Goal: Task Accomplishment & Management: Use online tool/utility

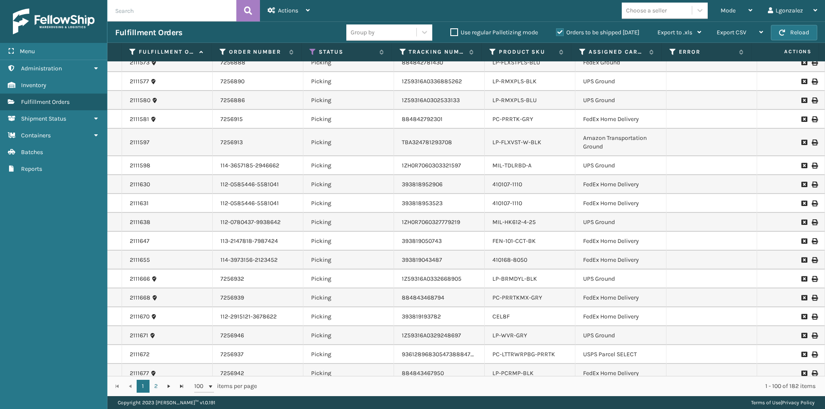
scroll to position [1653, 0]
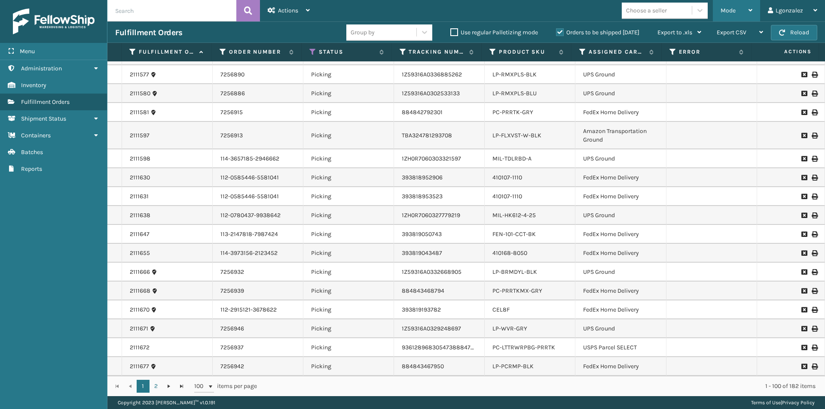
click at [733, 9] on span "Mode" at bounding box center [728, 10] width 15 height 7
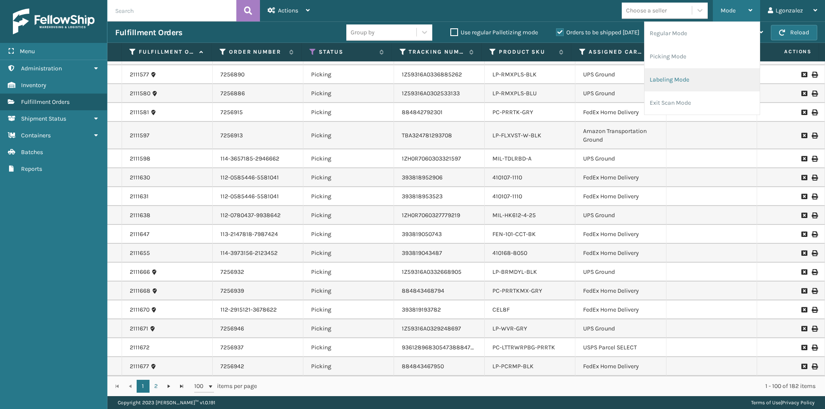
click at [681, 85] on li "Labeling Mode" at bounding box center [702, 79] width 115 height 23
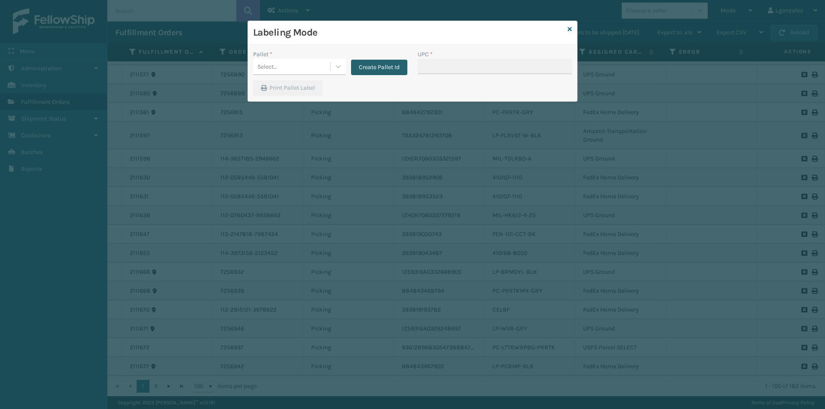
click at [377, 68] on button "Create Pallet Id" at bounding box center [379, 67] width 56 height 15
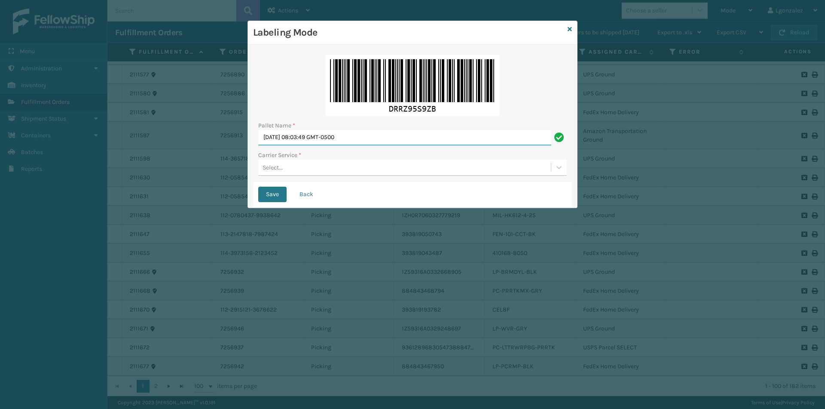
click at [329, 132] on input "[DATE] 08:03:49 GMT-0500" at bounding box center [404, 137] width 293 height 15
type input "TRINTY AVE"
click at [316, 168] on div "Select..." at bounding box center [404, 168] width 293 height 14
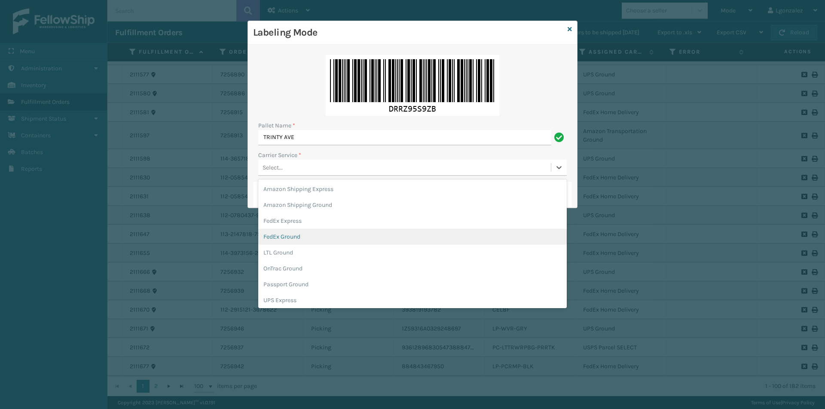
click at [293, 234] on div "FedEx Ground" at bounding box center [412, 237] width 309 height 16
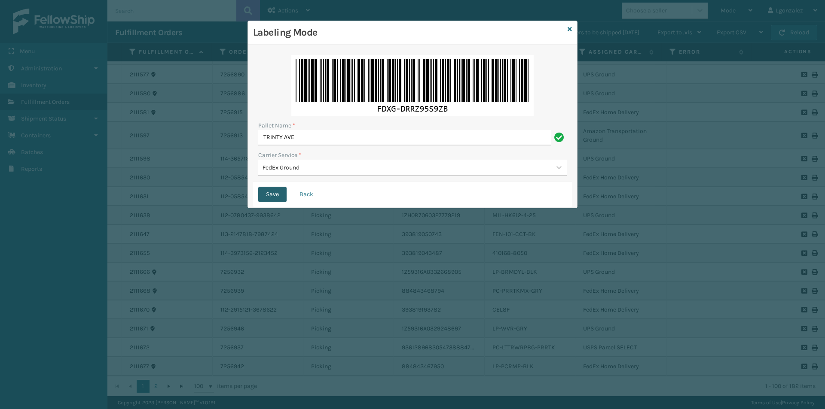
click at [274, 196] on button "Save" at bounding box center [272, 194] width 28 height 15
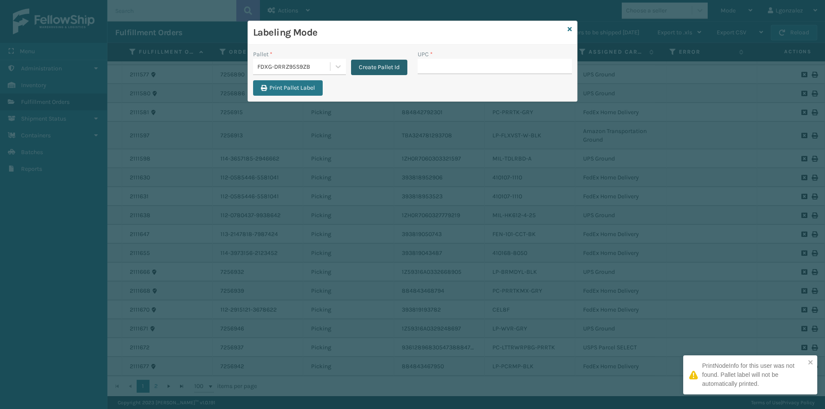
click at [365, 66] on button "Create Pallet Id" at bounding box center [379, 67] width 56 height 15
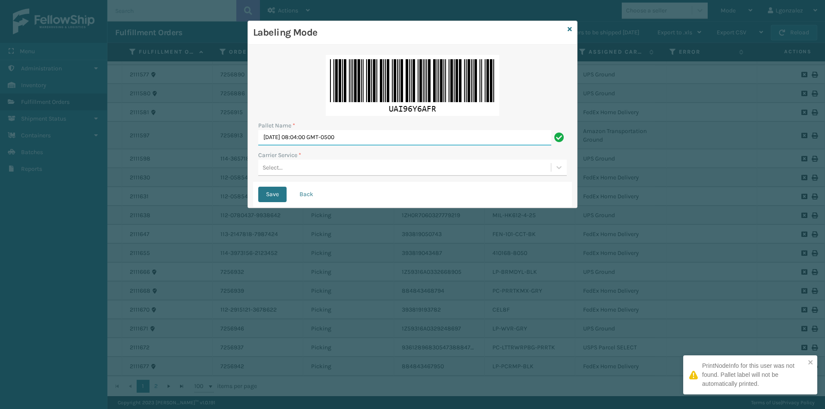
click at [331, 136] on input "[DATE] 08:04:00 GMT-0500" at bounding box center [404, 137] width 293 height 15
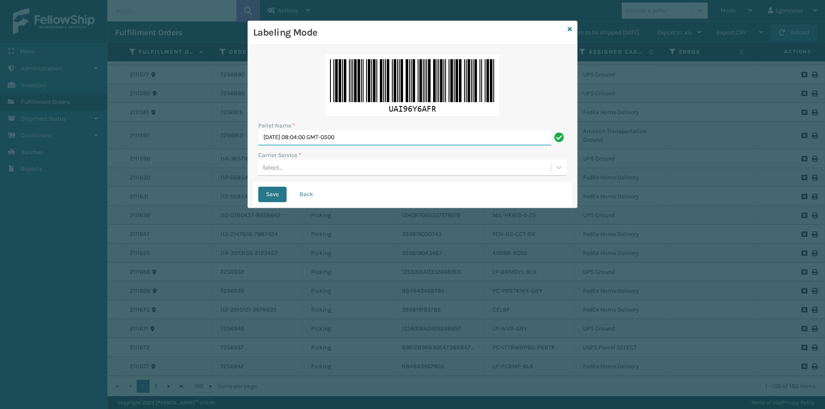
click at [331, 136] on input "[DATE] 08:04:00 GMT-0500" at bounding box center [404, 137] width 293 height 15
type input "TRINTY AVE"
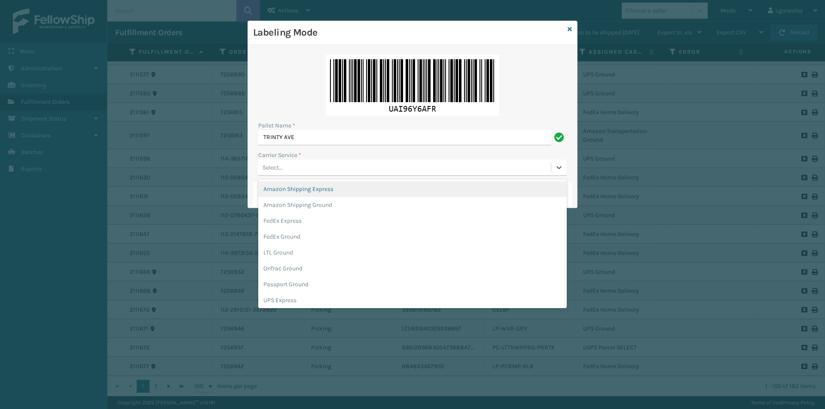
click at [290, 168] on div "Select..." at bounding box center [404, 168] width 293 height 14
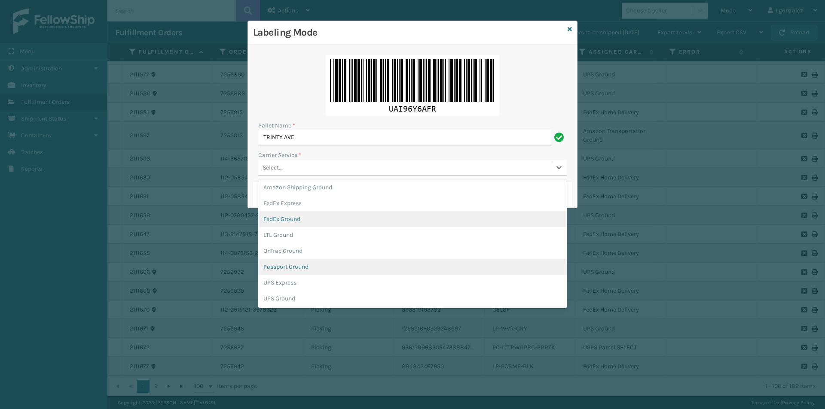
scroll to position [43, 0]
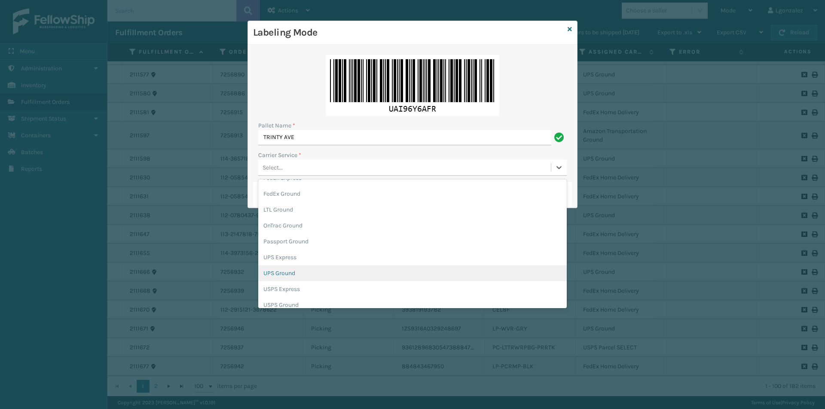
click at [295, 275] on div "UPS Ground" at bounding box center [412, 274] width 309 height 16
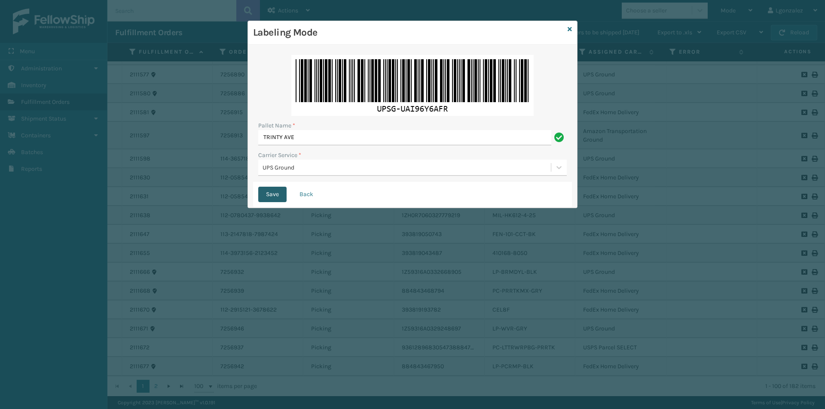
click at [271, 187] on button "Save" at bounding box center [272, 194] width 28 height 15
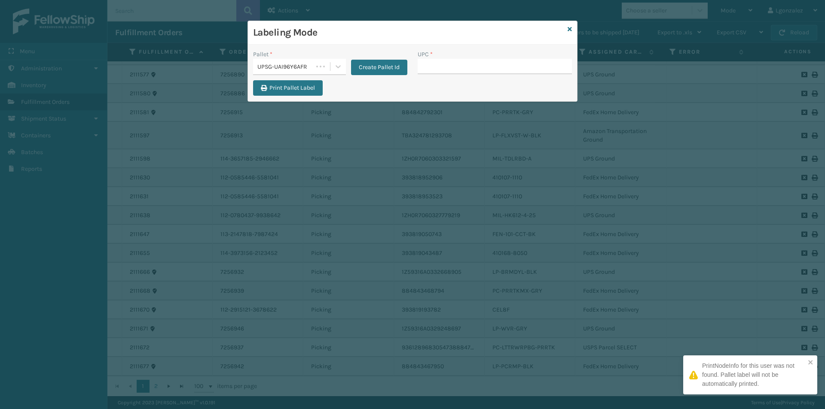
click at [271, 191] on div "Labeling Mode Pallet * UPSG-UAI96Y6AFR Create Pallet Id UPC * Print Pallet Label" at bounding box center [412, 204] width 825 height 409
click at [391, 65] on button "Create Pallet Id" at bounding box center [379, 67] width 56 height 15
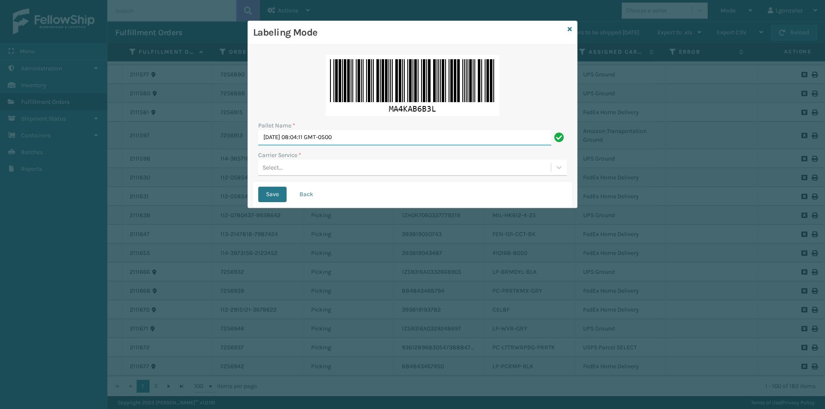
click at [353, 136] on input "[DATE] 08:04:11 GMT-0500" at bounding box center [404, 137] width 293 height 15
type input "TRINTY AVE"
click at [302, 165] on div "Select..." at bounding box center [404, 168] width 293 height 14
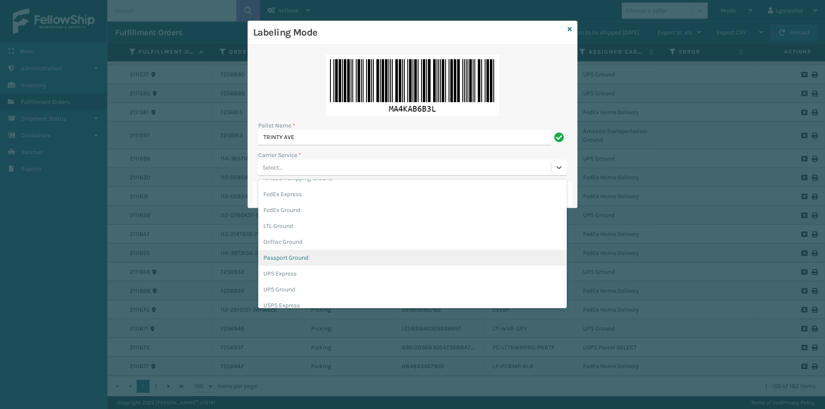
scroll to position [0, 0]
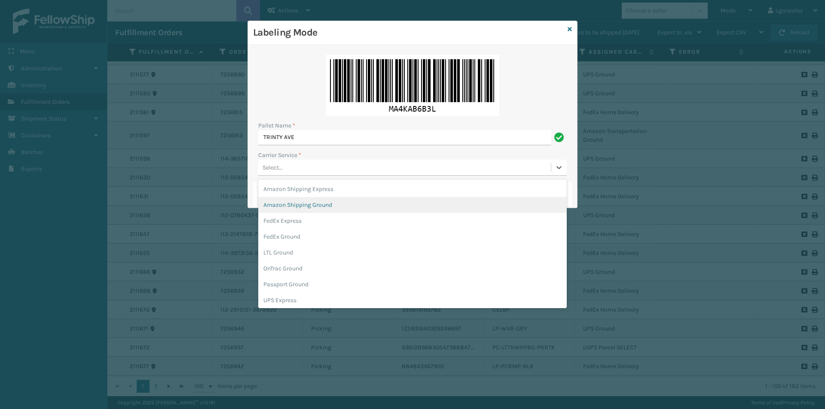
click at [305, 205] on div "Amazon Shipping Ground" at bounding box center [412, 205] width 309 height 16
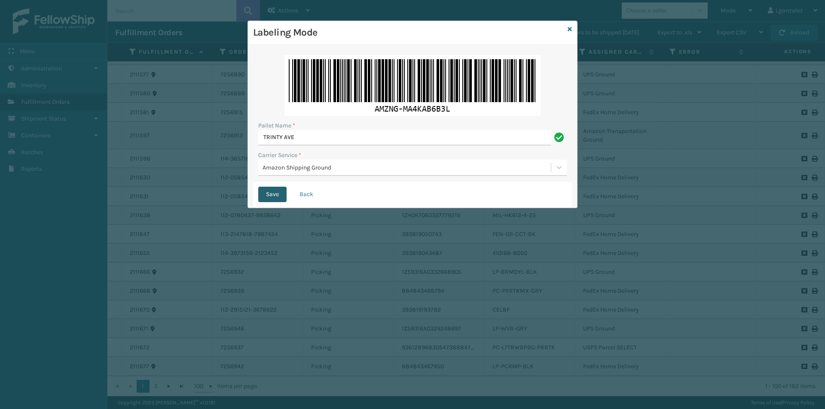
click at [275, 192] on button "Save" at bounding box center [272, 194] width 28 height 15
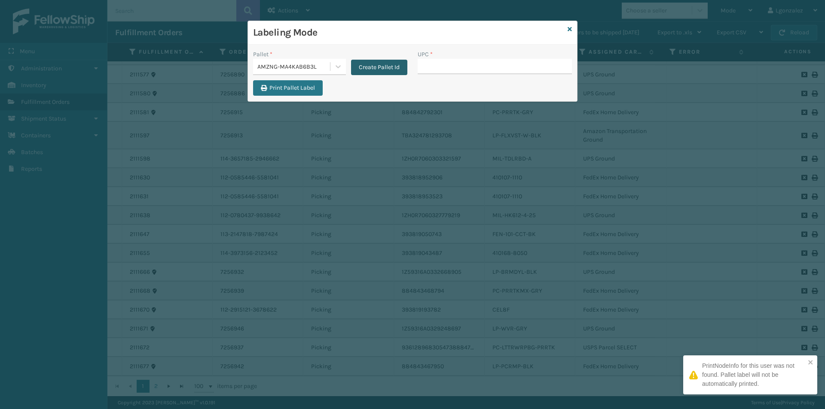
click at [373, 64] on button "Create Pallet Id" at bounding box center [379, 67] width 56 height 15
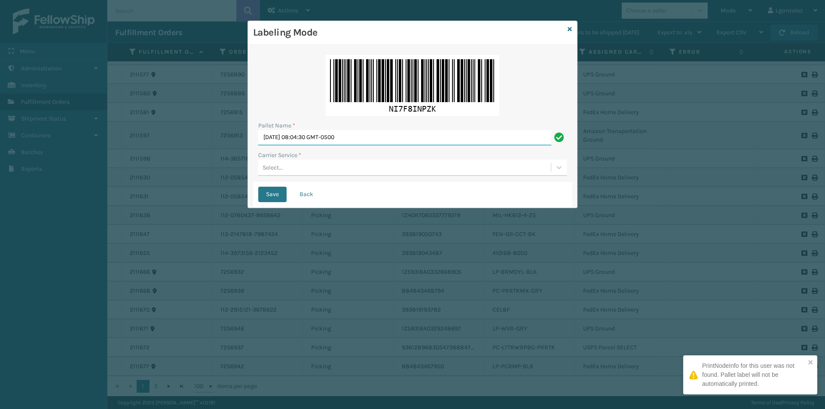
click at [307, 137] on input "[DATE] 08:04:30 GMT-0500" at bounding box center [404, 137] width 293 height 15
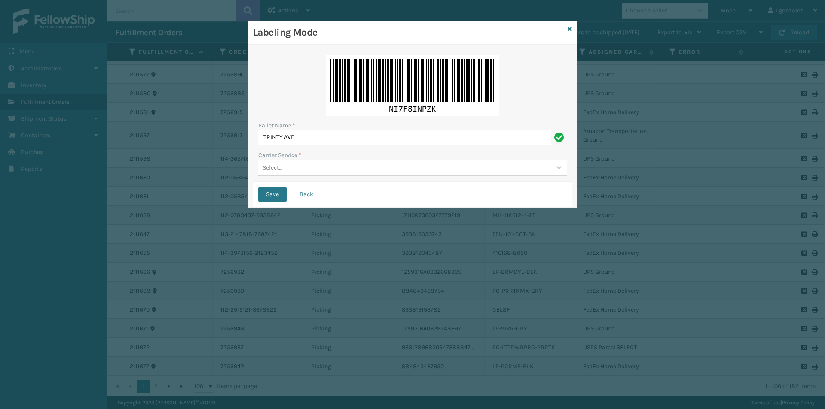
type input "TRINTY AVE"
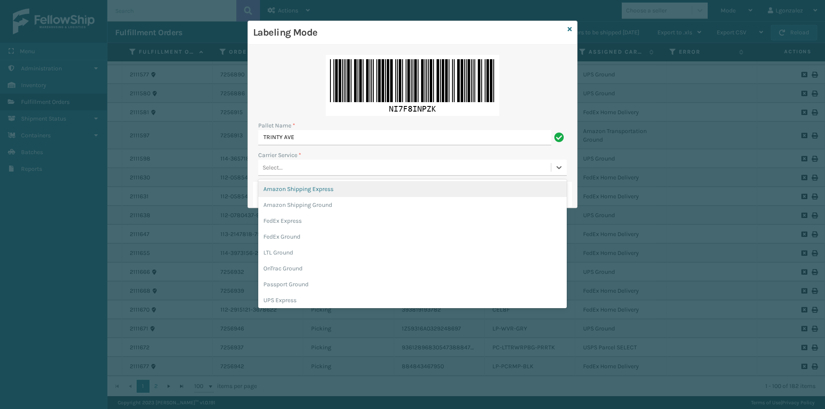
click at [297, 173] on div "Select..." at bounding box center [404, 168] width 293 height 14
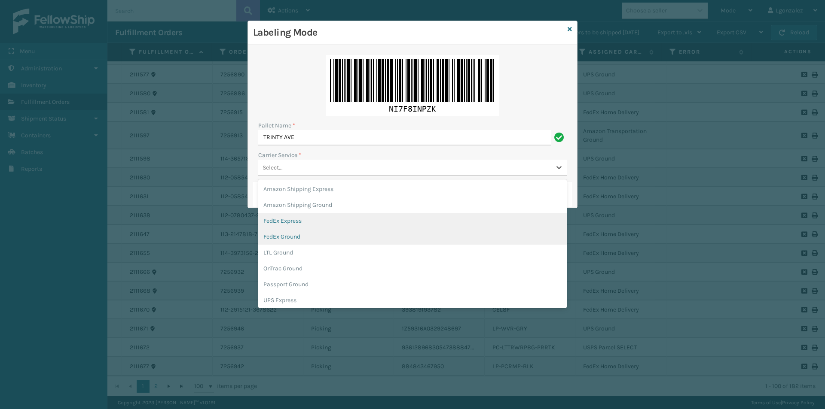
scroll to position [49, 0]
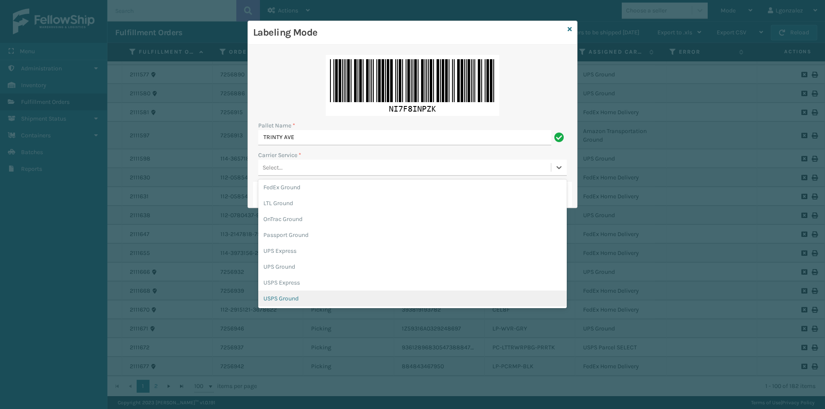
click at [308, 296] on div "USPS Ground" at bounding box center [412, 299] width 309 height 16
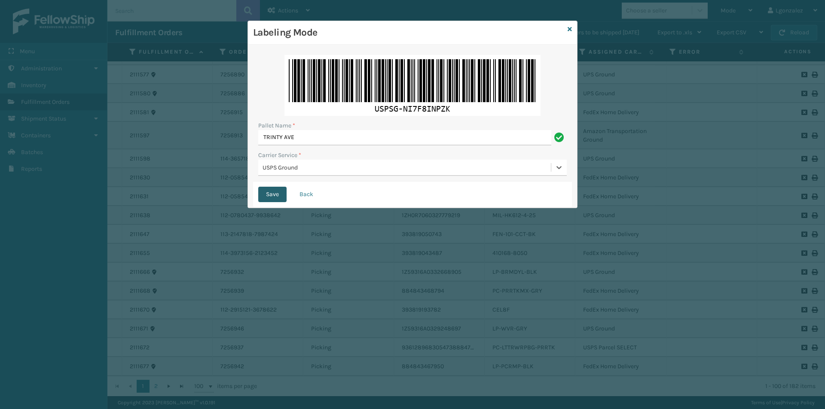
click at [263, 196] on button "Save" at bounding box center [272, 194] width 28 height 15
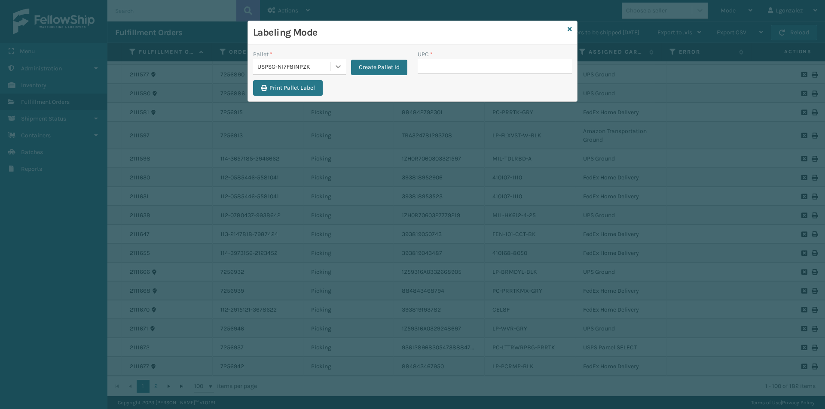
click at [332, 65] on div at bounding box center [337, 66] width 15 height 15
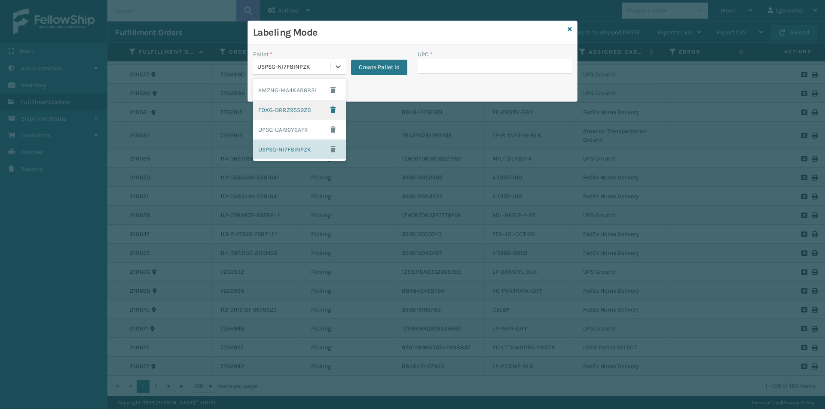
click at [281, 110] on div "FDXG-DRRZ95S9ZB" at bounding box center [299, 110] width 93 height 20
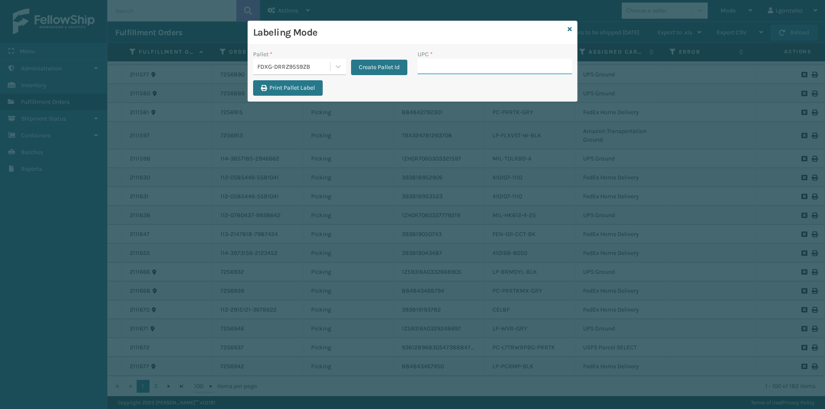
click at [427, 69] on input "UPC *" at bounding box center [495, 66] width 154 height 15
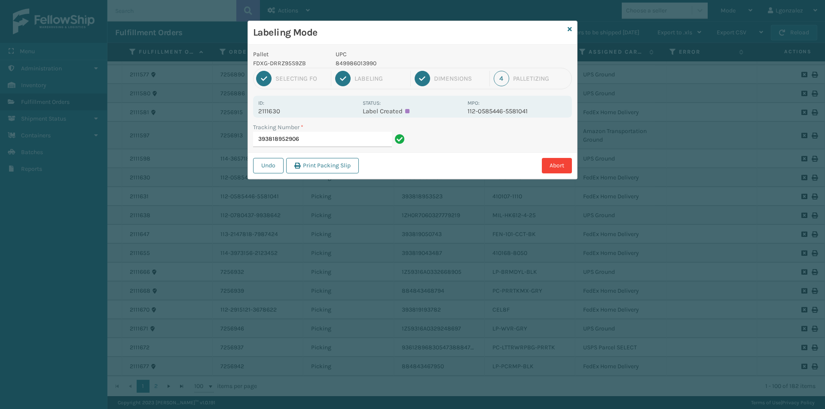
type input "393818952906"
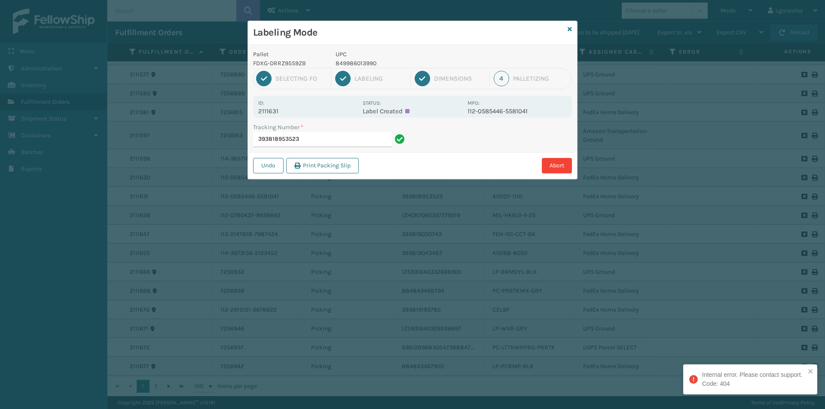
type input "393818953523"
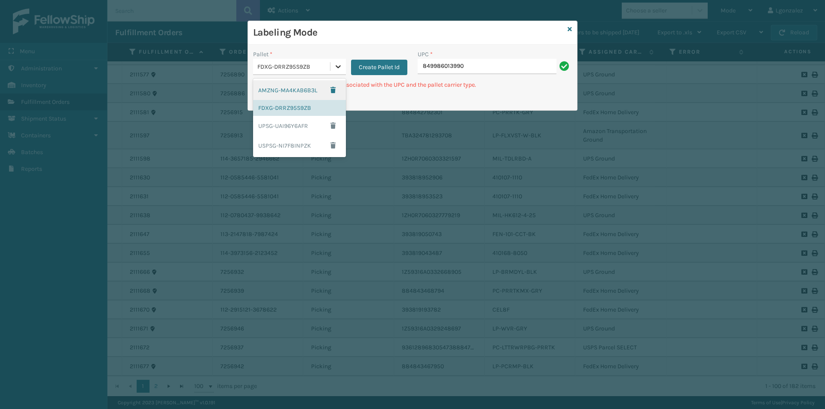
click at [345, 66] on div at bounding box center [337, 66] width 15 height 15
click at [306, 128] on div "UPSG-UAI96Y6AFR" at bounding box center [299, 126] width 93 height 20
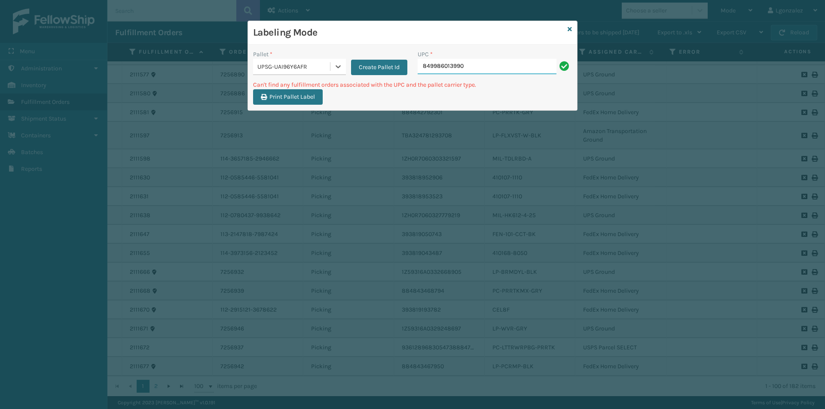
click at [481, 71] on input "849986013990" at bounding box center [487, 66] width 139 height 15
click at [341, 66] on icon at bounding box center [338, 66] width 9 height 9
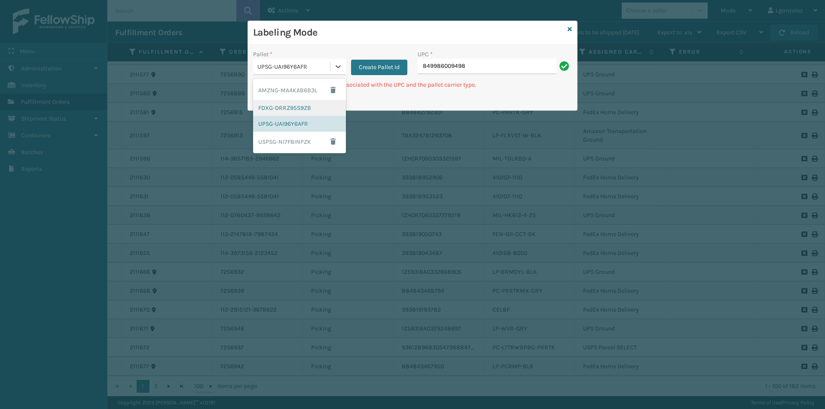
click at [320, 108] on div "FDXG-DRRZ95S9ZB" at bounding box center [299, 108] width 93 height 16
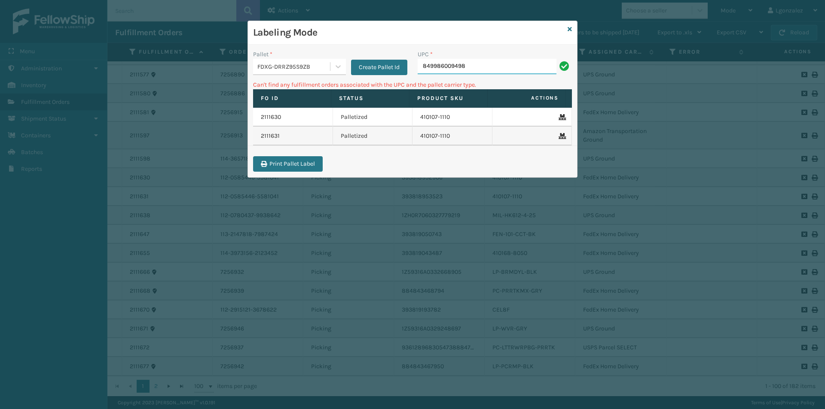
click at [474, 65] on input "849986009498" at bounding box center [487, 66] width 139 height 15
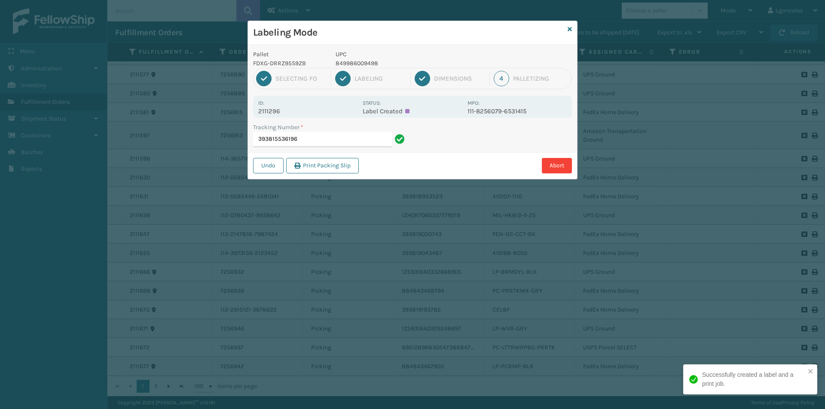
click at [363, 64] on p "849986009498" at bounding box center [399, 63] width 127 height 9
copy p "849986009498"
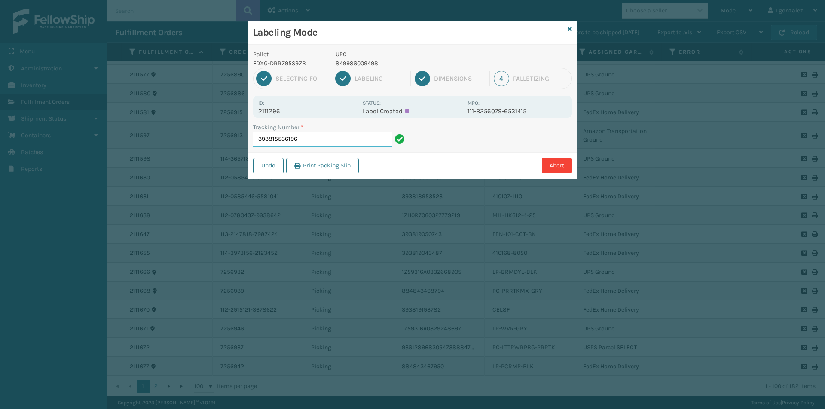
click at [373, 137] on input "393815536196" at bounding box center [322, 139] width 139 height 15
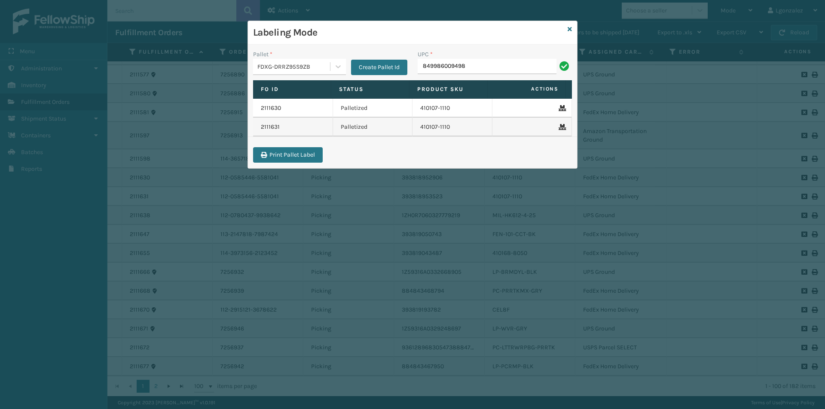
type input "849986009498"
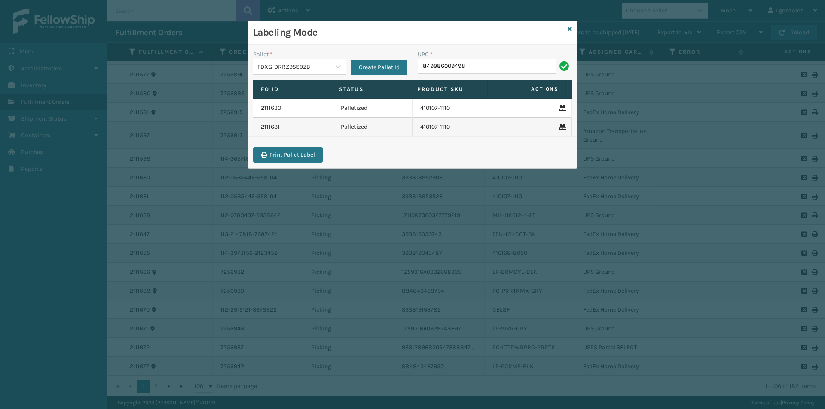
type input "849986009498"
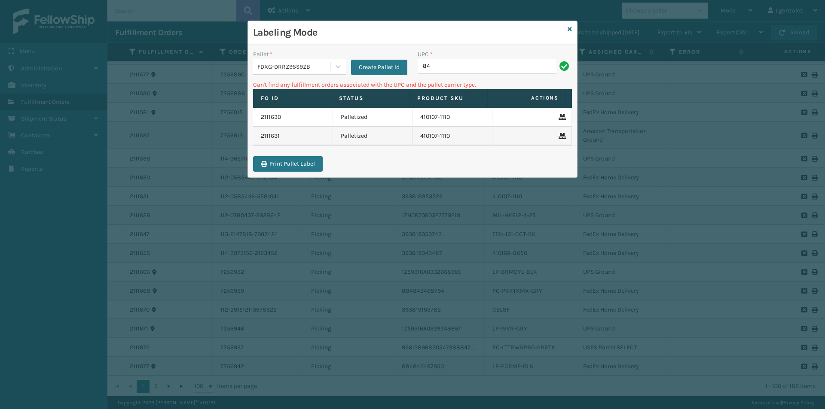
type input "8"
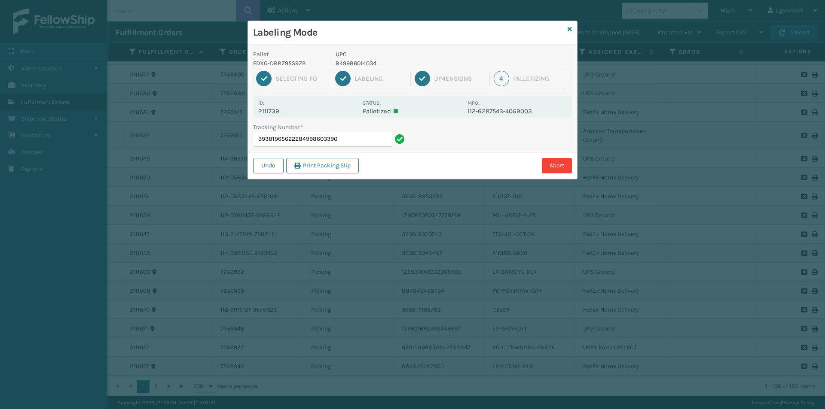
type input "393819656222849986033905"
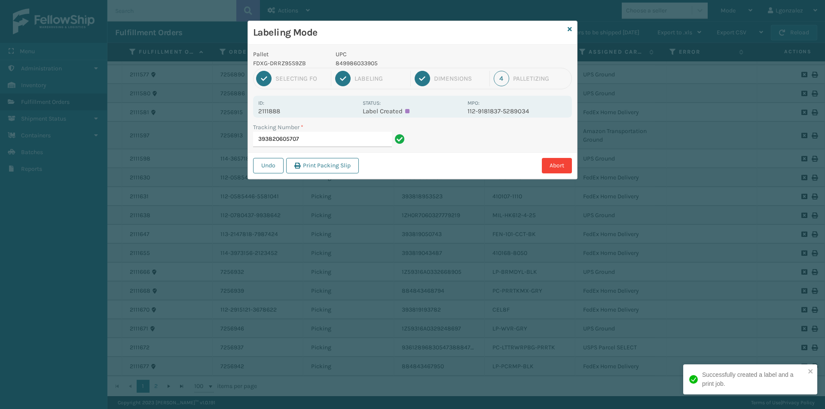
click at [362, 62] on p "849986033905" at bounding box center [399, 63] width 127 height 9
copy p "849986033905"
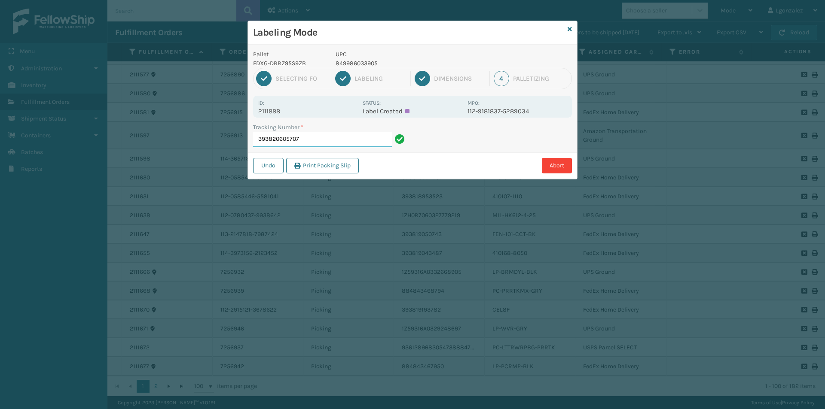
click at [370, 139] on input "393820605707" at bounding box center [322, 139] width 139 height 15
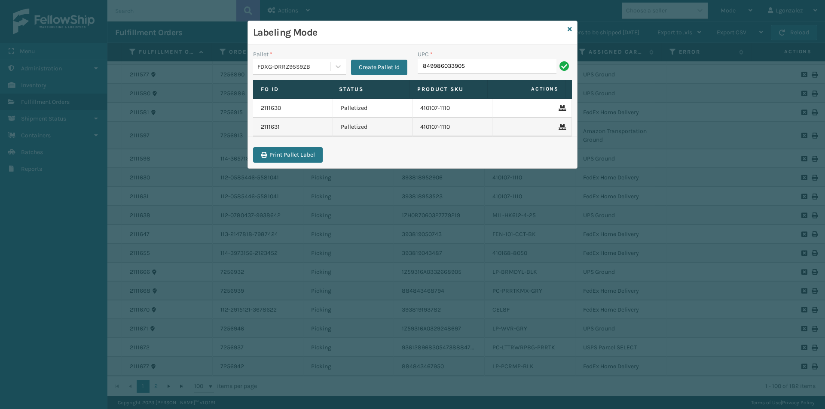
type input "849986033905"
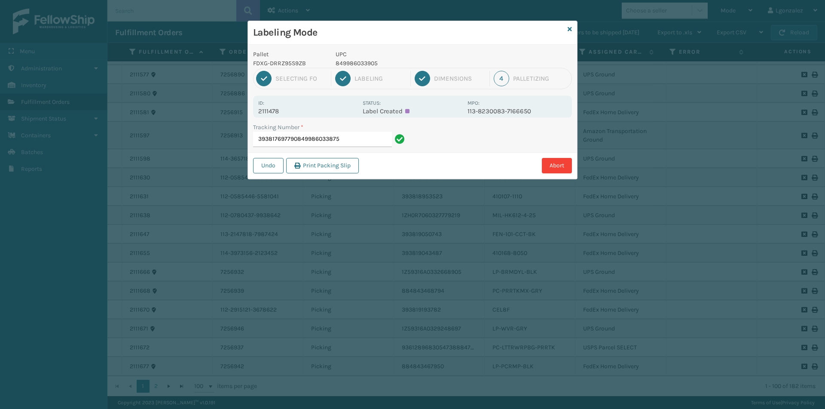
click at [364, 64] on p "849986033905" at bounding box center [399, 63] width 127 height 9
copy p "849986033905"
click at [378, 138] on input "393817697790849986033875" at bounding box center [322, 139] width 139 height 15
type input "393817697790"
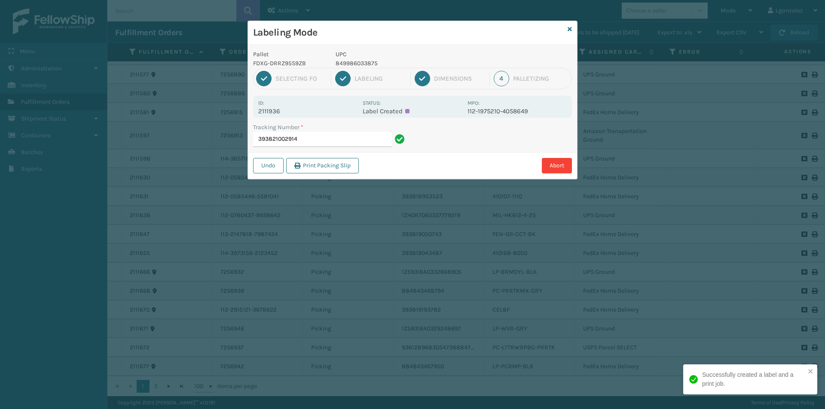
click at [344, 64] on p "849986033875" at bounding box center [399, 63] width 127 height 9
copy p "849986033875"
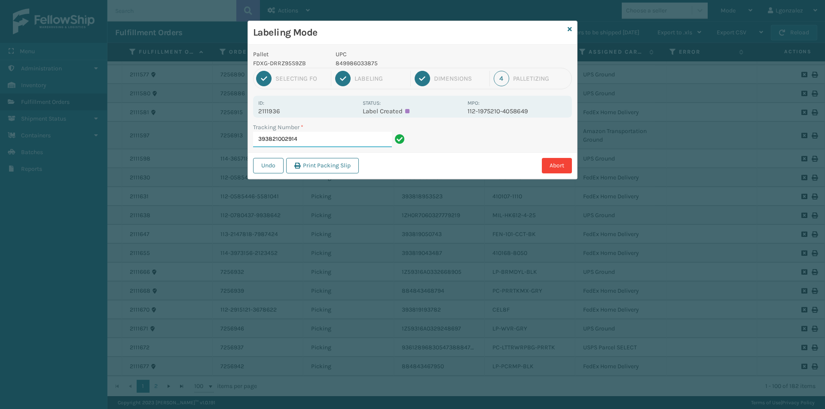
click at [351, 138] on input "393821002914" at bounding box center [322, 139] width 139 height 15
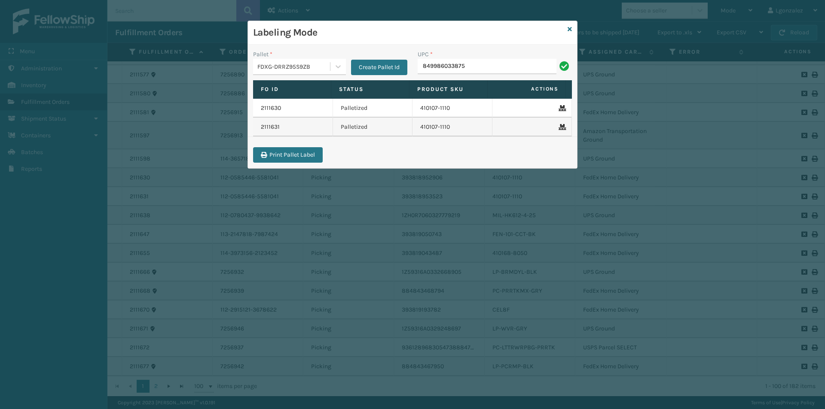
type input "849986033875"
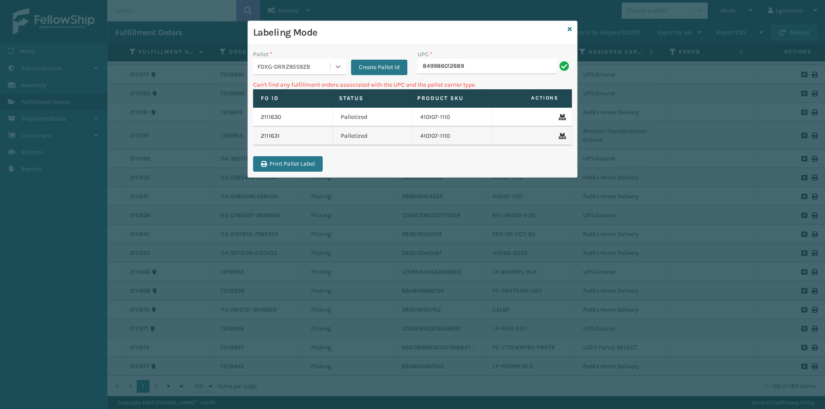
click at [342, 64] on icon at bounding box center [338, 66] width 9 height 9
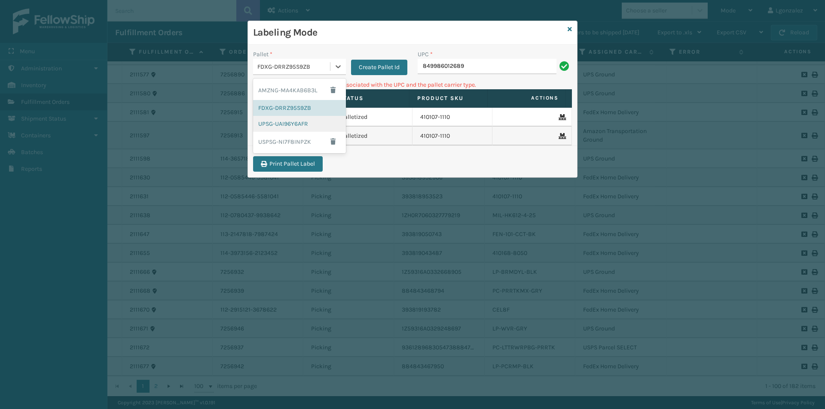
click at [316, 125] on div "UPSG-UAI96Y6AFR" at bounding box center [299, 124] width 93 height 16
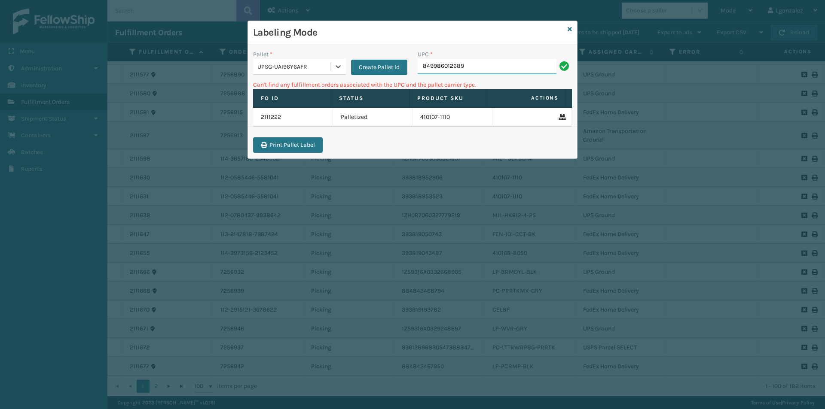
click at [492, 67] on input "849986012689" at bounding box center [487, 66] width 139 height 15
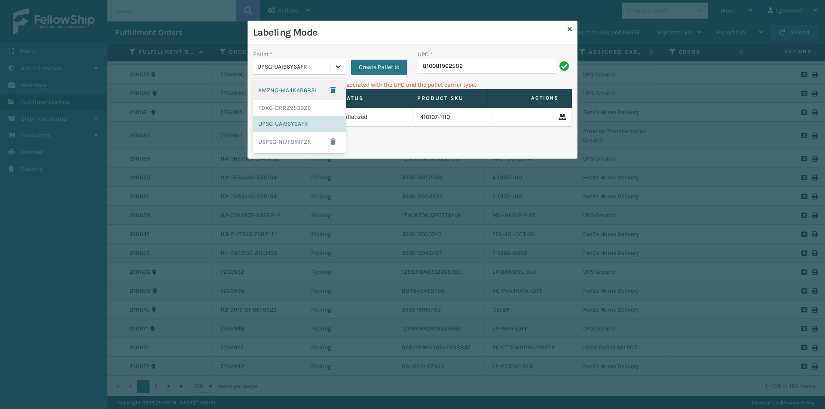
click at [333, 62] on div at bounding box center [337, 66] width 15 height 15
click at [315, 107] on div "FDXG-DRRZ95S9ZB" at bounding box center [299, 108] width 93 height 16
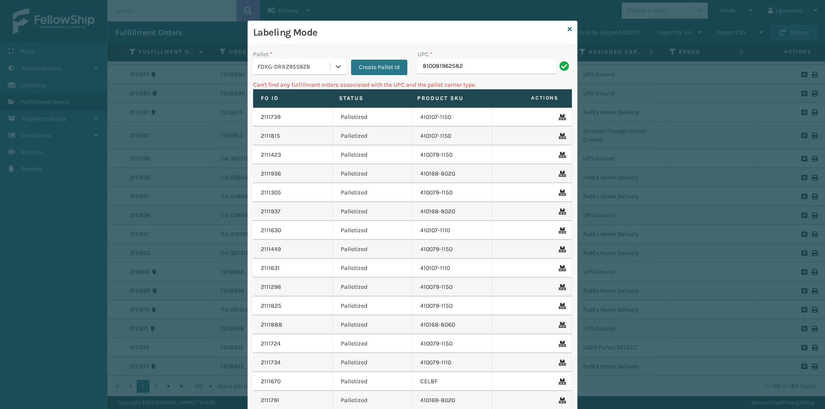
click at [490, 57] on div "UPC *" at bounding box center [495, 54] width 154 height 9
click at [492, 64] on input "810081962582" at bounding box center [487, 66] width 139 height 15
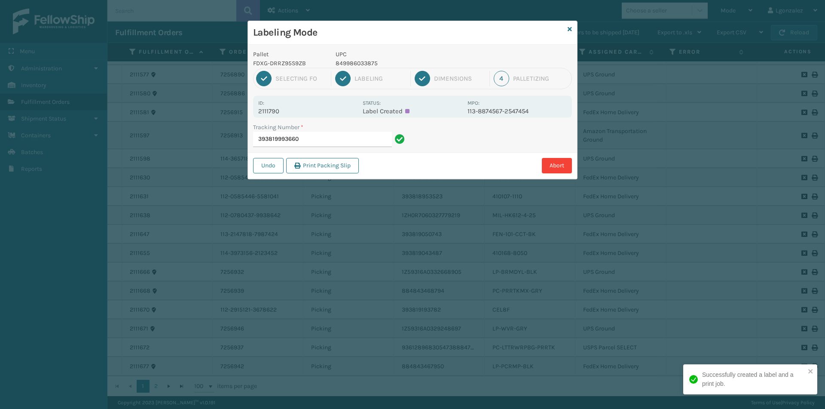
click at [354, 66] on p "849986033875" at bounding box center [399, 63] width 127 height 9
click at [355, 66] on p "849986033875" at bounding box center [399, 63] width 127 height 9
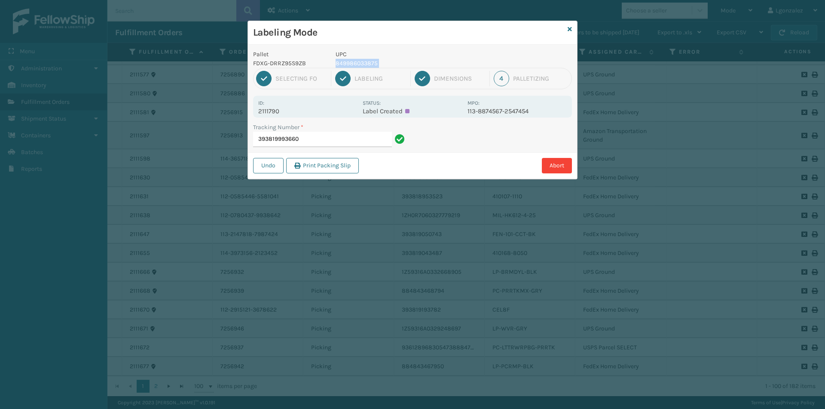
copy p "849986033875"
click at [362, 137] on input "393819993660" at bounding box center [322, 139] width 139 height 15
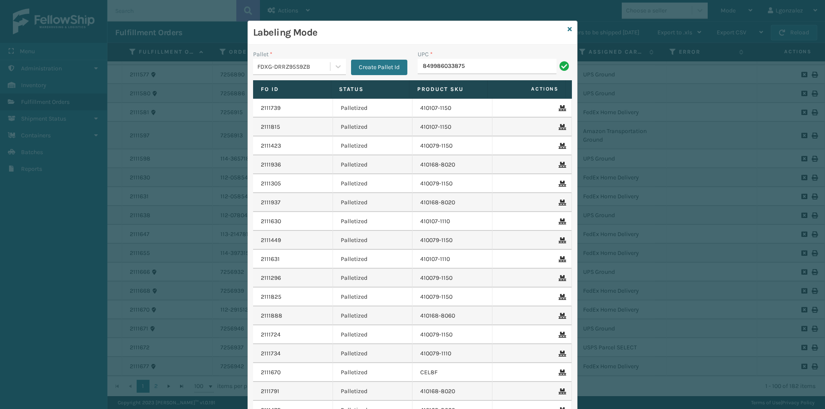
type input "849986033875"
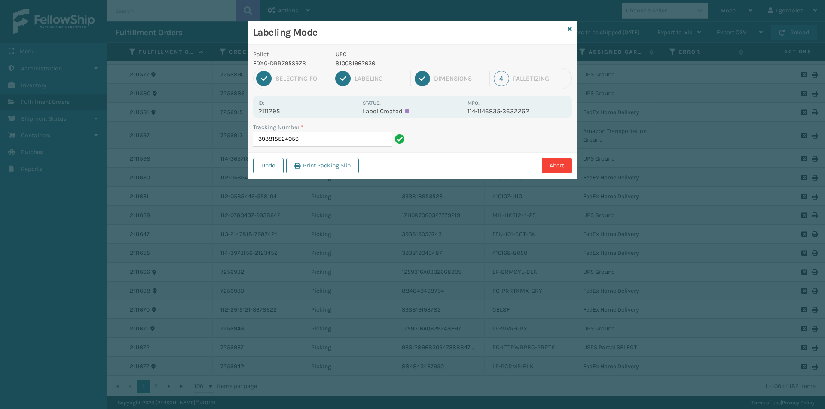
type input "393815524056"
click at [366, 62] on p "810081962704" at bounding box center [399, 63] width 127 height 9
copy p "810081962704"
click at [350, 134] on input "393819739623" at bounding box center [322, 139] width 139 height 15
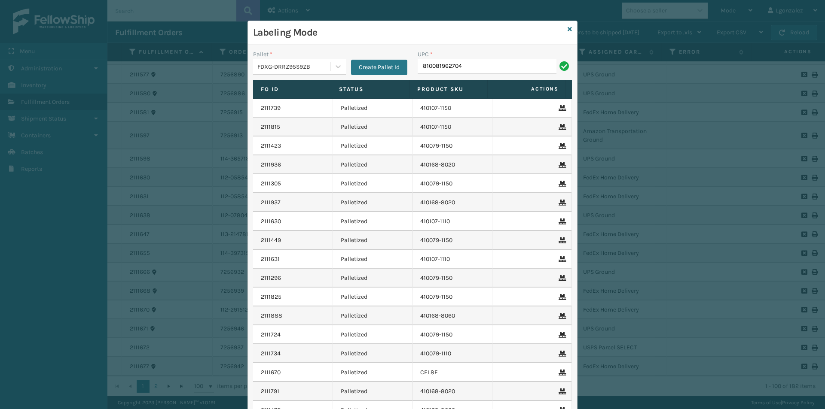
type input "810081962704"
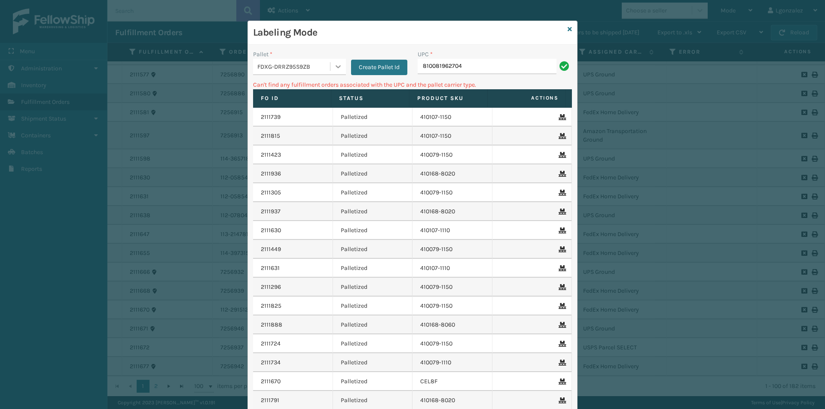
click at [336, 68] on icon at bounding box center [338, 66] width 5 height 3
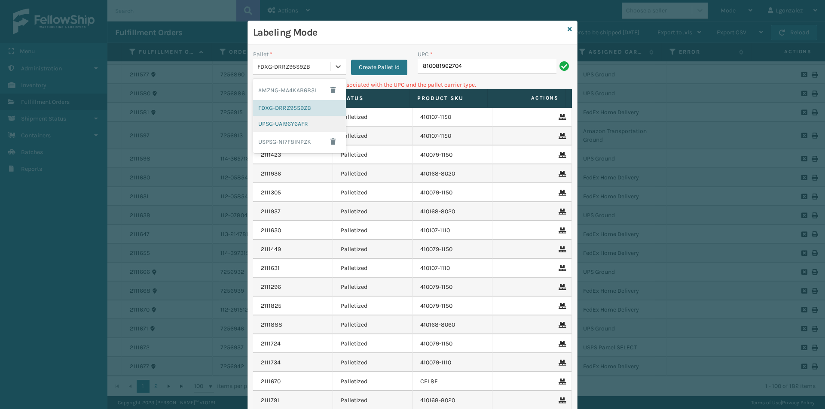
click at [301, 122] on div "UPSG-UAI96Y6AFR" at bounding box center [299, 124] width 93 height 16
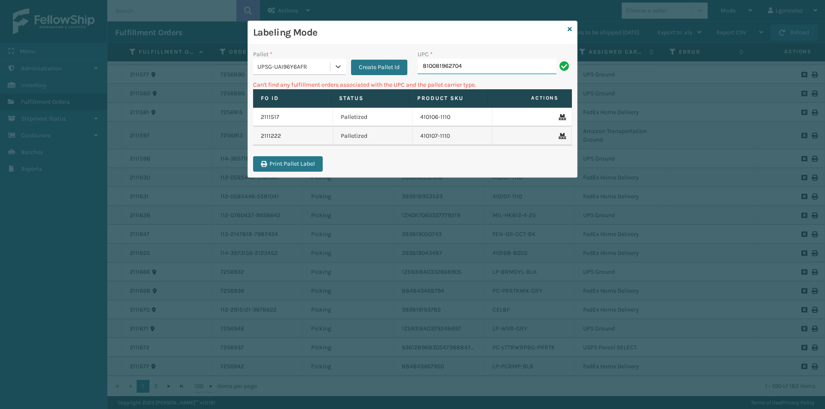
click at [514, 70] on input "810081962704" at bounding box center [487, 66] width 139 height 15
click at [339, 69] on icon at bounding box center [338, 66] width 9 height 9
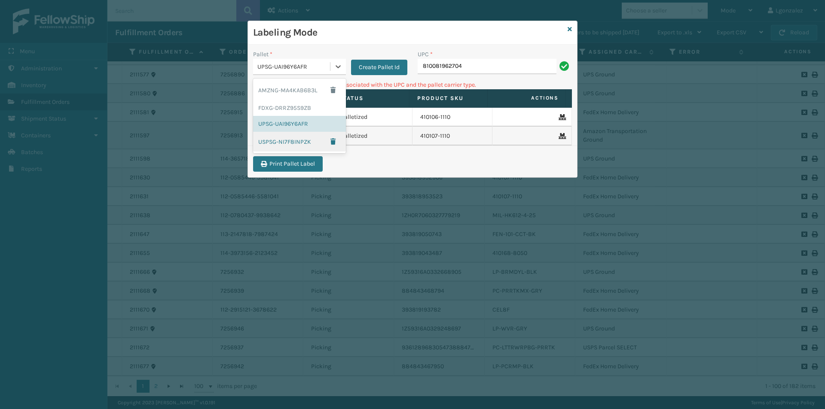
click at [318, 142] on div "USPSG-NI7F8INPZK" at bounding box center [299, 142] width 93 height 20
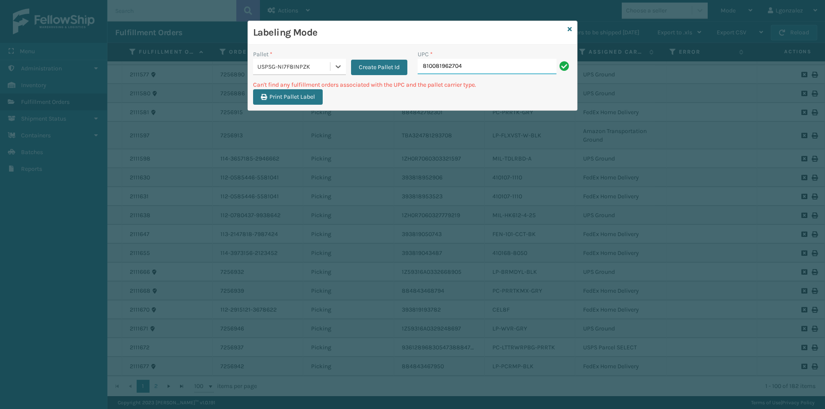
click at [500, 69] on input "810081962704" at bounding box center [487, 66] width 139 height 15
type input "8"
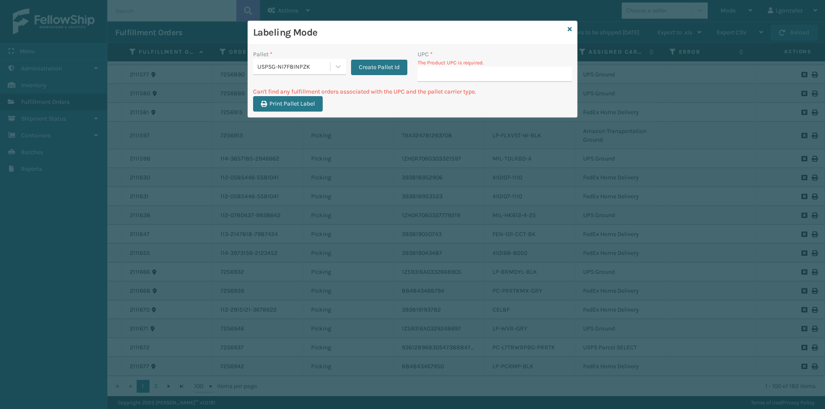
type input "810081962704"
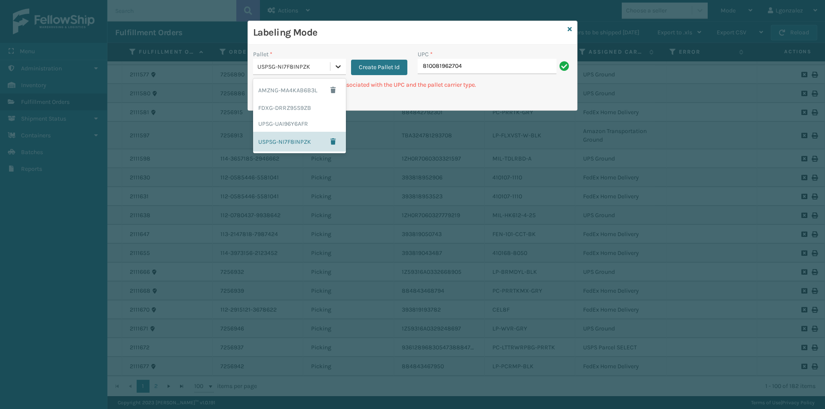
click at [334, 66] on icon at bounding box center [338, 66] width 9 height 9
click at [318, 107] on div "FDXG-DRRZ95S9ZB" at bounding box center [299, 108] width 93 height 16
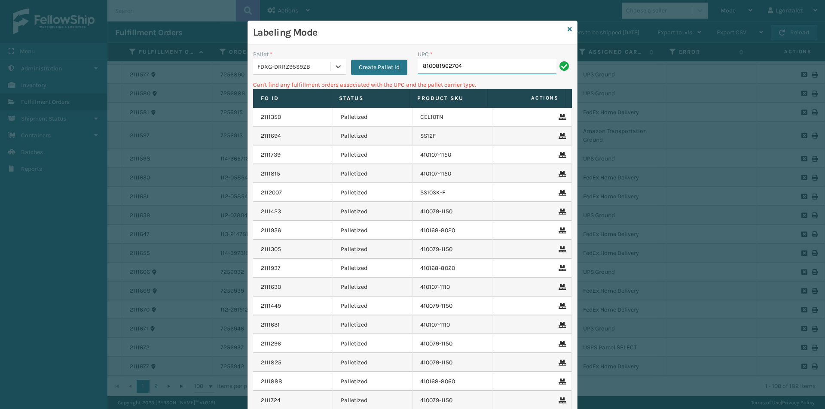
click at [469, 72] on input "810081962704" at bounding box center [487, 66] width 139 height 15
click at [334, 64] on icon at bounding box center [338, 66] width 9 height 9
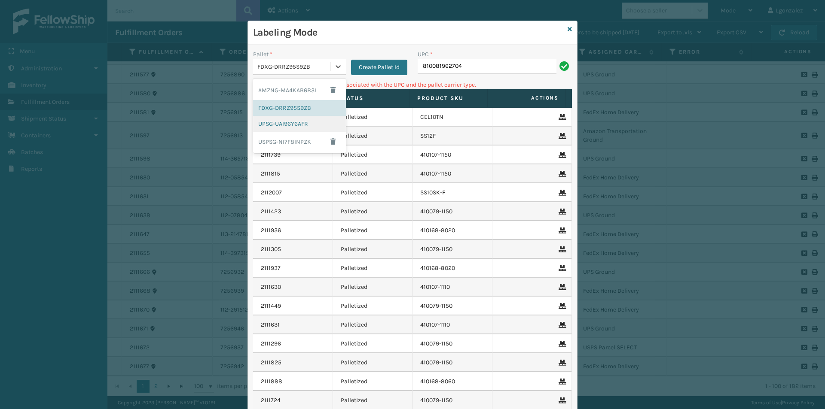
click at [301, 121] on div "UPSG-UAI96Y6AFR" at bounding box center [299, 124] width 93 height 16
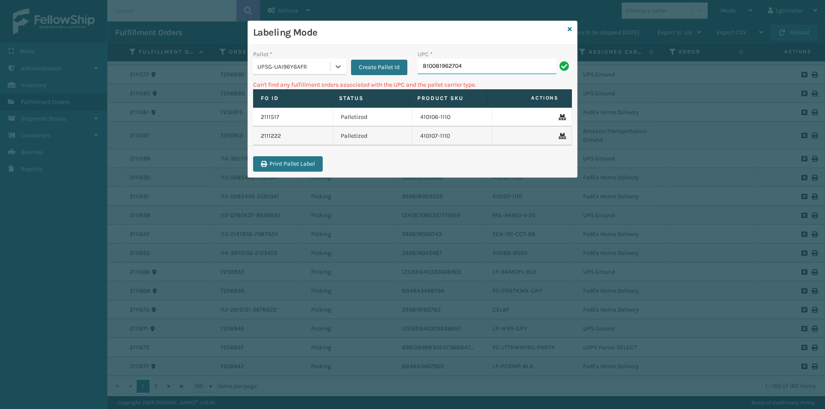
click at [513, 65] on input "810081962704" at bounding box center [487, 66] width 139 height 15
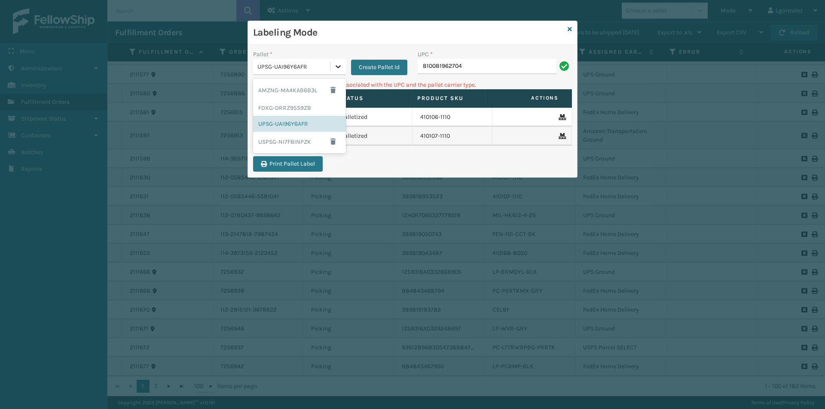
click at [337, 65] on icon at bounding box center [338, 66] width 9 height 9
click at [318, 112] on div "FDXG-DRRZ95S9ZB" at bounding box center [299, 108] width 93 height 16
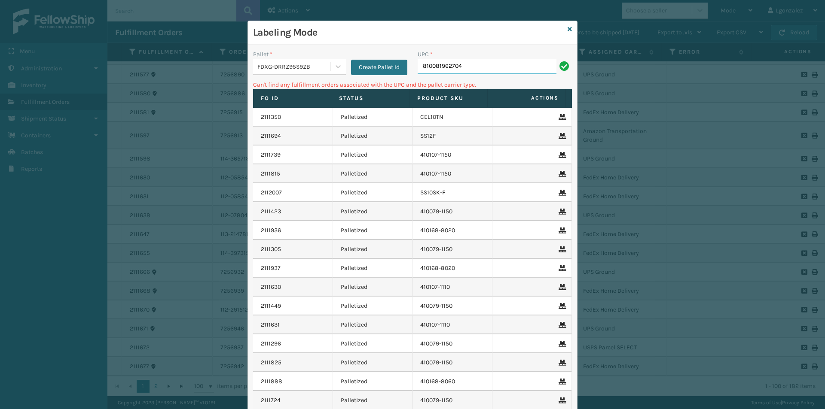
drag, startPoint x: 464, startPoint y: 65, endPoint x: 417, endPoint y: 75, distance: 48.8
click at [417, 75] on div "UPC * 810081962704" at bounding box center [494, 65] width 165 height 31
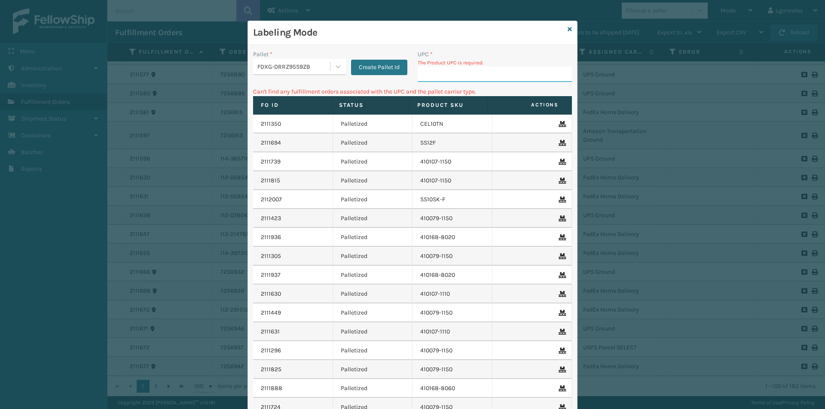
click at [460, 79] on input "UPC *" at bounding box center [495, 74] width 154 height 15
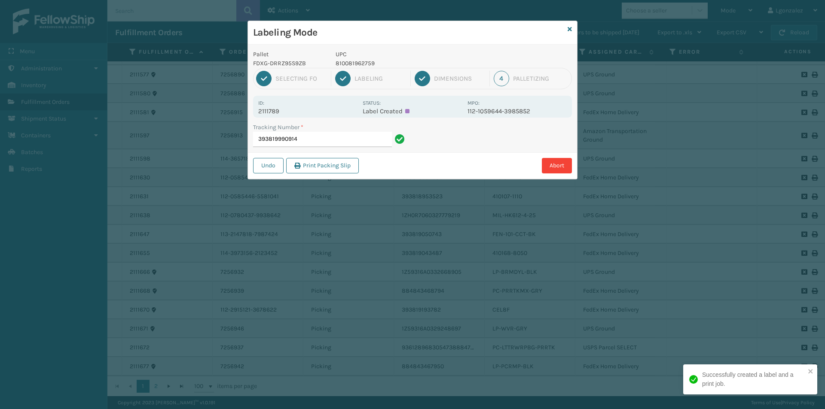
click at [372, 64] on p "810081962759" at bounding box center [399, 63] width 127 height 9
click at [372, 63] on p "810081962759" at bounding box center [399, 63] width 127 height 9
copy p "810081962759"
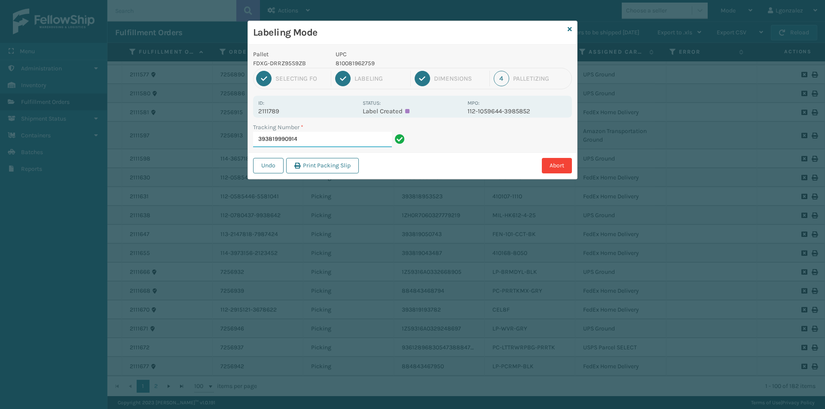
click at [353, 145] on input "393819990914" at bounding box center [322, 139] width 139 height 15
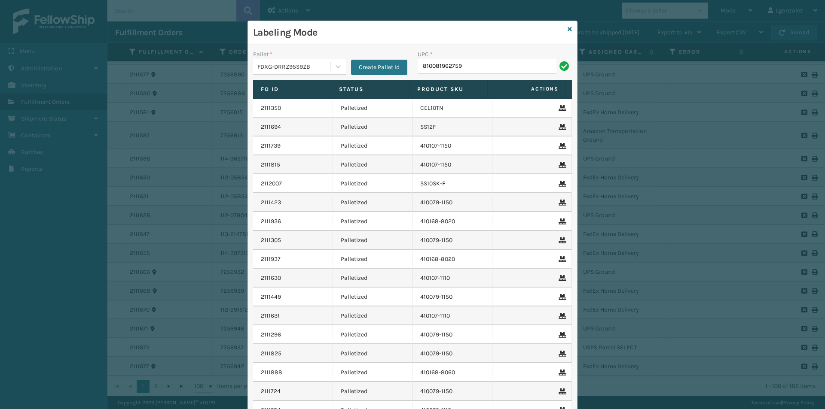
type input "810081962759"
click at [336, 73] on div at bounding box center [337, 66] width 15 height 15
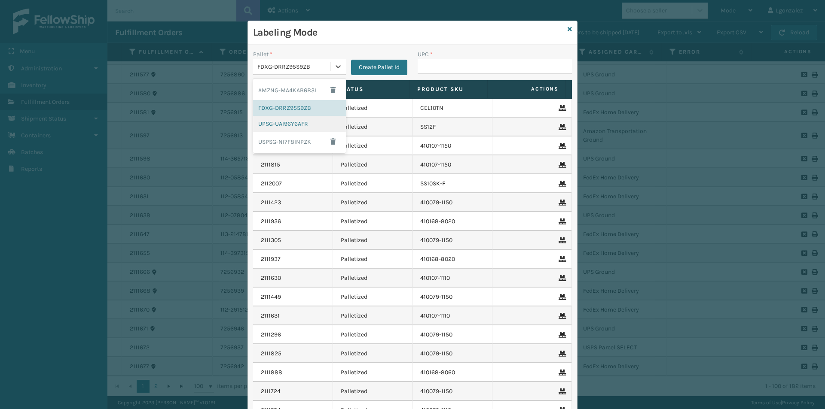
click at [315, 126] on div "UPSG-UAI96Y6AFR" at bounding box center [299, 124] width 93 height 16
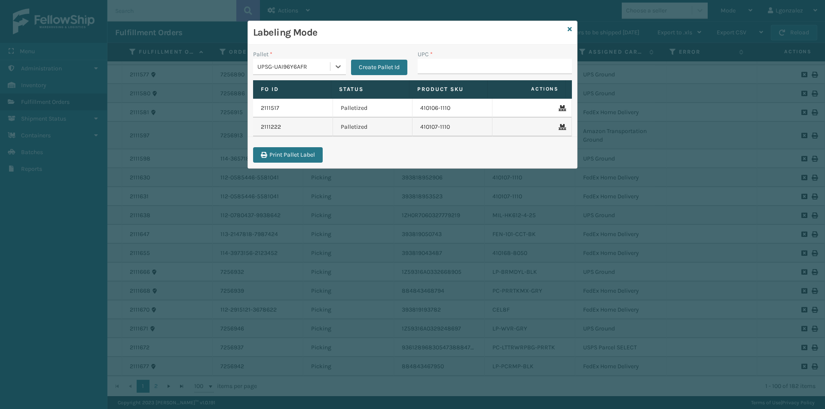
click at [416, 70] on div "UPC *" at bounding box center [494, 65] width 165 height 31
click at [417, 69] on div "UPC *" at bounding box center [494, 65] width 165 height 31
click at [421, 67] on input "UPC *" at bounding box center [495, 66] width 154 height 15
type input "810090931456"
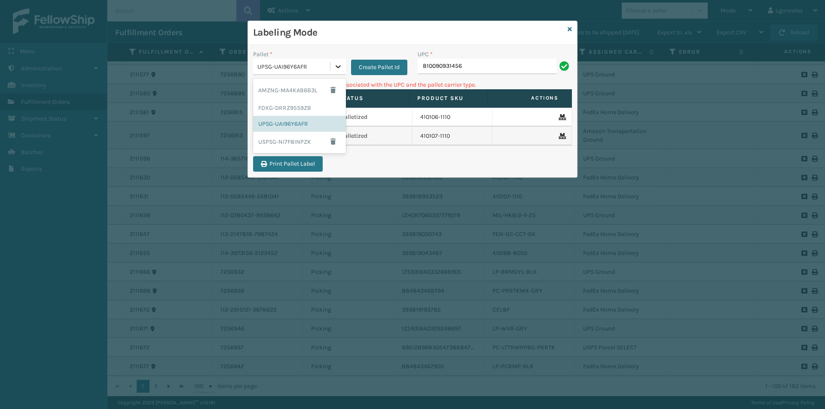
click at [337, 67] on icon at bounding box center [338, 66] width 9 height 9
click at [314, 89] on div "AMZNG-MA4KAB6B3L" at bounding box center [299, 90] width 93 height 20
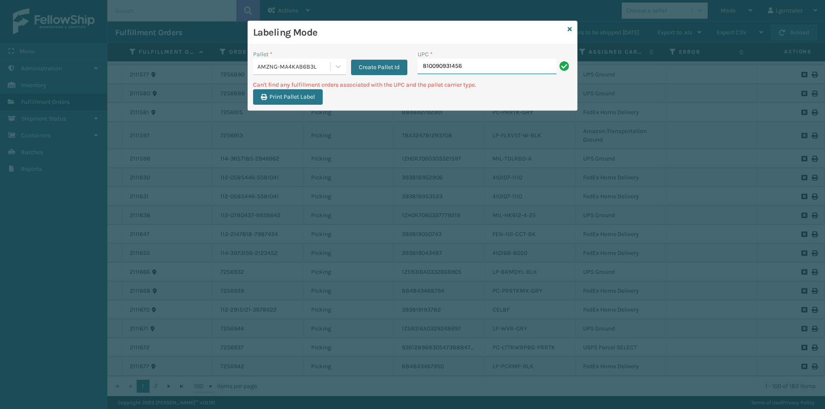
click at [498, 70] on input "810090931456" at bounding box center [487, 66] width 139 height 15
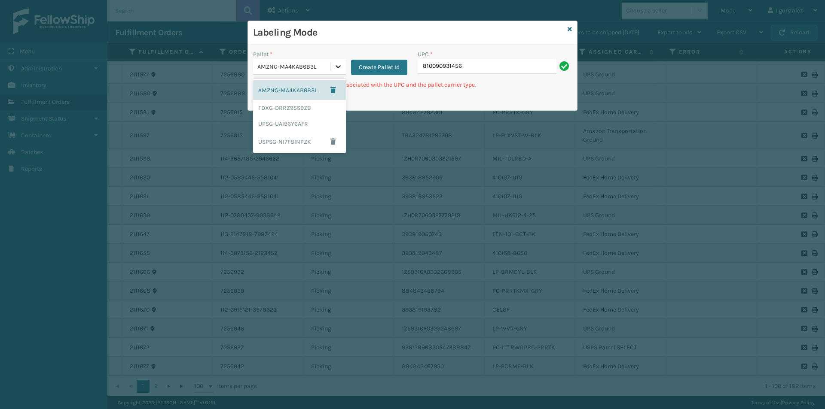
click at [338, 67] on icon at bounding box center [338, 66] width 5 height 3
click at [289, 122] on div "UPSG-UAI96Y6AFR" at bounding box center [299, 124] width 93 height 16
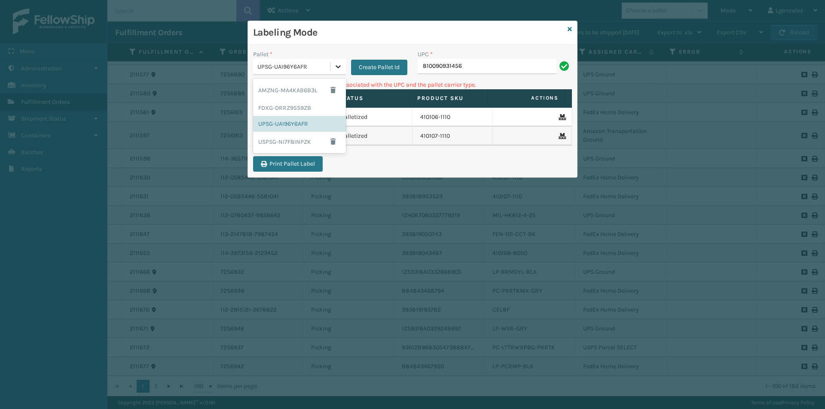
click at [338, 68] on icon at bounding box center [338, 66] width 9 height 9
click at [306, 106] on div "FDXG-DRRZ95S9ZB" at bounding box center [299, 108] width 93 height 16
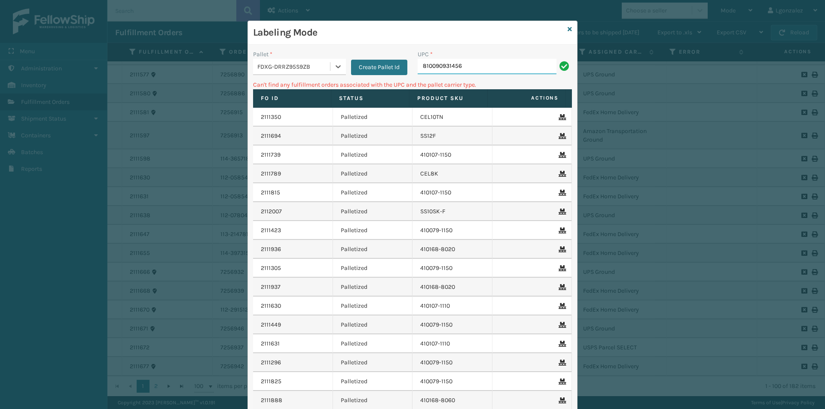
click at [487, 72] on input "810090931456" at bounding box center [487, 66] width 139 height 15
drag, startPoint x: 342, startPoint y: 68, endPoint x: 332, endPoint y: 67, distance: 10.8
click at [342, 68] on div "Pallet * FDXG-DRRZ95S9ZB Create Pallet Id" at bounding box center [330, 62] width 154 height 25
click at [334, 67] on icon at bounding box center [338, 66] width 9 height 9
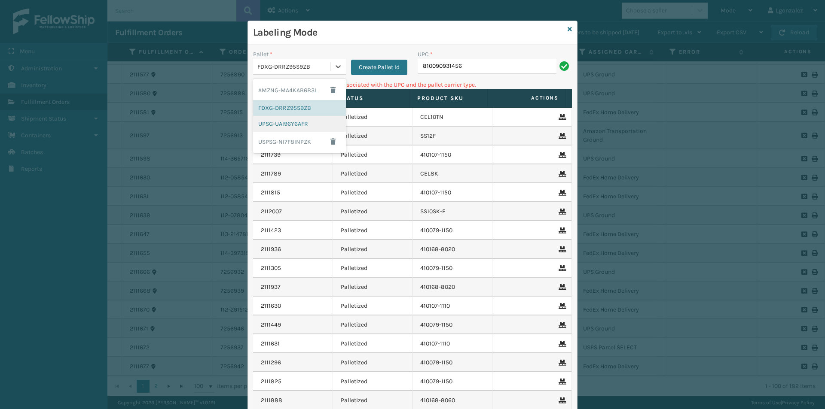
click at [290, 128] on div "UPSG-UAI96Y6AFR" at bounding box center [299, 124] width 93 height 16
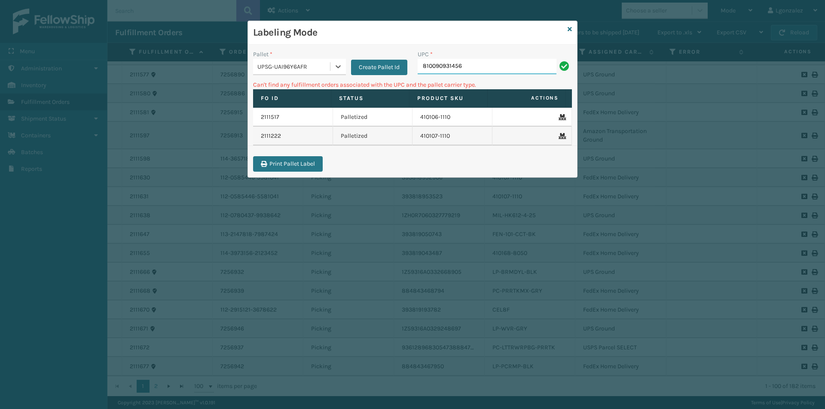
drag, startPoint x: 468, startPoint y: 67, endPoint x: 472, endPoint y: 61, distance: 7.2
click at [470, 67] on input "810090931456" at bounding box center [487, 66] width 139 height 15
click at [571, 27] on icon at bounding box center [570, 29] width 4 height 6
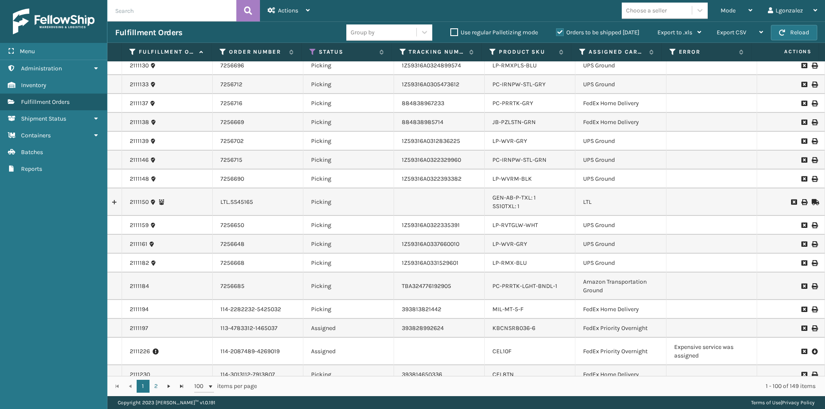
scroll to position [86, 0]
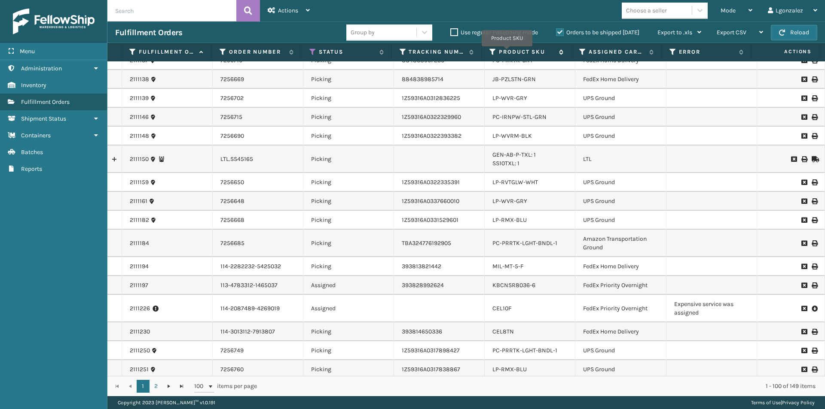
click at [507, 52] on label "Product SKU" at bounding box center [527, 52] width 56 height 8
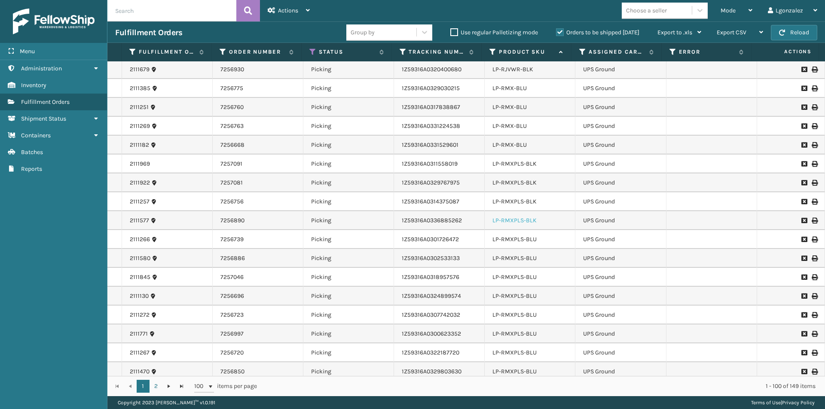
scroll to position [1117, 0]
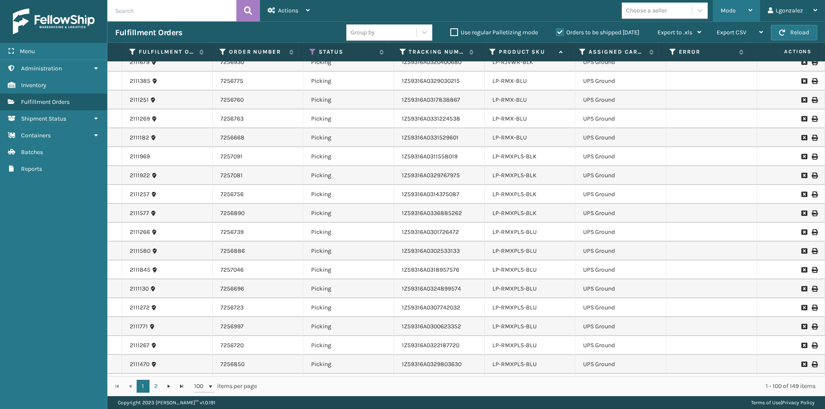
click at [745, 9] on div "Mode" at bounding box center [737, 10] width 32 height 21
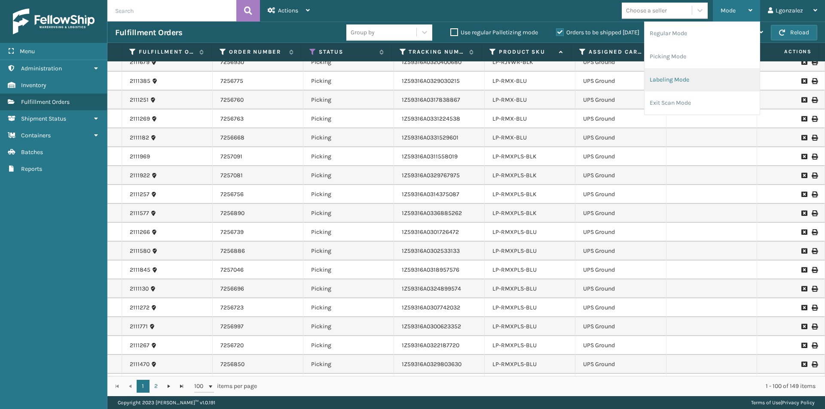
click at [671, 77] on li "Labeling Mode" at bounding box center [702, 79] width 115 height 23
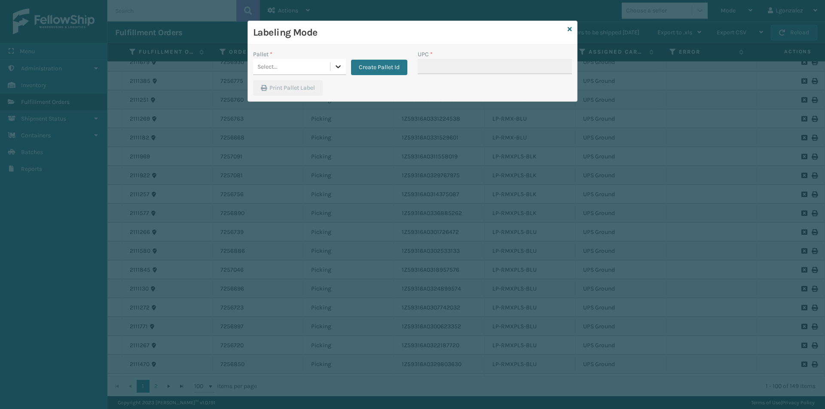
click at [341, 69] on icon at bounding box center [338, 66] width 9 height 9
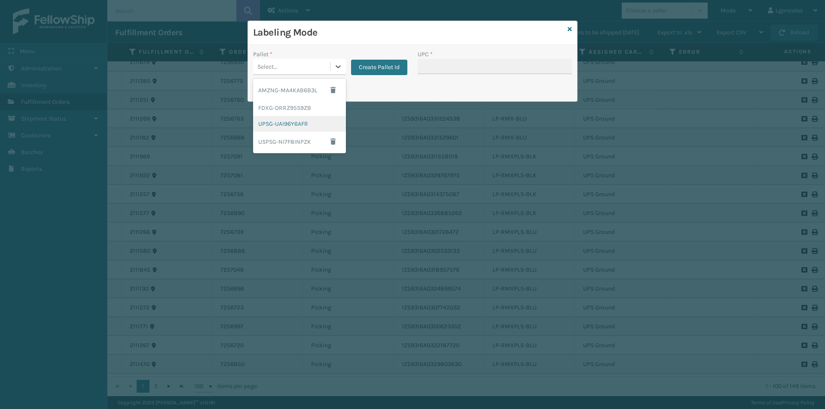
click at [286, 124] on div "UPSG-UAI96Y6AFR" at bounding box center [299, 124] width 93 height 16
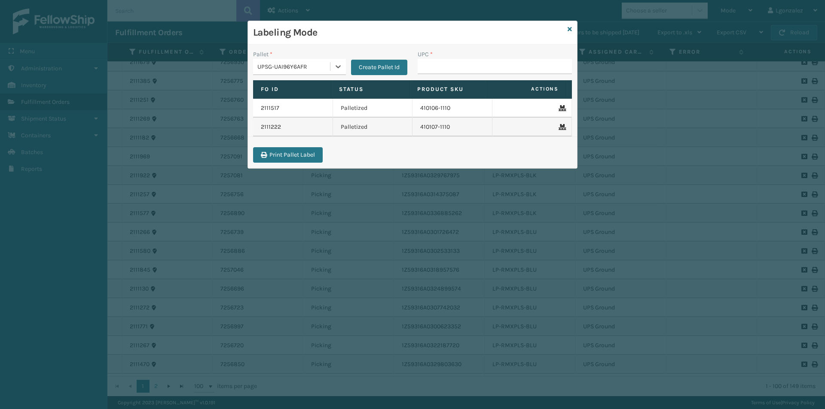
click at [453, 75] on div "UPC *" at bounding box center [494, 65] width 165 height 31
click at [457, 72] on input "UPC *" at bounding box center [495, 66] width 154 height 15
type input "LP-RMXPLS-BLU"
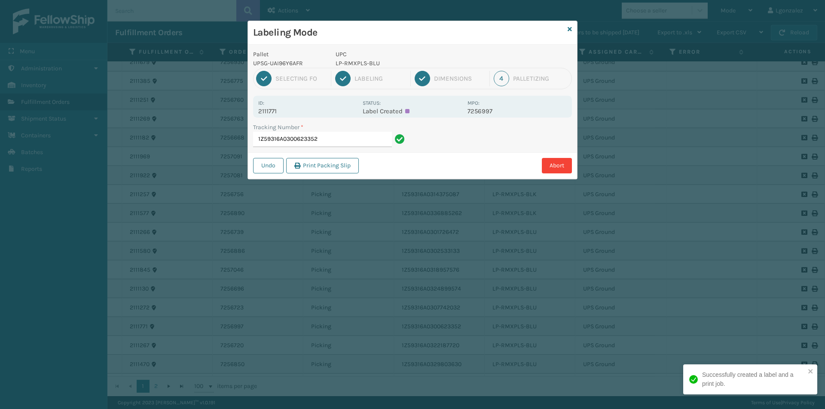
click at [356, 61] on p "LP-RMXPLS-BLU" at bounding box center [399, 63] width 127 height 9
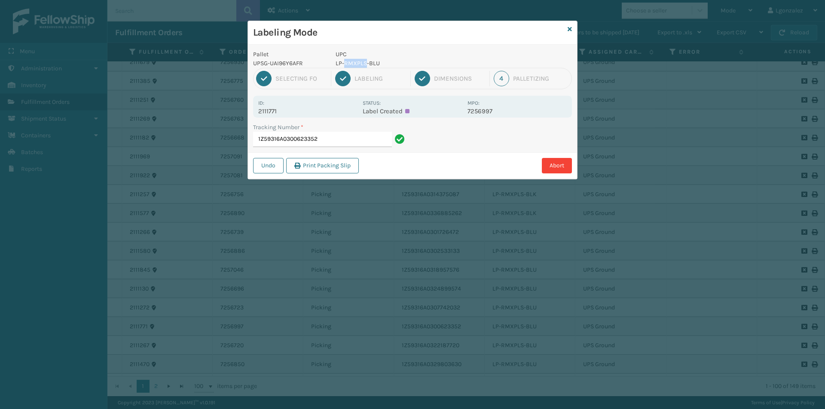
click at [348, 64] on p "LP-RMXPLS-BLU" at bounding box center [399, 63] width 127 height 9
drag, startPoint x: 331, startPoint y: 62, endPoint x: 378, endPoint y: 61, distance: 46.4
click at [378, 61] on div "UPC LP-RMXPLS-BLU" at bounding box center [398, 59] width 137 height 18
copy p "LP-RMXPLS-BLU"
click at [363, 138] on input "1Z59316A0300623352" at bounding box center [322, 139] width 139 height 15
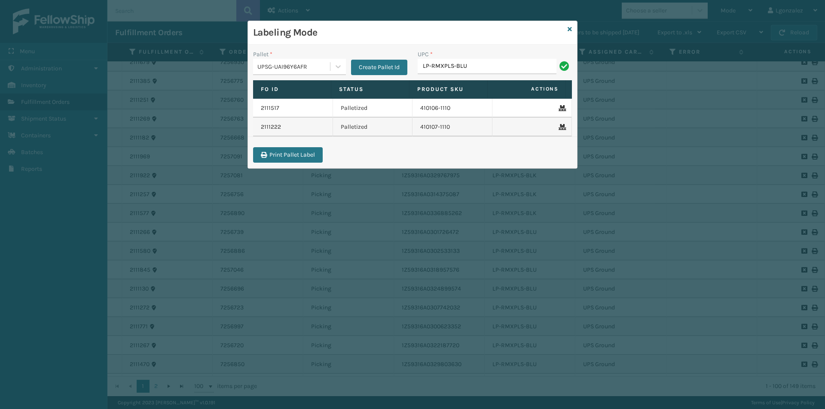
type input "LP-RMXPLS-BLU"
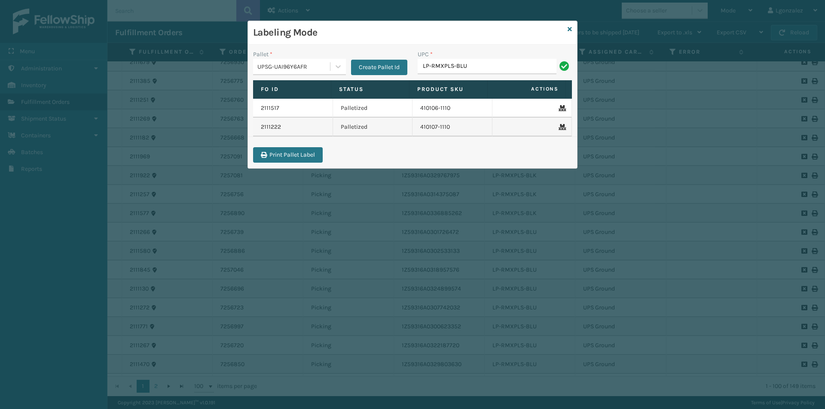
type input "LP-RMXPLS-BLU"
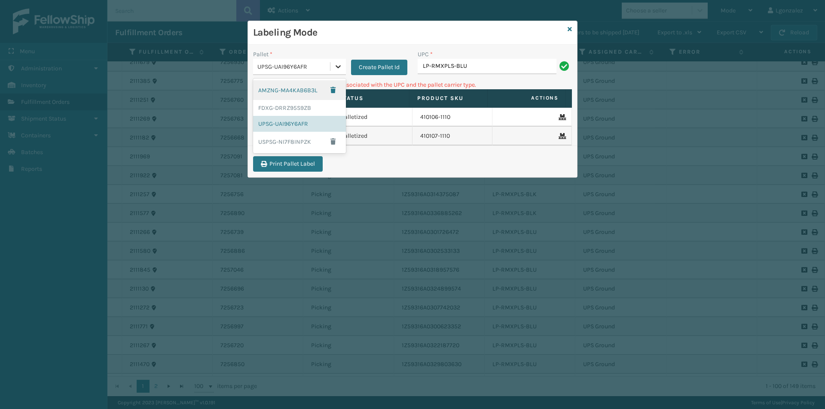
click at [336, 70] on icon at bounding box center [338, 66] width 9 height 9
click at [317, 94] on div "AMZNG-MA4KAB6B3L" at bounding box center [299, 90] width 93 height 20
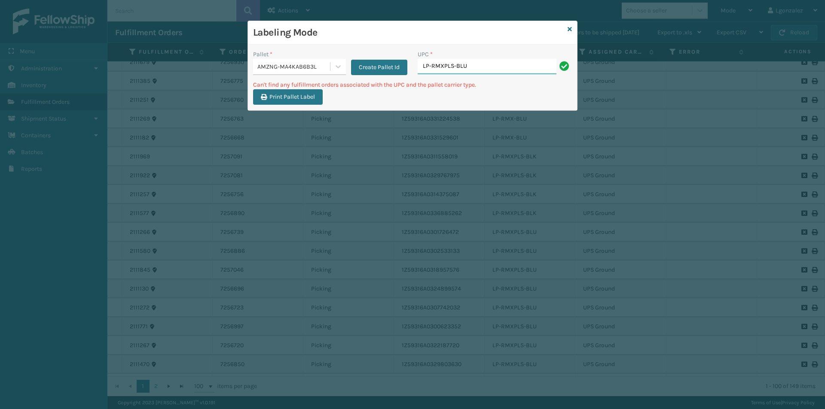
click at [484, 71] on input "LP-RMXPLS-BLU" at bounding box center [487, 66] width 139 height 15
click at [337, 69] on icon at bounding box center [338, 66] width 9 height 9
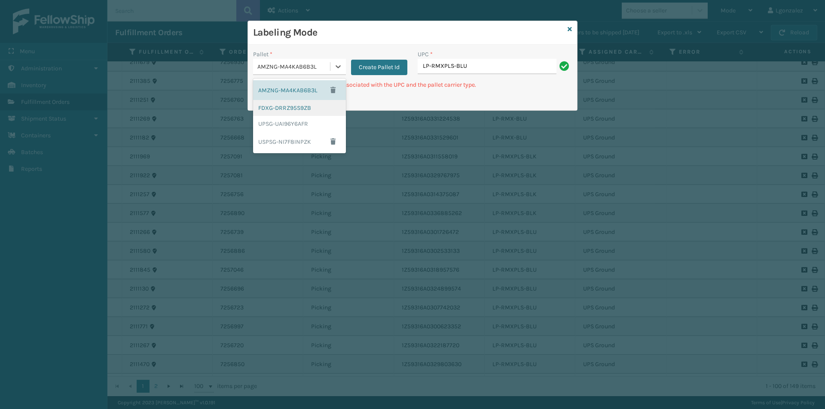
click at [326, 105] on div "FDXG-DRRZ95S9ZB" at bounding box center [299, 108] width 93 height 16
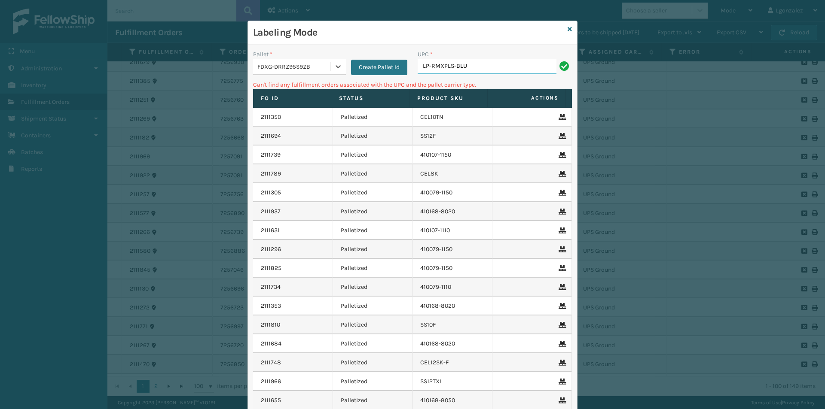
click at [493, 58] on div "UPC * LP-RMXPLS-BLU" at bounding box center [495, 62] width 154 height 24
click at [568, 27] on icon at bounding box center [570, 29] width 4 height 6
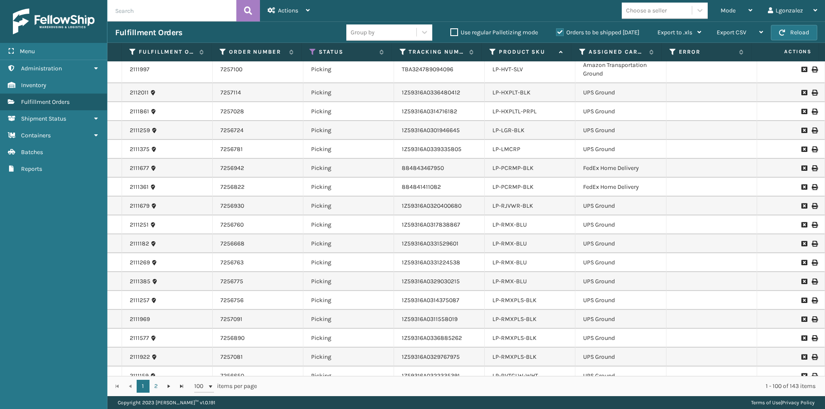
scroll to position [988, 0]
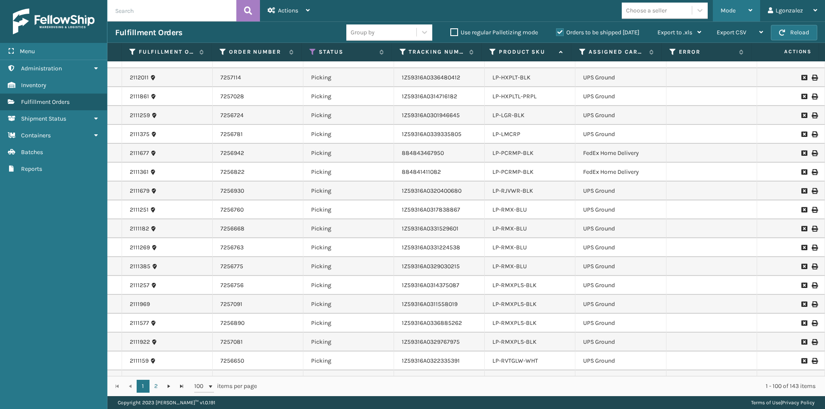
click at [753, 19] on div "Mode Regular Mode Picking Mode Labeling Mode Exit Scan Mode" at bounding box center [736, 10] width 47 height 21
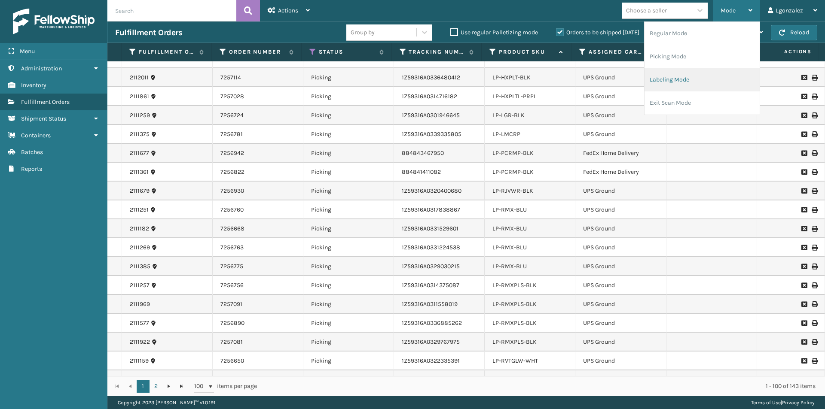
click at [698, 80] on li "Labeling Mode" at bounding box center [702, 79] width 115 height 23
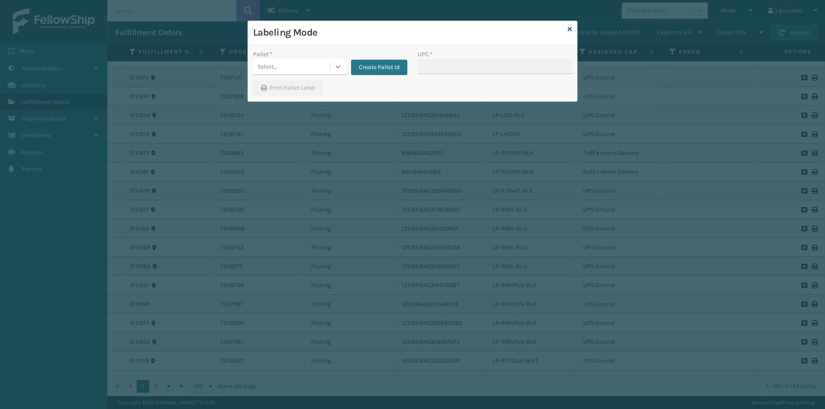
click at [331, 66] on div at bounding box center [337, 66] width 15 height 15
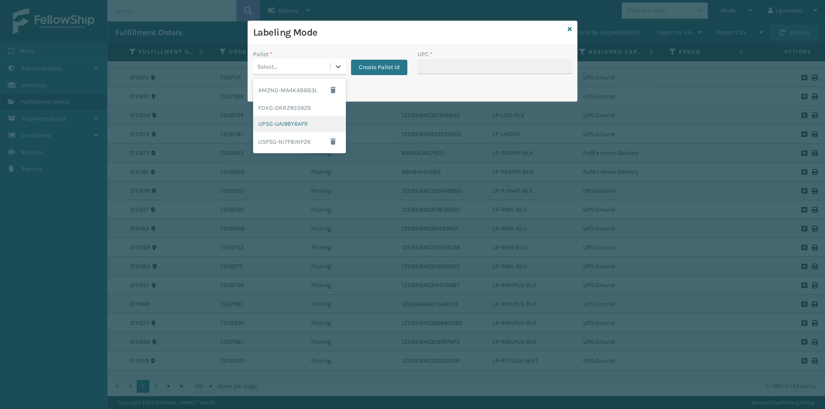
click at [311, 121] on div "UPSG-UAI96Y6AFR" at bounding box center [299, 124] width 93 height 16
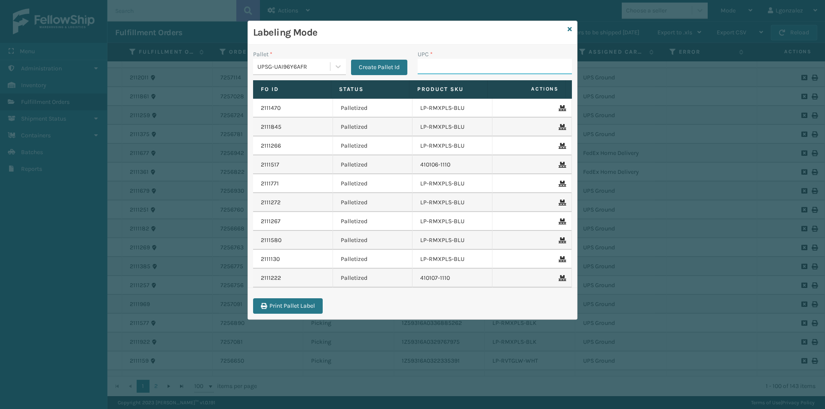
click at [436, 64] on input "UPC *" at bounding box center [495, 66] width 154 height 15
type input "LP-RMXPLS-BLK"
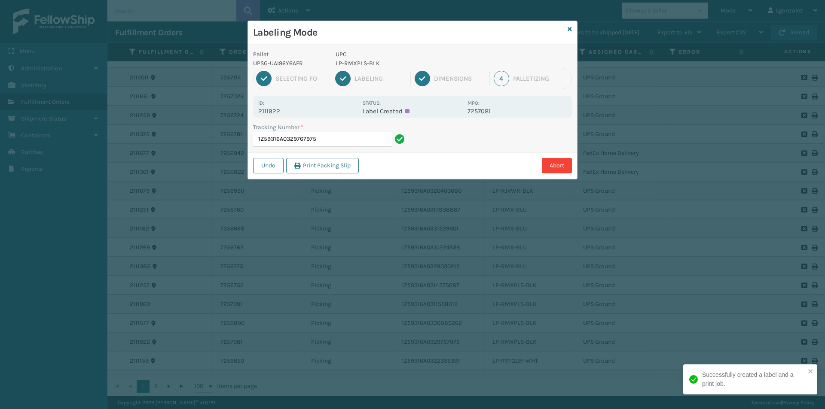
click at [371, 59] on p "LP-RMXPLS-BLK" at bounding box center [399, 63] width 127 height 9
drag, startPoint x: 371, startPoint y: 59, endPoint x: 367, endPoint y: 68, distance: 10.0
click at [368, 67] on p "LP-RMXPLS-BLK" at bounding box center [399, 63] width 127 height 9
click at [364, 64] on p "LP-RMXPLS-BLK" at bounding box center [399, 63] width 127 height 9
click at [363, 63] on p "LP-RMXPLS-BLK" at bounding box center [399, 63] width 127 height 9
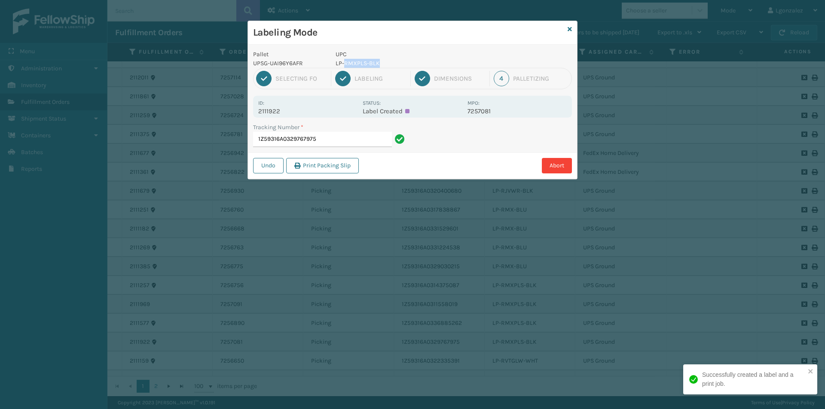
drag, startPoint x: 363, startPoint y: 63, endPoint x: 373, endPoint y: 61, distance: 10.5
click at [373, 61] on p "LP-RMXPLS-BLK" at bounding box center [399, 63] width 127 height 9
click at [386, 61] on p "LP-RMXPLS-BLK" at bounding box center [399, 63] width 127 height 9
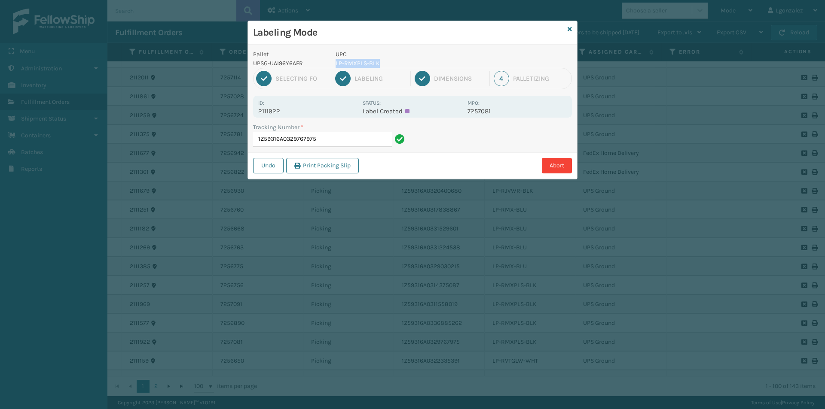
drag, startPoint x: 379, startPoint y: 64, endPoint x: 333, endPoint y: 61, distance: 46.1
click at [333, 61] on div "UPC LP-RMXPLS-BLK" at bounding box center [398, 59] width 137 height 18
copy p "LP-RMXPLS-BLK"
click at [358, 143] on input "1Z59316A0329767975" at bounding box center [322, 139] width 139 height 15
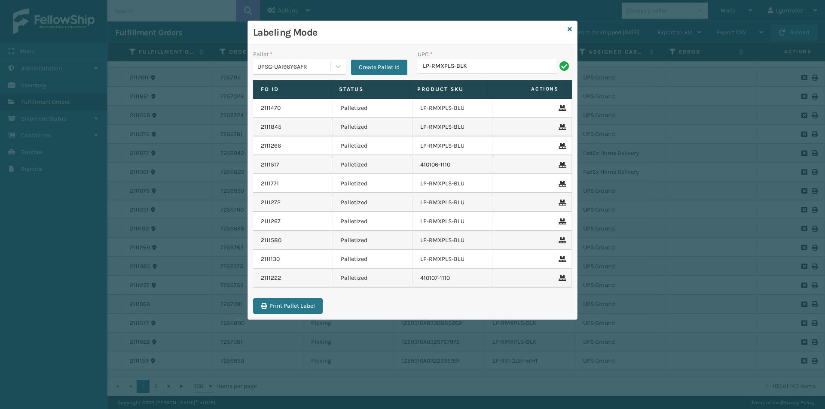
type input "LP-RMXPLS-BLK"
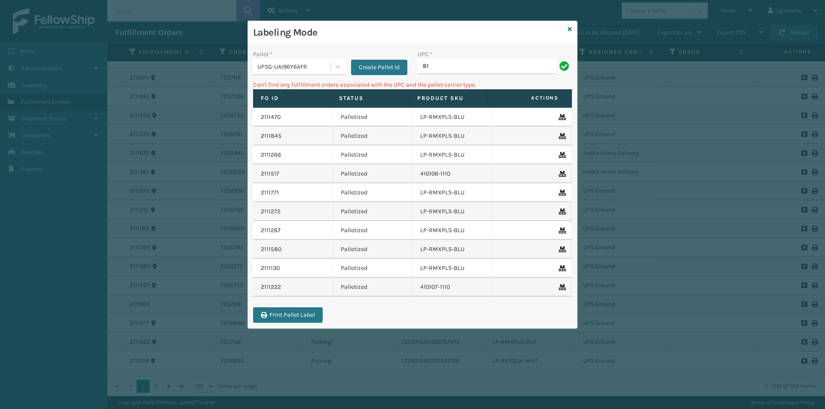
type input "8"
type input "LP-HVT-SLV"
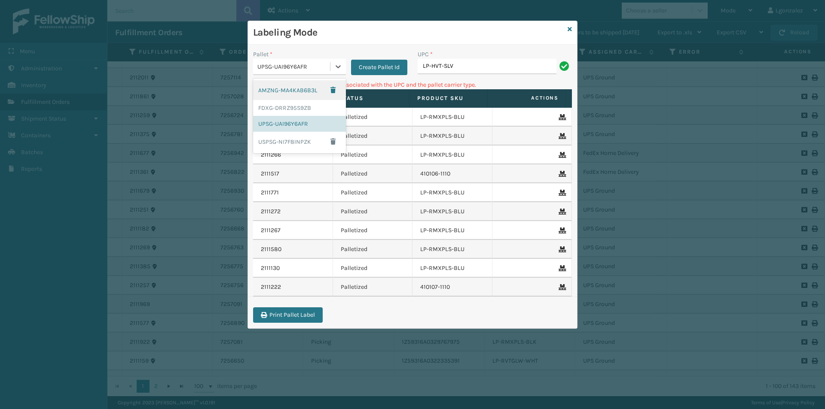
drag, startPoint x: 339, startPoint y: 73, endPoint x: 337, endPoint y: 83, distance: 9.6
click at [339, 74] on div at bounding box center [337, 66] width 15 height 15
click at [312, 89] on div "AMZNG-MA4KAB6B3L" at bounding box center [299, 90] width 93 height 20
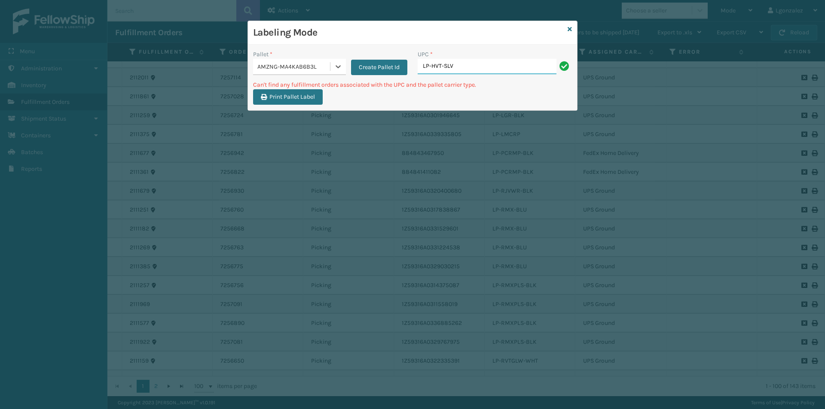
click at [486, 71] on input "LP-HVT-SLV" at bounding box center [487, 66] width 139 height 15
click at [570, 27] on icon at bounding box center [570, 29] width 4 height 6
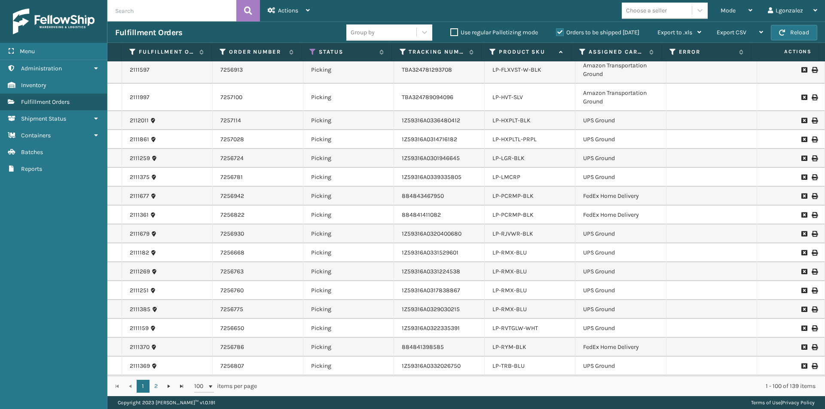
scroll to position [902, 0]
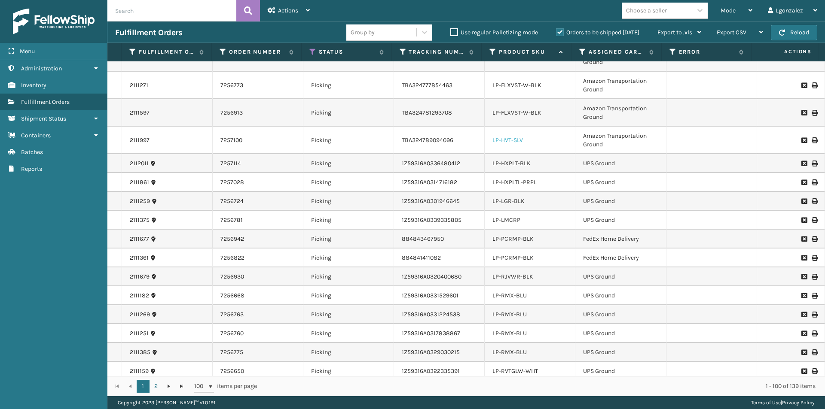
click at [508, 142] on link "LP-HVT-SLV" at bounding box center [507, 140] width 31 height 7
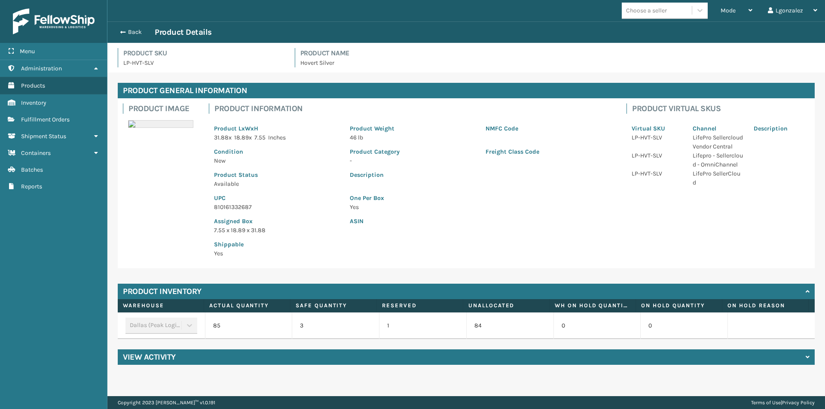
click at [241, 208] on p "810161332687" at bounding box center [276, 207] width 125 height 9
copy p "810161332687"
click at [139, 31] on button "Back" at bounding box center [135, 32] width 40 height 8
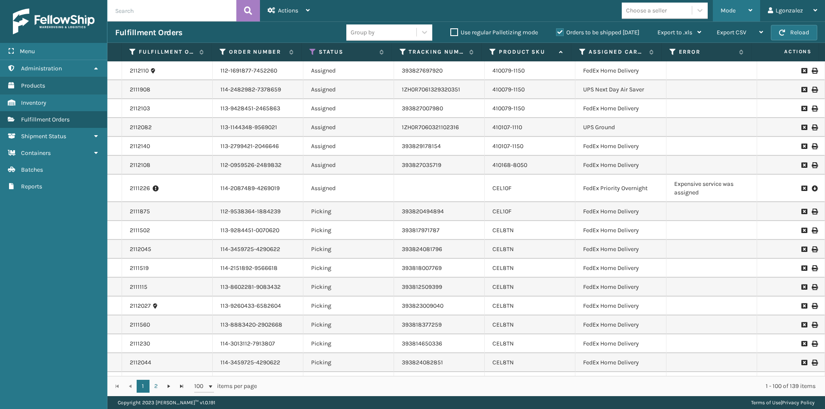
click at [747, 9] on div "Mode" at bounding box center [737, 10] width 32 height 21
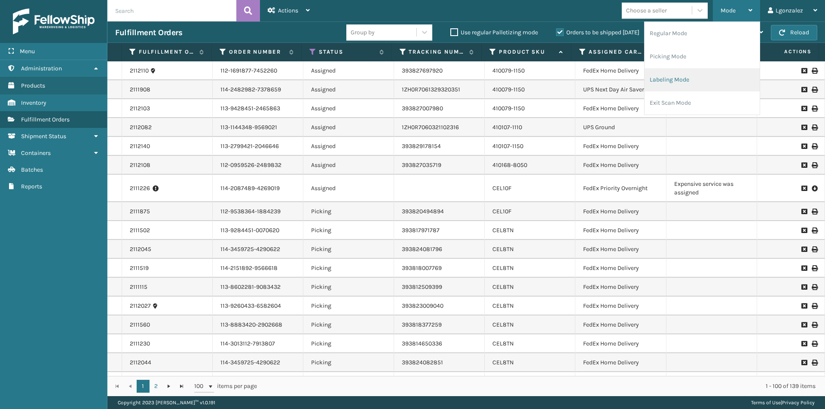
click at [689, 74] on li "Labeling Mode" at bounding box center [702, 79] width 115 height 23
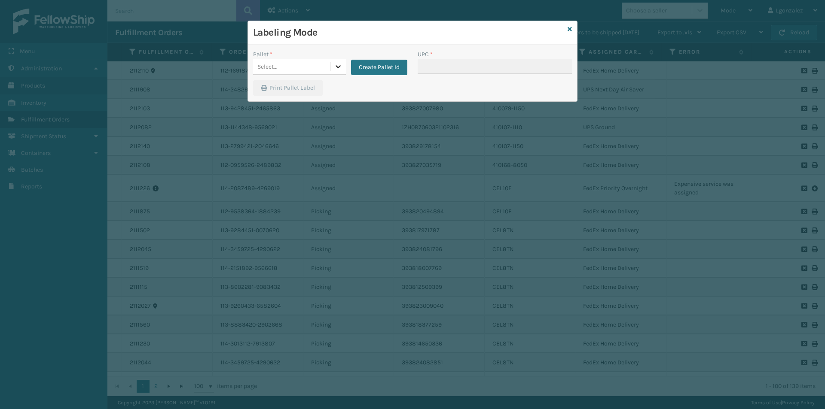
click at [336, 63] on icon at bounding box center [338, 66] width 9 height 9
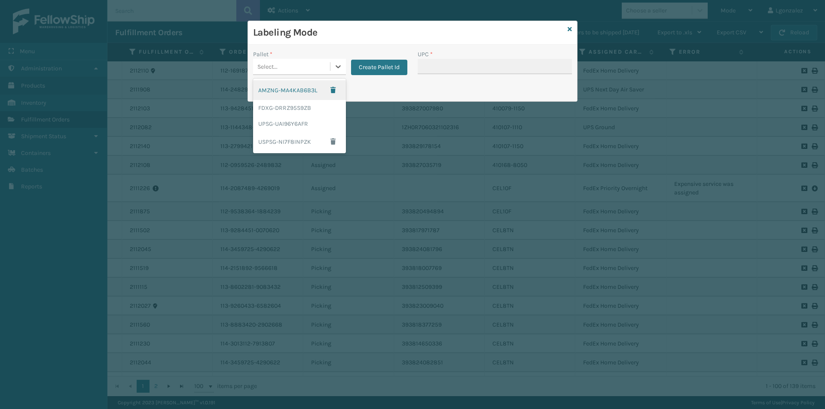
click at [315, 90] on div "AMZNG-MA4KAB6B3L" at bounding box center [299, 90] width 93 height 20
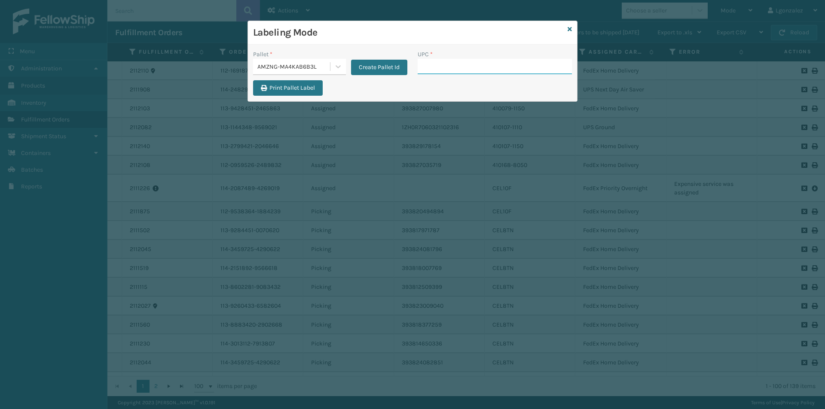
click at [433, 63] on input "UPC *" at bounding box center [495, 66] width 154 height 15
paste input "810161332687"
type input "810161332687"
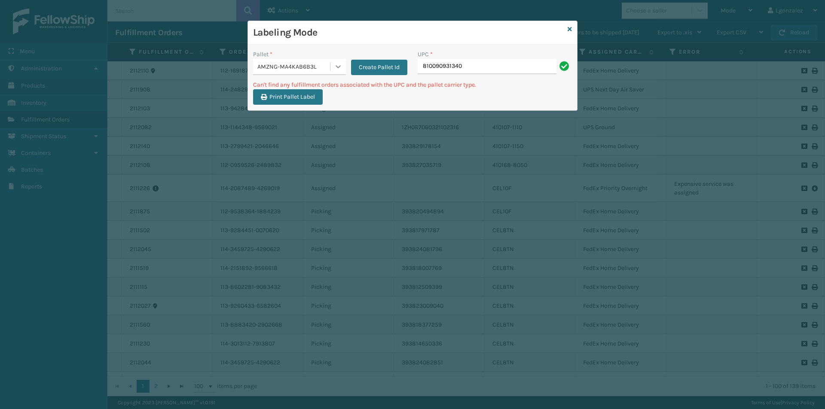
click at [338, 64] on icon at bounding box center [338, 66] width 9 height 9
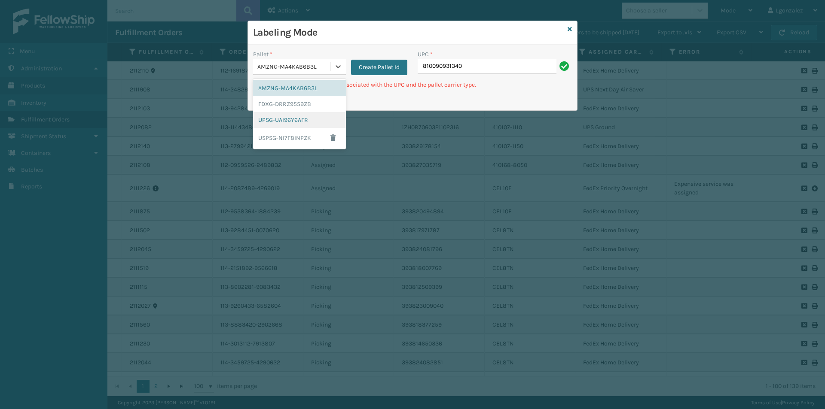
click at [313, 115] on div "UPSG-UAI96Y6AFR" at bounding box center [299, 120] width 93 height 16
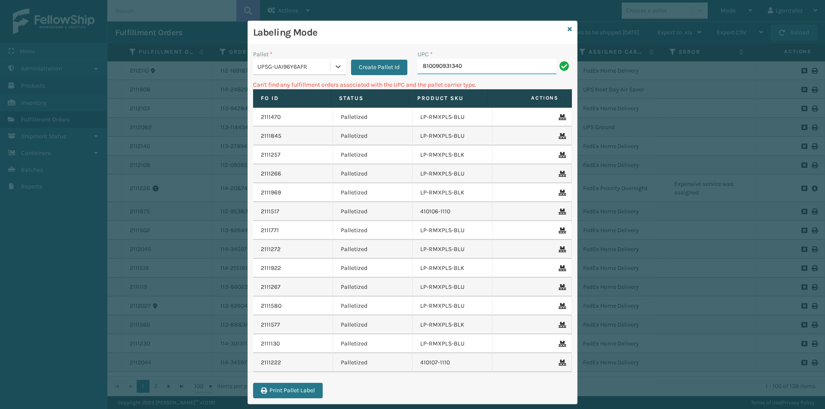
click at [491, 63] on input "810090931340" at bounding box center [487, 66] width 139 height 15
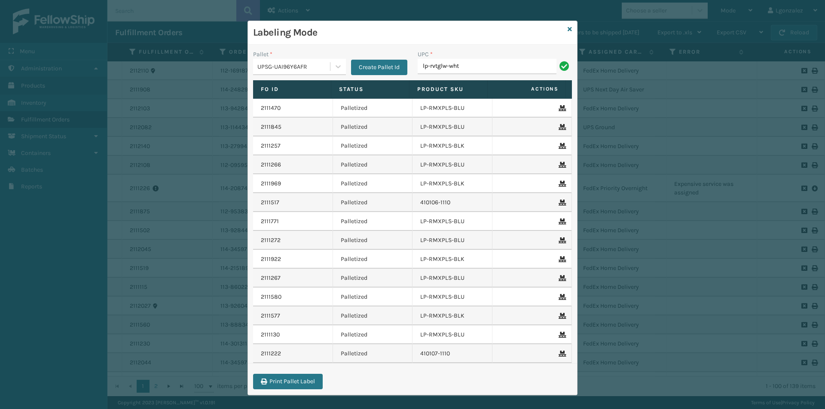
type input "lp-rvtglw-wht"
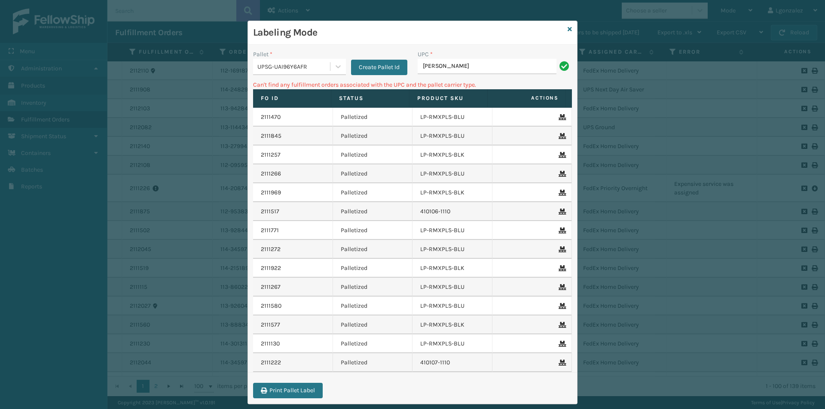
type input "LP-RJVGLW-WHT"
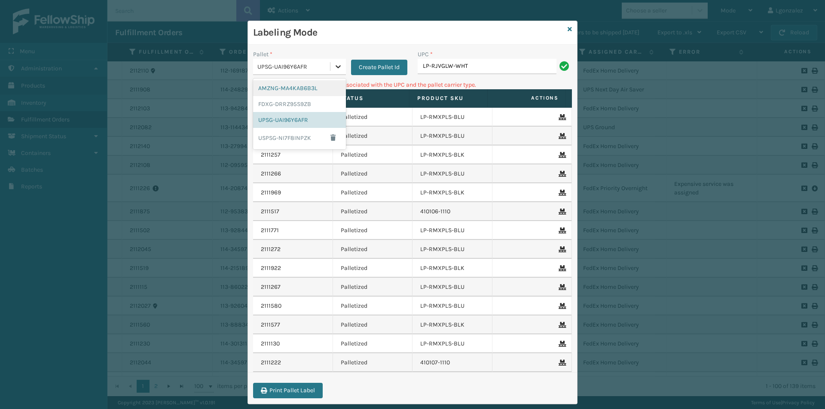
click at [334, 66] on icon at bounding box center [338, 66] width 9 height 9
click at [327, 88] on div "AMZNG-MA4KAB6B3L" at bounding box center [299, 88] width 93 height 16
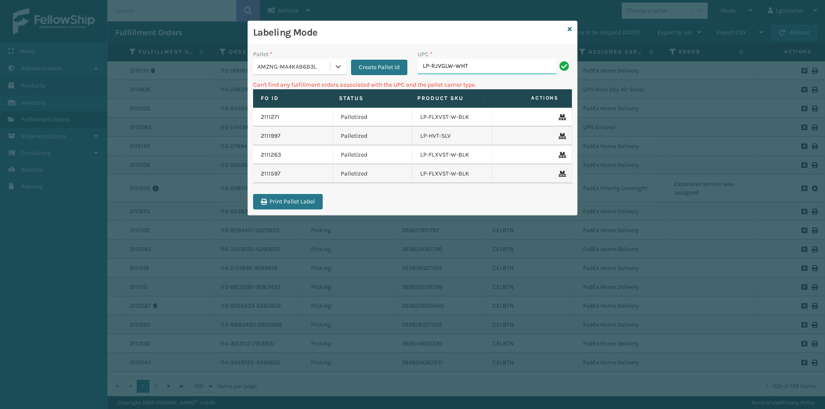
click at [499, 69] on input "LP-RJVGLW-WHT" at bounding box center [487, 66] width 139 height 15
click at [337, 67] on icon at bounding box center [338, 66] width 5 height 3
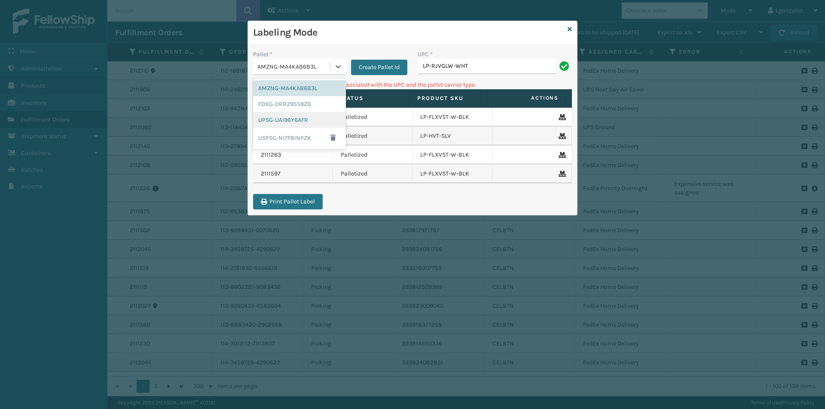
click at [310, 124] on div "UPSG-UAI96Y6AFR" at bounding box center [299, 120] width 93 height 16
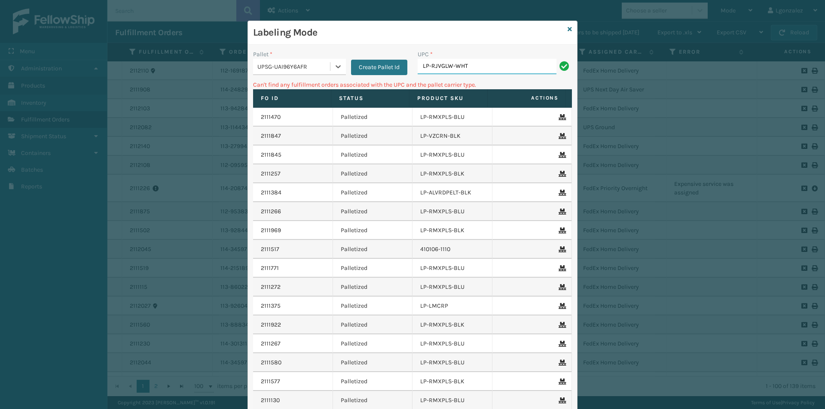
click at [478, 65] on input "LP-RJVGLW-WHT" at bounding box center [487, 66] width 139 height 15
click at [334, 67] on icon at bounding box center [338, 66] width 9 height 9
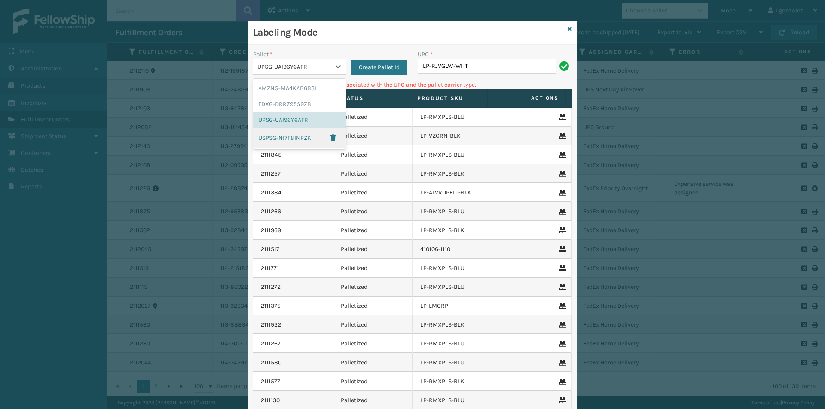
click at [301, 138] on div "USPSG-NI7F8INPZK" at bounding box center [299, 138] width 93 height 20
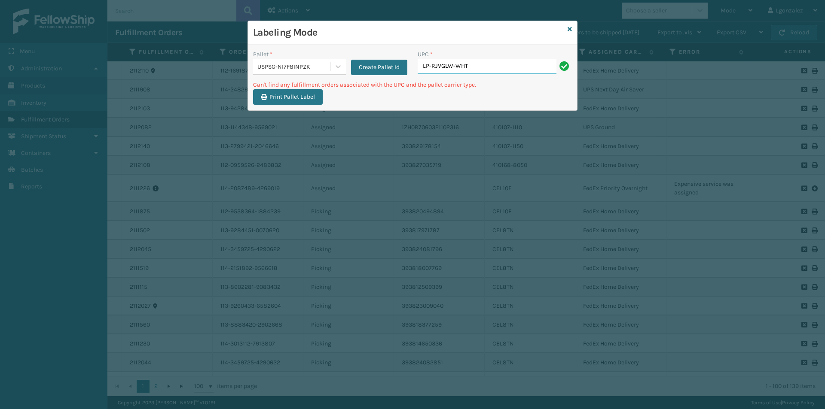
click at [491, 73] on input "LP-RJVGLW-WHT" at bounding box center [487, 66] width 139 height 15
type input "L"
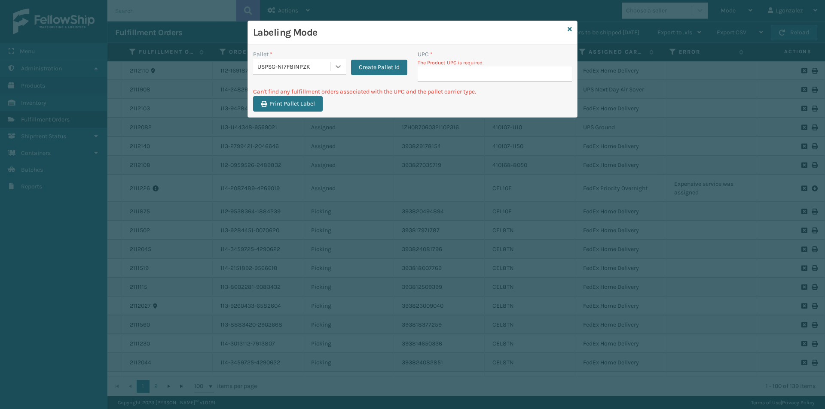
click at [333, 70] on div at bounding box center [337, 66] width 15 height 15
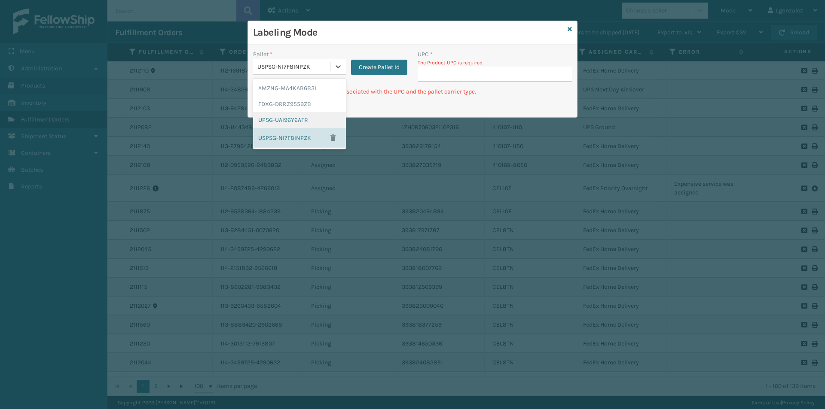
click at [315, 115] on div "UPSG-UAI96Y6AFR" at bounding box center [299, 120] width 93 height 16
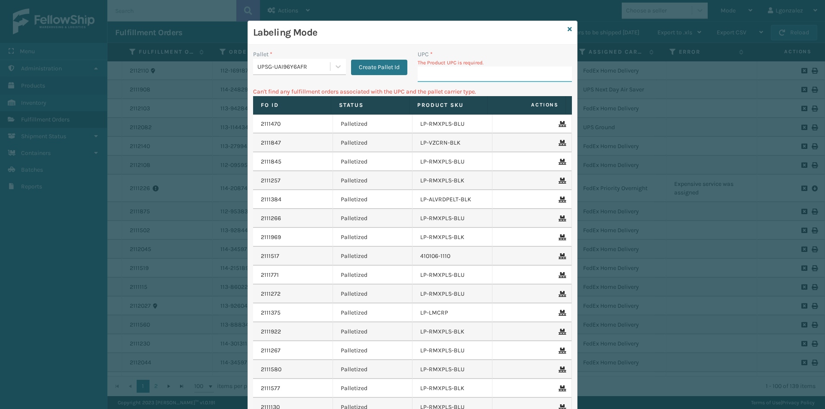
click at [436, 68] on input "UPC *" at bounding box center [495, 74] width 154 height 15
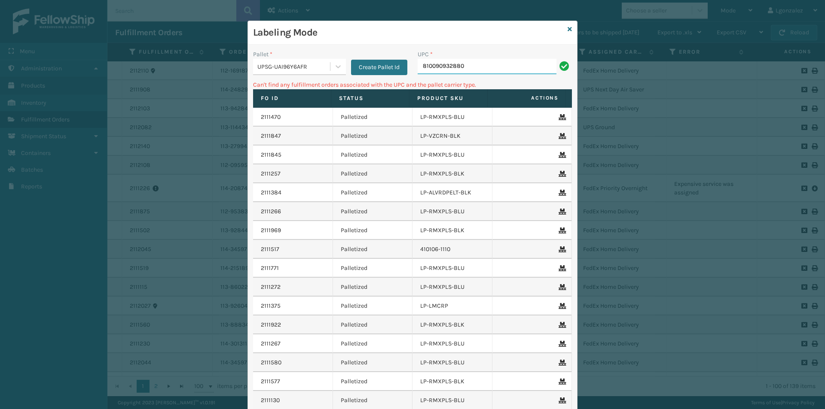
type input "810090932880"
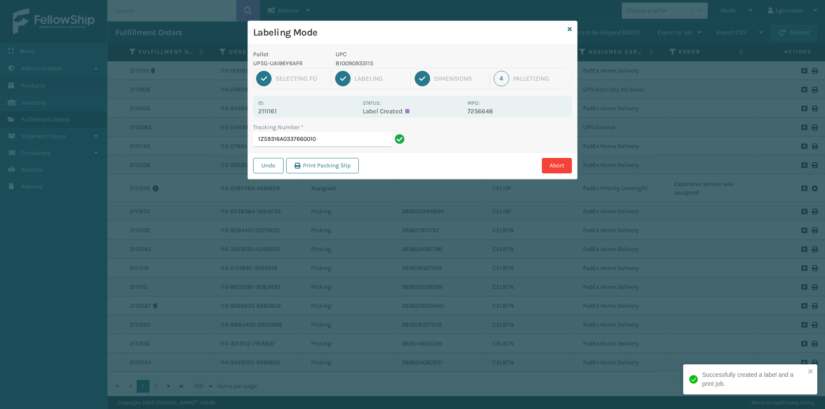
click at [361, 65] on p "810090933115" at bounding box center [399, 63] width 127 height 9
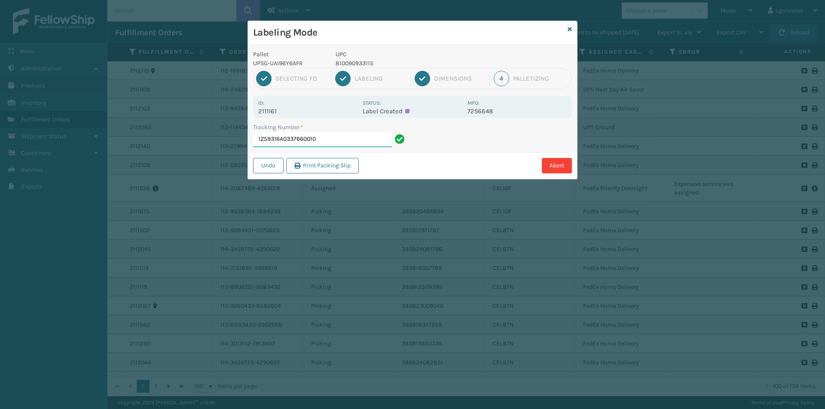
click at [376, 135] on input "1Z59316A0337660010" at bounding box center [322, 139] width 139 height 15
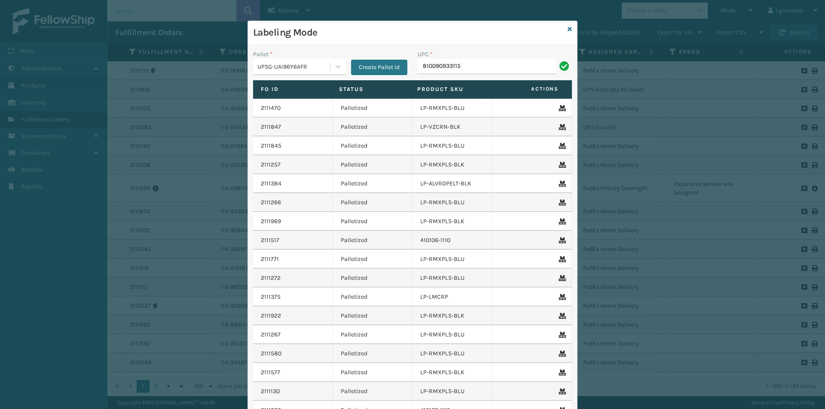
type input "810090933115"
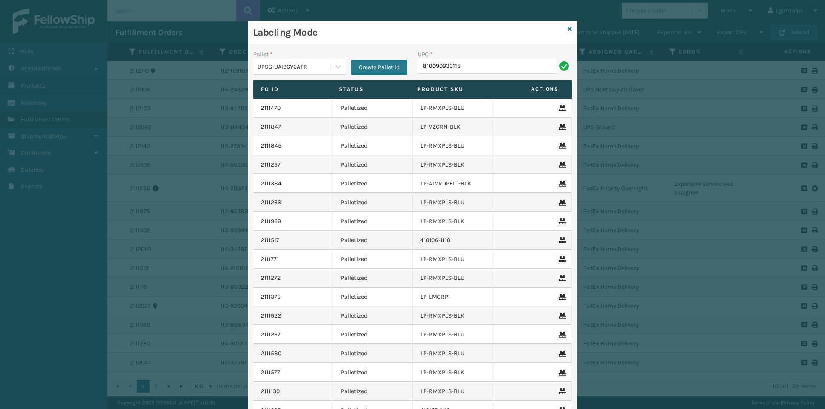
type input "810090933115"
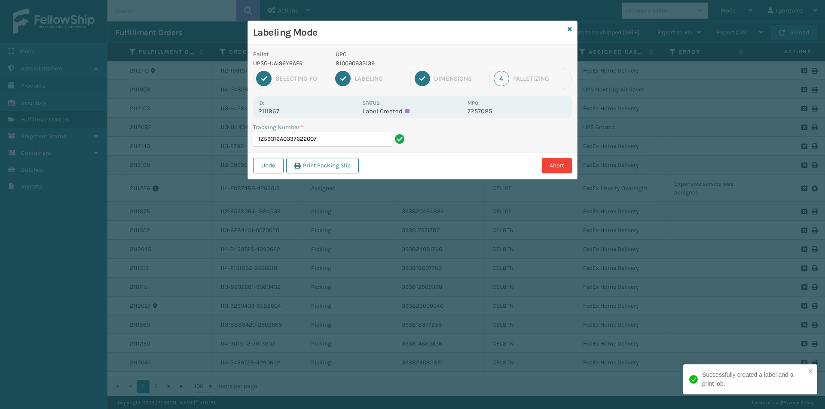
click at [365, 64] on p "810090933139" at bounding box center [399, 63] width 127 height 9
click at [364, 64] on p "810090933139" at bounding box center [399, 63] width 127 height 9
click at [364, 63] on p "810090933139" at bounding box center [399, 63] width 127 height 9
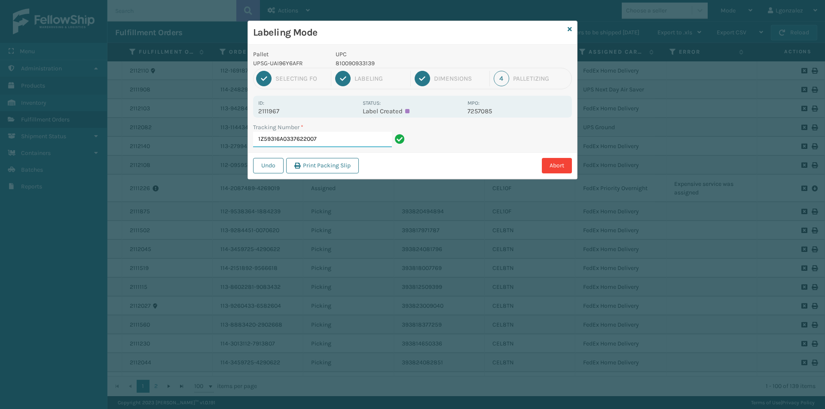
click at [328, 136] on input "1Z59316A0337622007" at bounding box center [322, 139] width 139 height 15
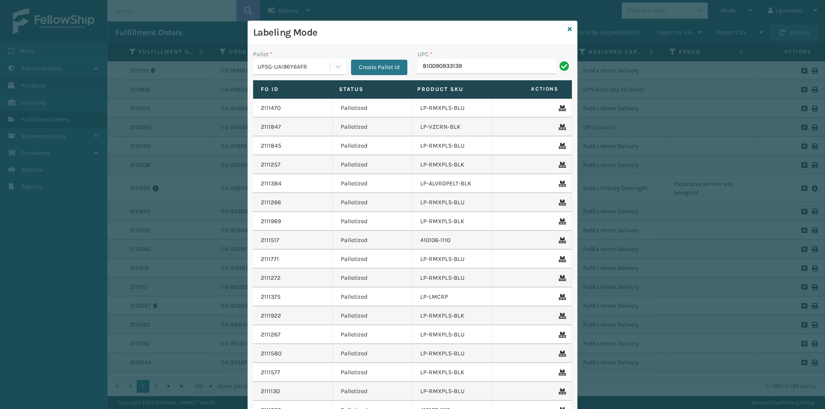
type input "810090933139"
type input "lp-"
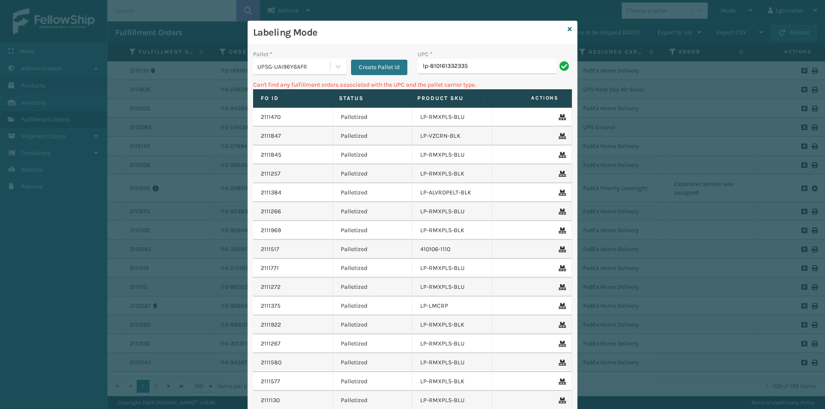
drag, startPoint x: 427, startPoint y: 66, endPoint x: 420, endPoint y: 74, distance: 10.7
click at [420, 74] on input "lp-810161332335" at bounding box center [487, 66] width 139 height 15
type input "810161332335"
click at [336, 67] on icon at bounding box center [338, 66] width 5 height 3
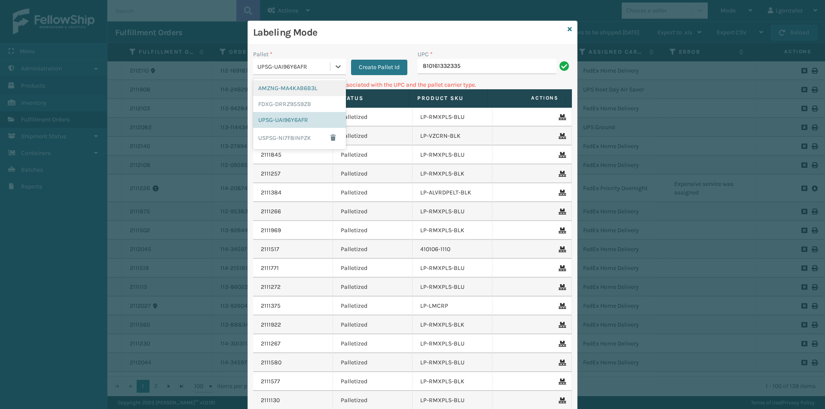
click at [309, 84] on div "AMZNG-MA4KAB6B3L" at bounding box center [299, 88] width 93 height 16
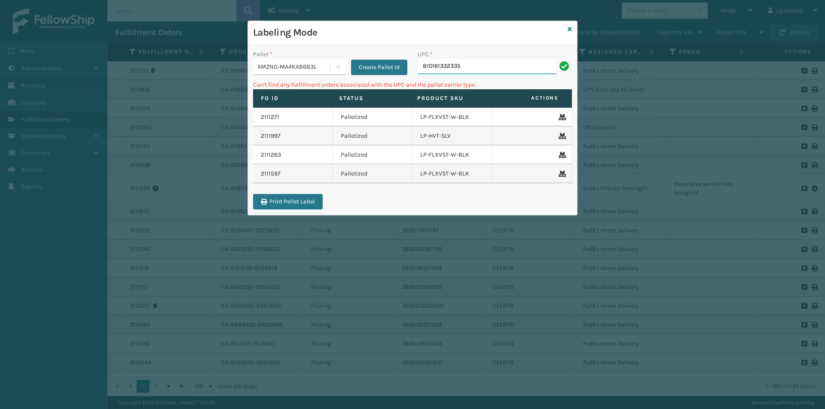
click at [458, 63] on input "810161332335" at bounding box center [487, 66] width 139 height 15
drag, startPoint x: 462, startPoint y: 67, endPoint x: 419, endPoint y: 68, distance: 43.0
click at [419, 68] on input "810161332335" at bounding box center [487, 66] width 139 height 15
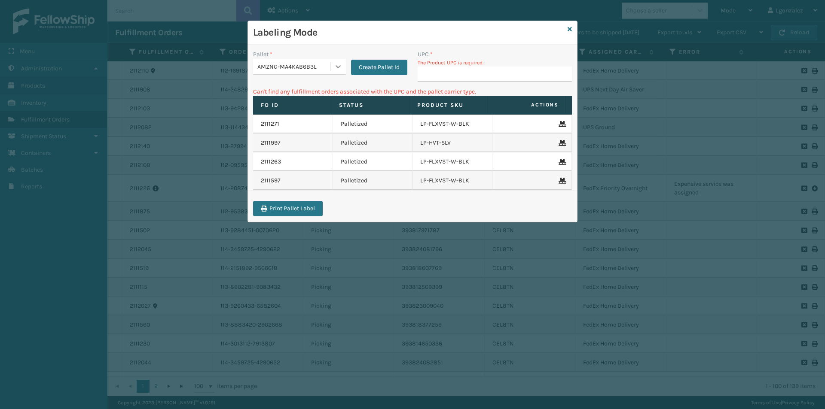
click at [338, 69] on icon at bounding box center [338, 66] width 9 height 9
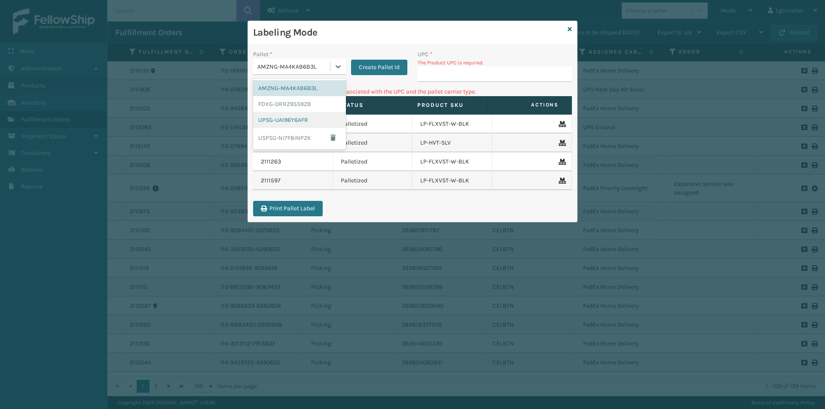
click at [310, 120] on div "UPSG-UAI96Y6AFR" at bounding box center [299, 120] width 93 height 16
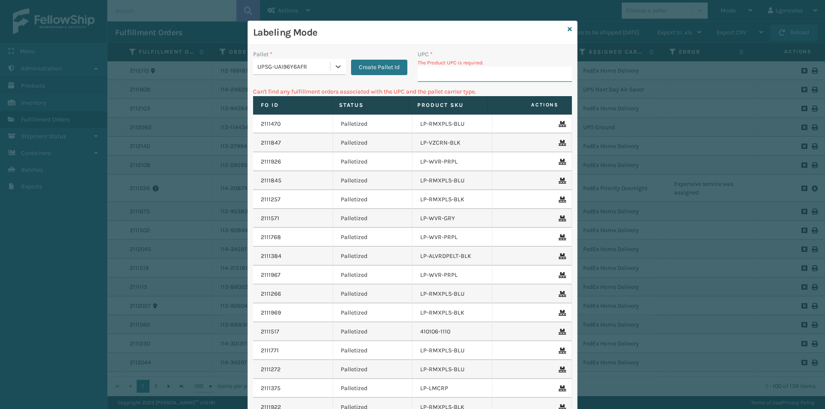
click at [428, 72] on input "UPC *" at bounding box center [495, 74] width 154 height 15
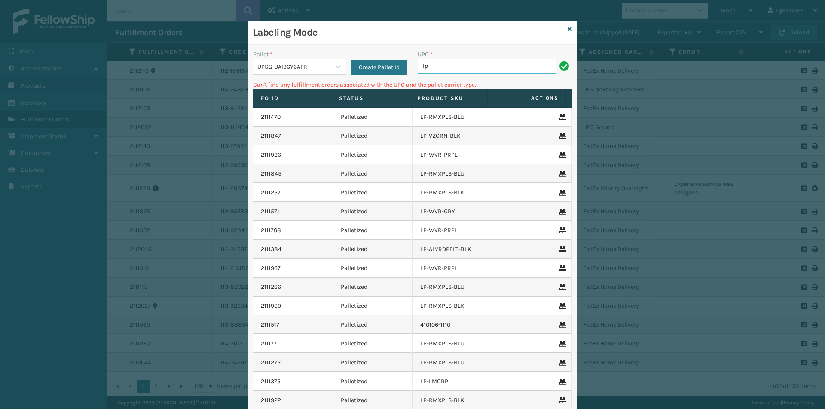
type input "l"
type input "LP-PCRMP-BLK"
click at [568, 27] on icon at bounding box center [570, 29] width 4 height 6
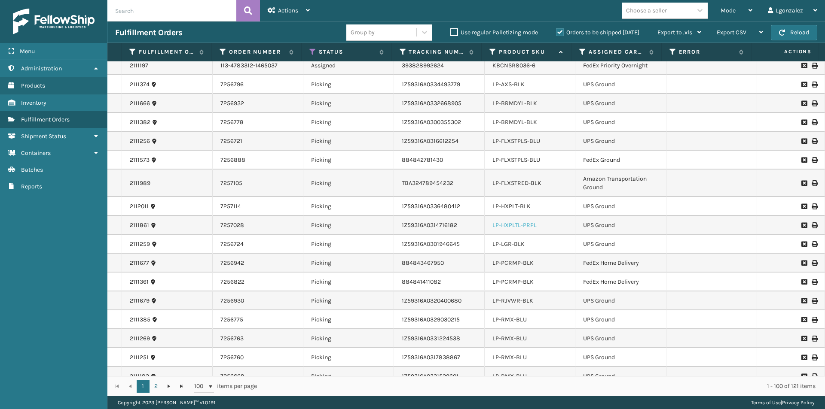
scroll to position [773, 0]
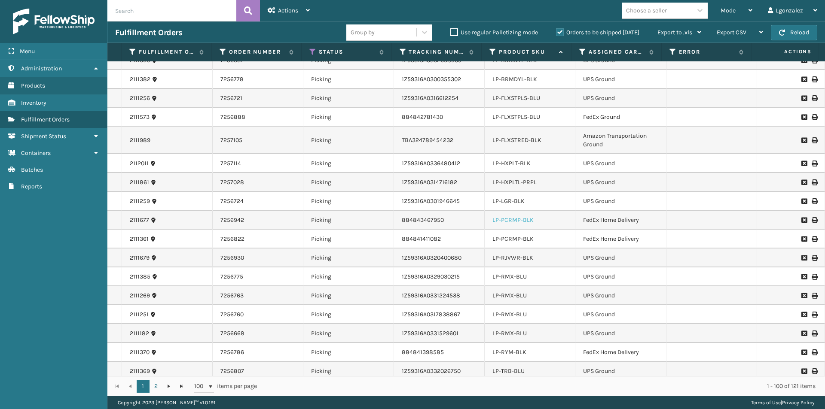
click at [522, 223] on link "LP-PCRMP-BLK" at bounding box center [512, 220] width 41 height 7
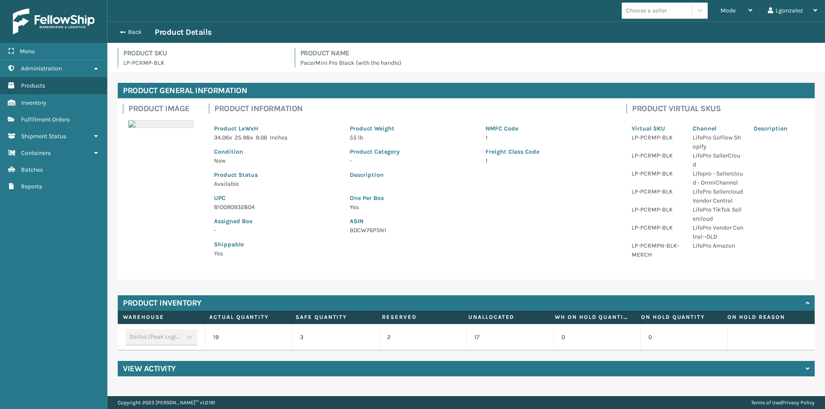
click at [234, 203] on p "810090932804" at bounding box center [276, 207] width 125 height 9
click at [136, 28] on button "Back" at bounding box center [135, 32] width 40 height 8
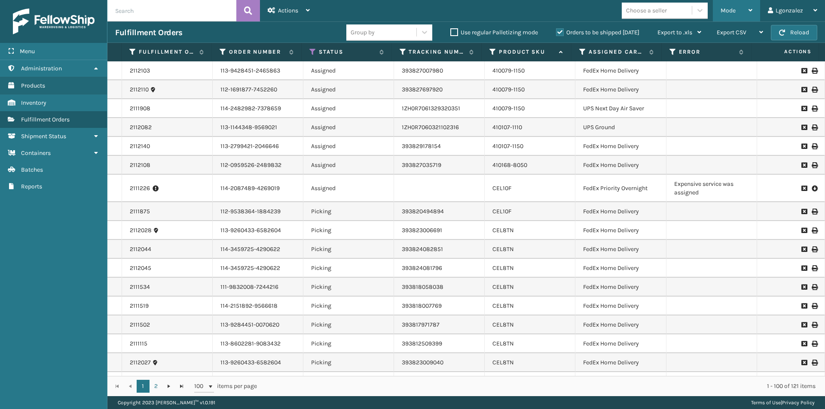
click at [743, 9] on div "Mode" at bounding box center [737, 10] width 32 height 21
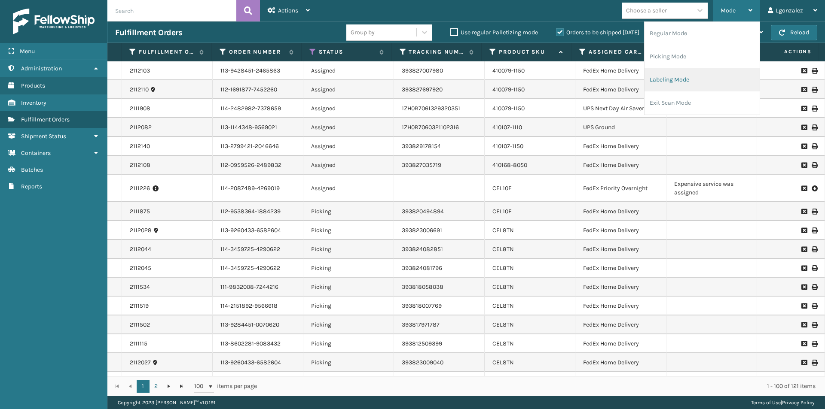
click at [681, 80] on li "Labeling Mode" at bounding box center [702, 79] width 115 height 23
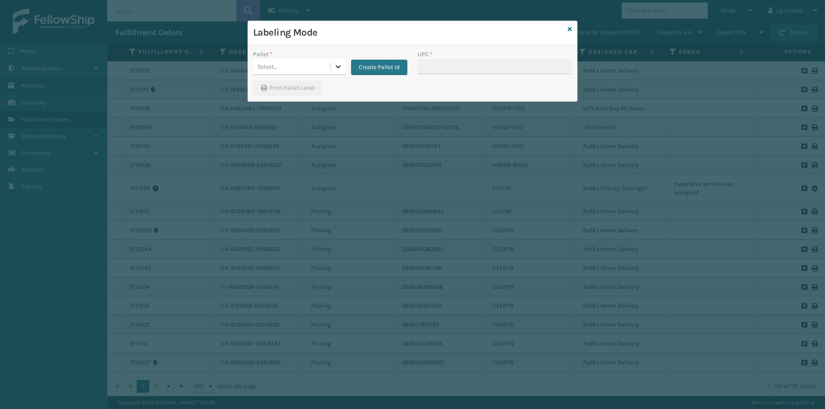
click at [339, 64] on icon at bounding box center [338, 66] width 9 height 9
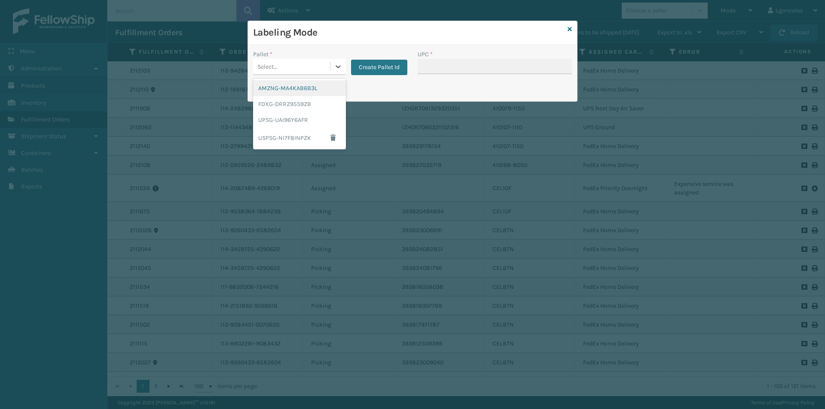
click at [312, 89] on div "AMZNG-MA4KAB6B3L" at bounding box center [299, 88] width 93 height 16
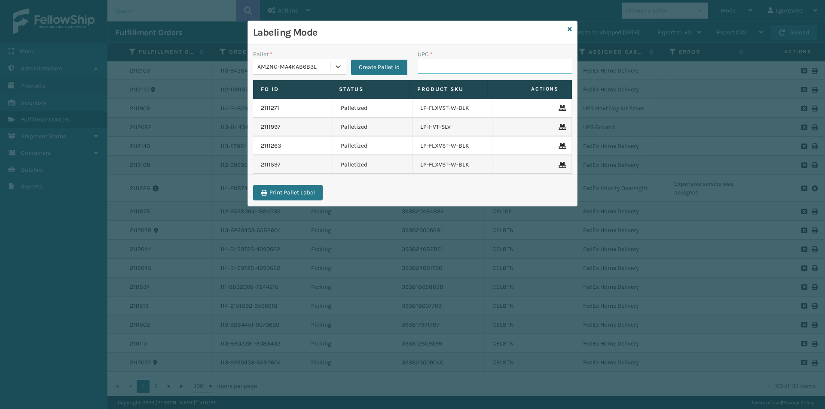
click at [442, 68] on input "UPC *" at bounding box center [495, 66] width 154 height 15
paste input "810090932804"
type input "810090932804"
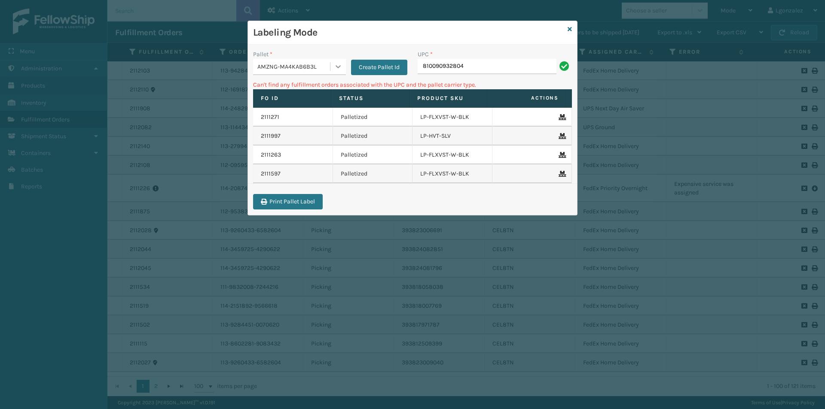
drag, startPoint x: 336, startPoint y: 67, endPoint x: 331, endPoint y: 70, distance: 5.2
click at [336, 67] on icon at bounding box center [338, 66] width 9 height 9
click at [276, 105] on div "FDXG-DRRZ95S9ZB" at bounding box center [299, 104] width 93 height 16
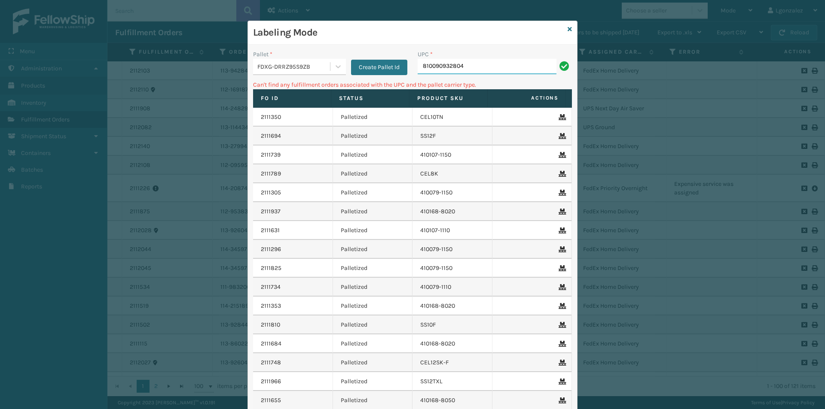
click at [499, 69] on input "810090932804" at bounding box center [487, 66] width 139 height 15
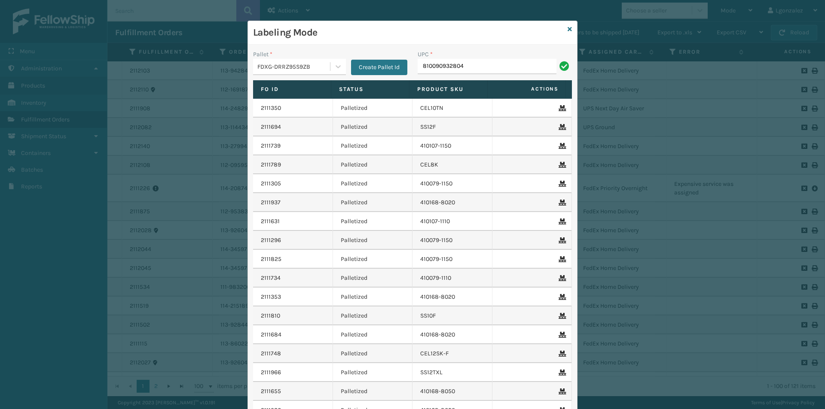
type input "810090932804"
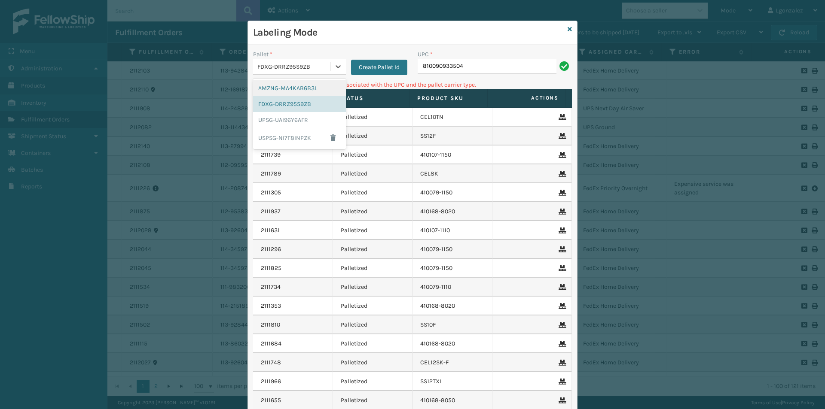
drag, startPoint x: 332, startPoint y: 69, endPoint x: 331, endPoint y: 85, distance: 15.5
click at [334, 69] on icon at bounding box center [338, 66] width 9 height 9
click at [312, 122] on div "UPSG-UAI96Y6AFR" at bounding box center [299, 120] width 93 height 16
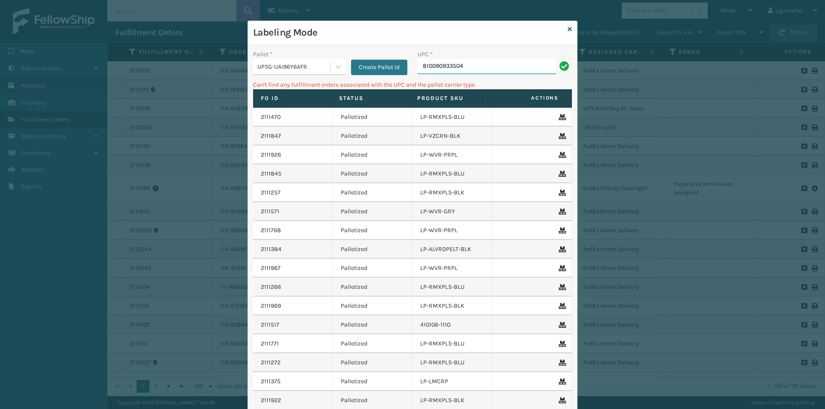
click at [532, 70] on input "810090933504" at bounding box center [487, 66] width 139 height 15
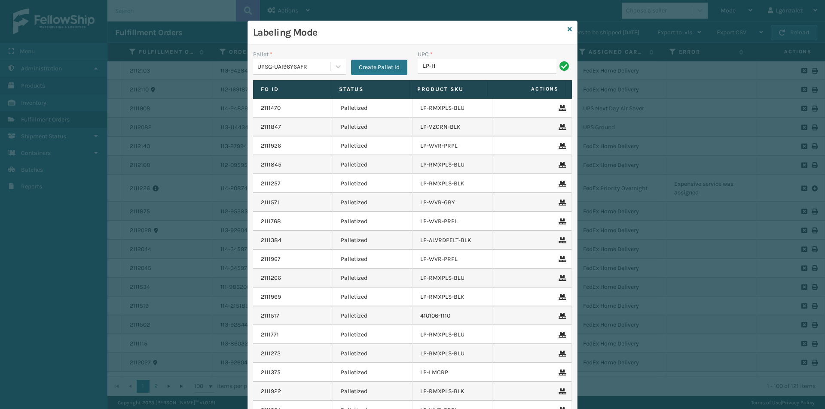
type input "LP-HXPLTL-BLK"
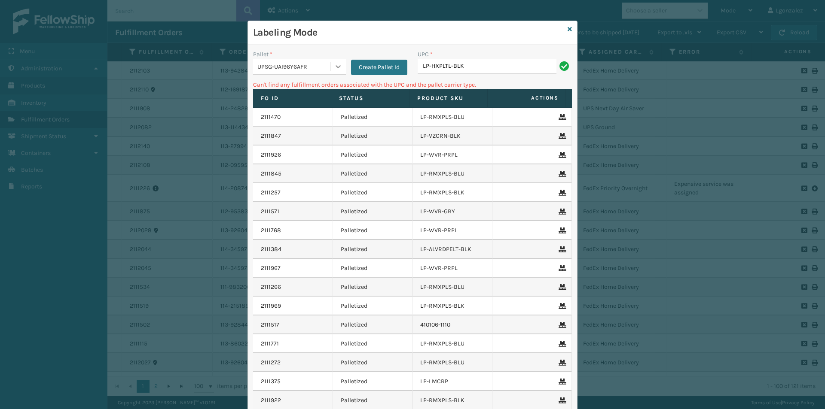
click at [330, 64] on div at bounding box center [337, 66] width 15 height 15
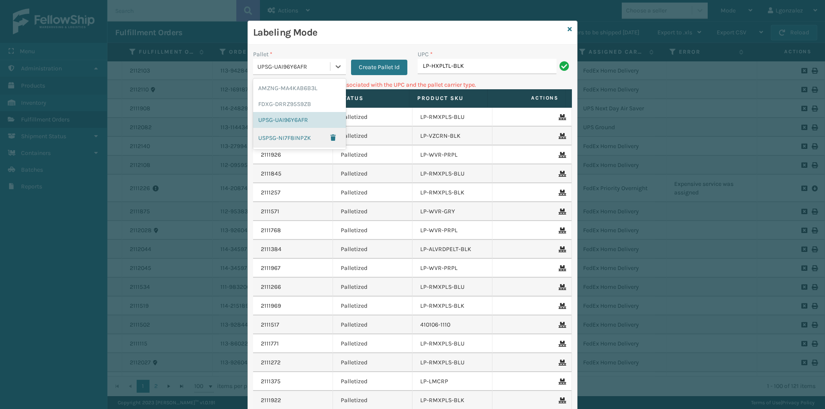
click at [296, 140] on div "USPSG-NI7F8INPZK" at bounding box center [299, 138] width 93 height 20
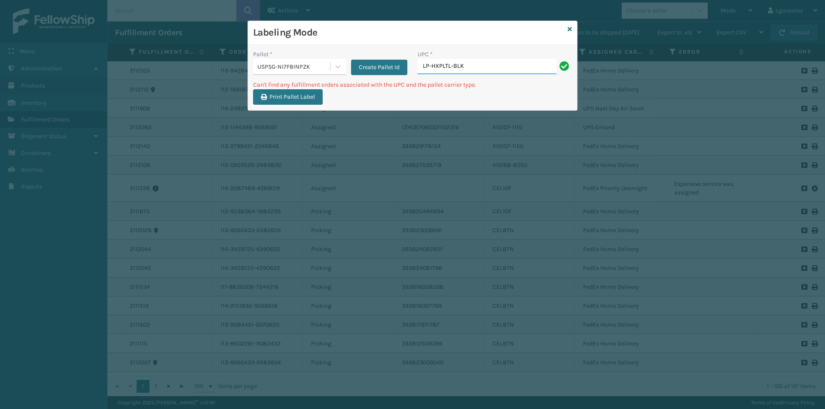
click at [519, 72] on input "LP-HXPLTL-BLK" at bounding box center [487, 66] width 139 height 15
click at [571, 28] on icon at bounding box center [570, 29] width 4 height 6
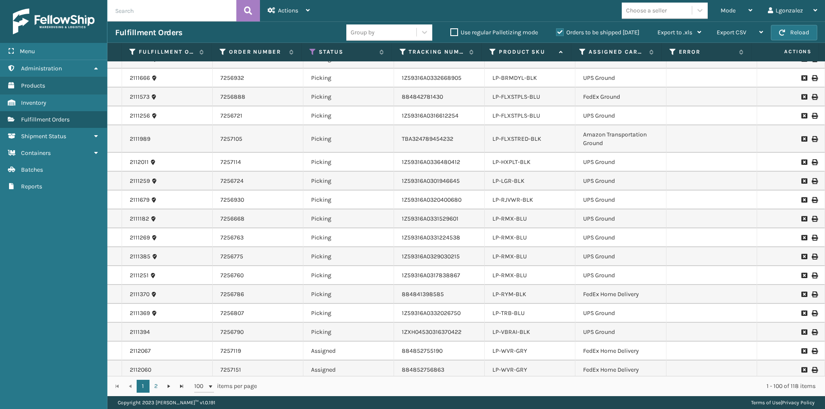
scroll to position [773, 0]
click at [520, 162] on link "LP-HXPLT-BLK" at bounding box center [511, 163] width 38 height 7
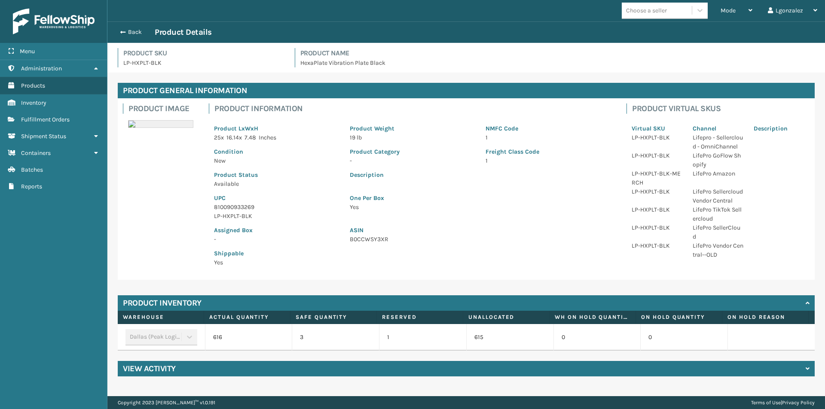
click at [247, 205] on p "810090933269" at bounding box center [276, 207] width 125 height 9
click at [135, 32] on button "Back" at bounding box center [135, 32] width 40 height 8
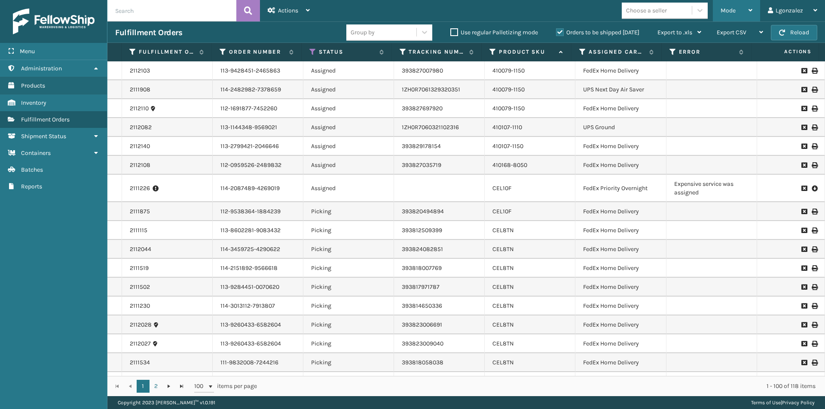
click at [755, 10] on div "Mode Regular Mode Picking Mode Labeling Mode Exit Scan Mode" at bounding box center [736, 10] width 47 height 21
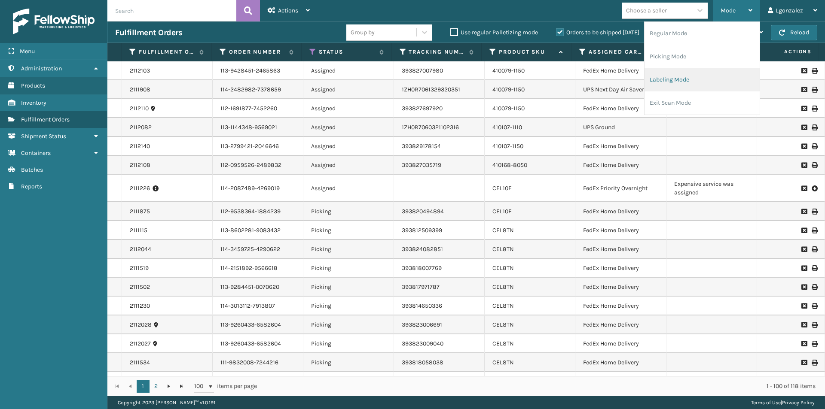
click at [684, 76] on li "Labeling Mode" at bounding box center [702, 79] width 115 height 23
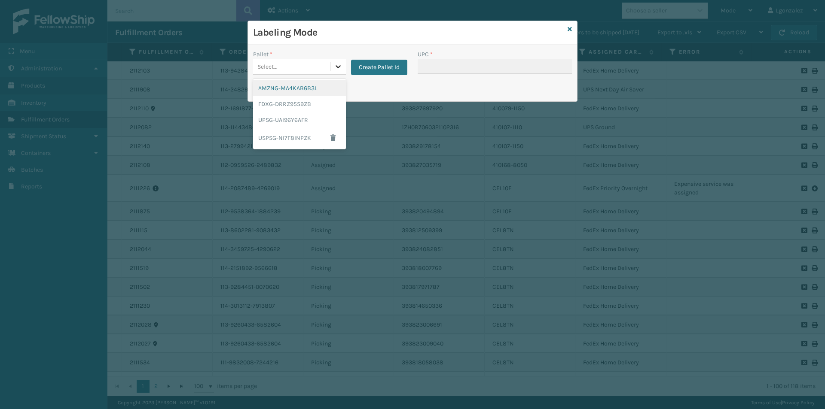
click at [341, 71] on div at bounding box center [337, 66] width 15 height 15
click at [286, 118] on div "UPSG-UAI96Y6AFR" at bounding box center [299, 120] width 93 height 16
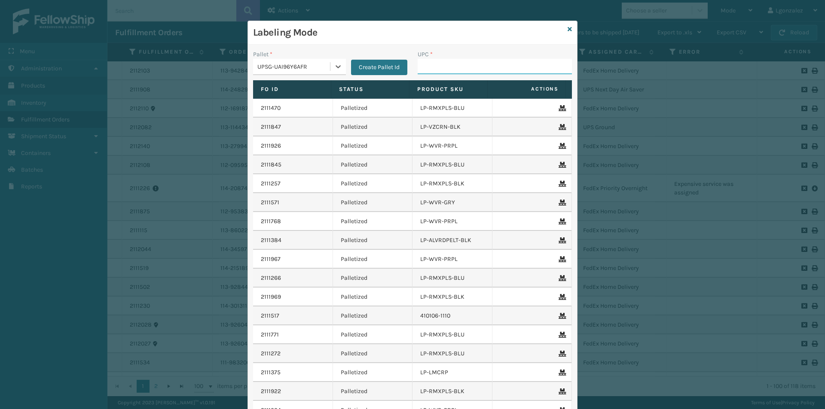
click at [464, 70] on input "UPC *" at bounding box center [495, 66] width 154 height 15
paste input "810090933269"
type input "810090933269"
type input "810090931326"
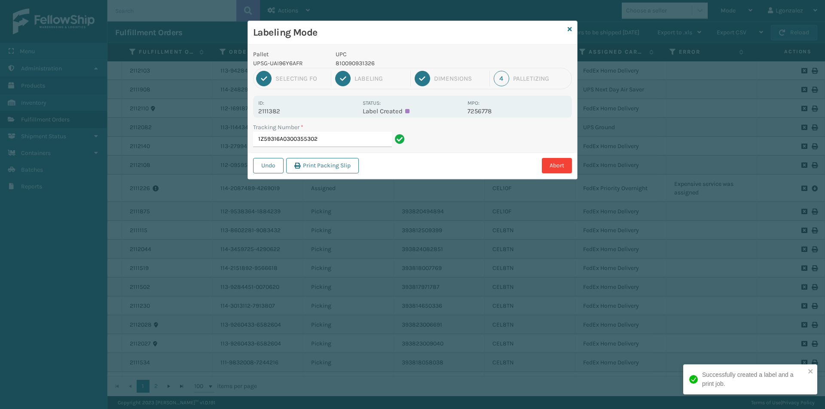
click at [363, 57] on p "UPC" at bounding box center [399, 54] width 127 height 9
click at [362, 64] on p "810090931326" at bounding box center [399, 63] width 127 height 9
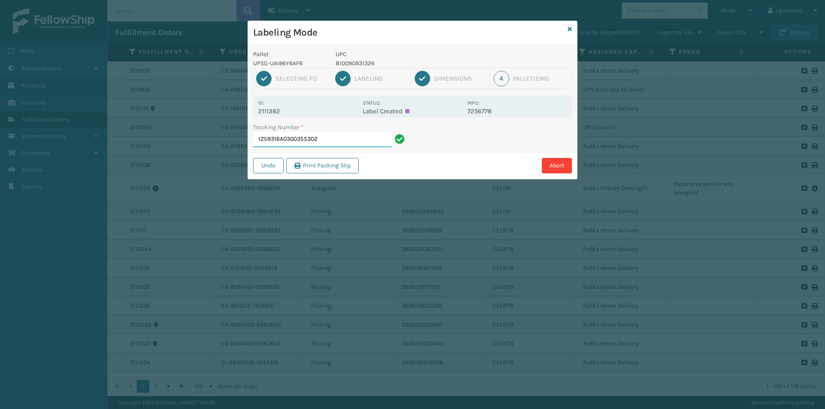
click at [365, 134] on input "1Z59316A0300355302" at bounding box center [322, 139] width 139 height 15
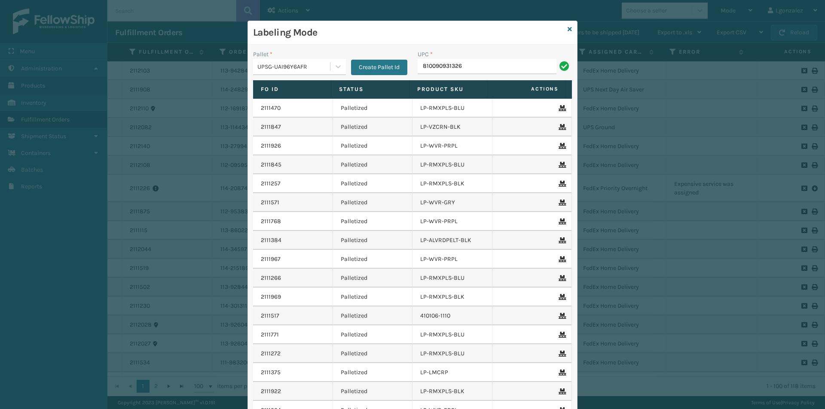
type input "810090931326"
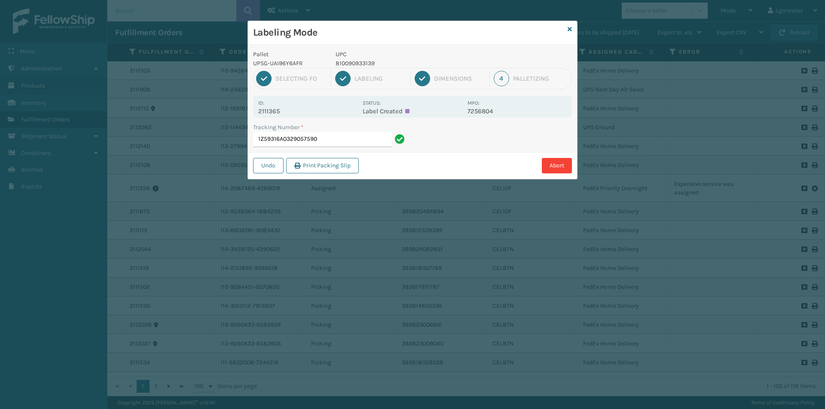
click at [364, 62] on p "810090933139" at bounding box center [399, 63] width 127 height 9
click at [338, 137] on input "1Z59316A0329057590" at bounding box center [322, 139] width 139 height 15
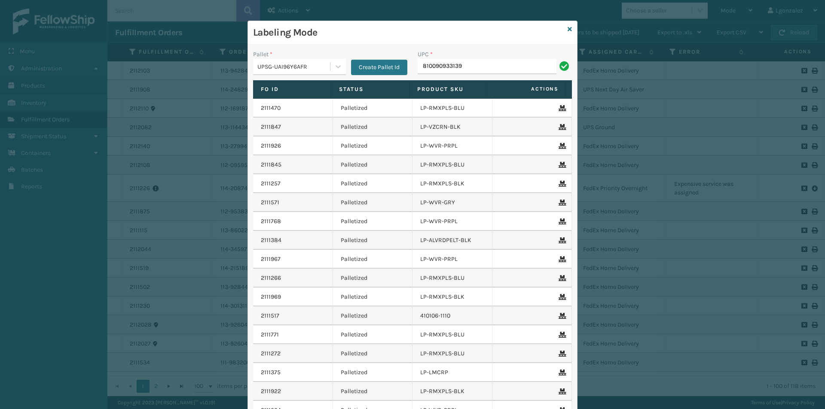
type input "810090933139"
click at [568, 27] on icon at bounding box center [570, 29] width 4 height 6
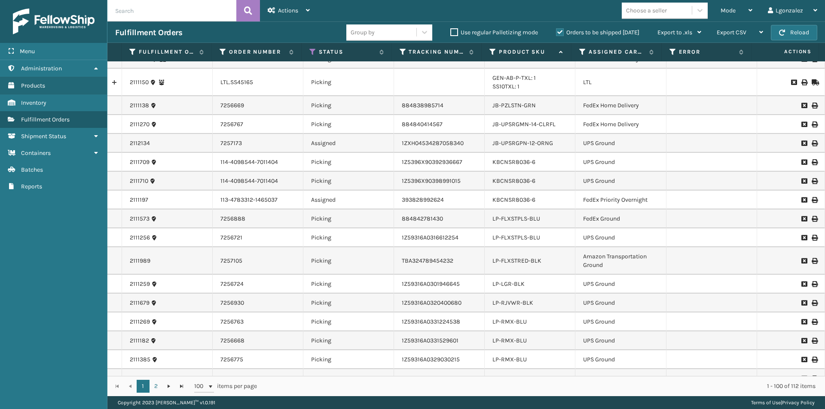
scroll to position [645, 0]
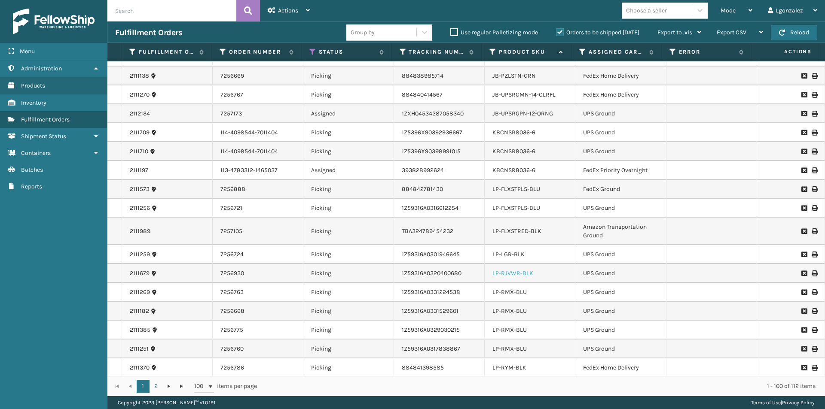
click at [516, 274] on link "LP-RJVWR-BLK" at bounding box center [512, 273] width 41 height 7
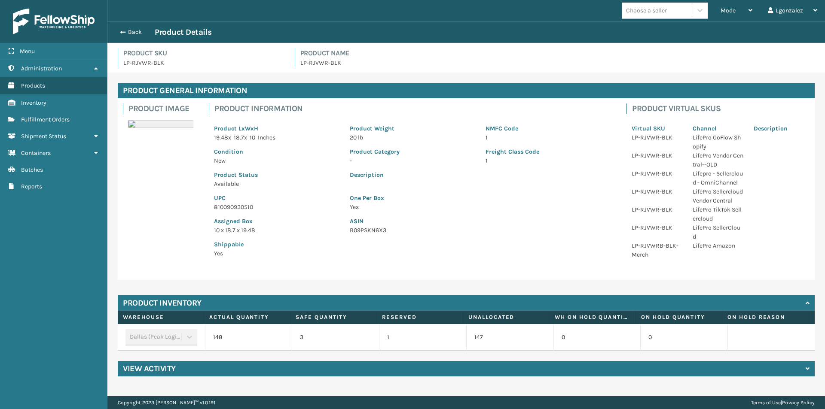
click at [238, 203] on p "810090930510" at bounding box center [276, 207] width 125 height 9
click at [128, 31] on button "Back" at bounding box center [135, 32] width 40 height 8
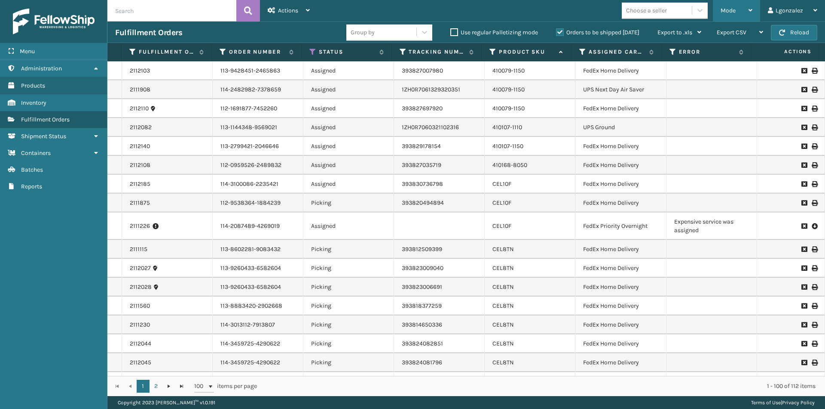
click at [737, 9] on div "Mode" at bounding box center [737, 10] width 32 height 21
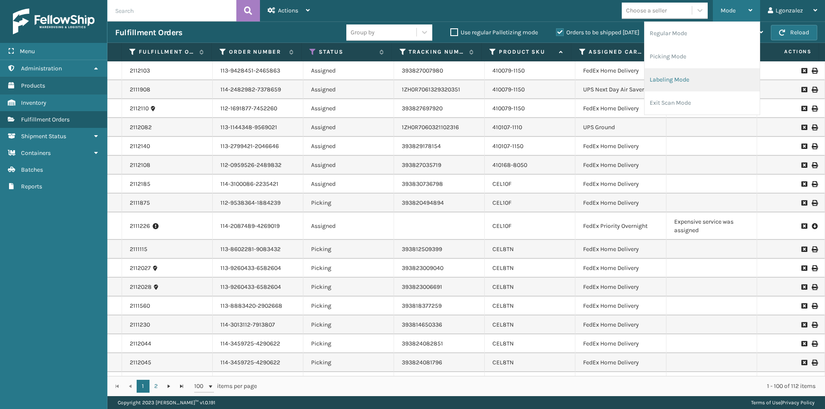
click at [673, 76] on li "Labeling Mode" at bounding box center [702, 79] width 115 height 23
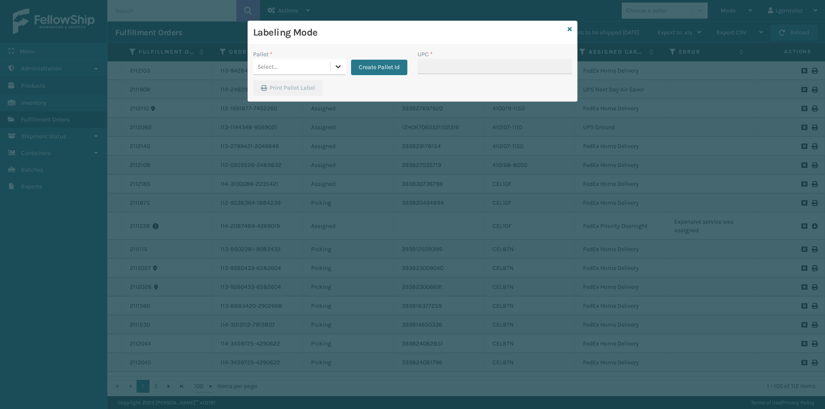
click at [339, 62] on div at bounding box center [337, 66] width 15 height 15
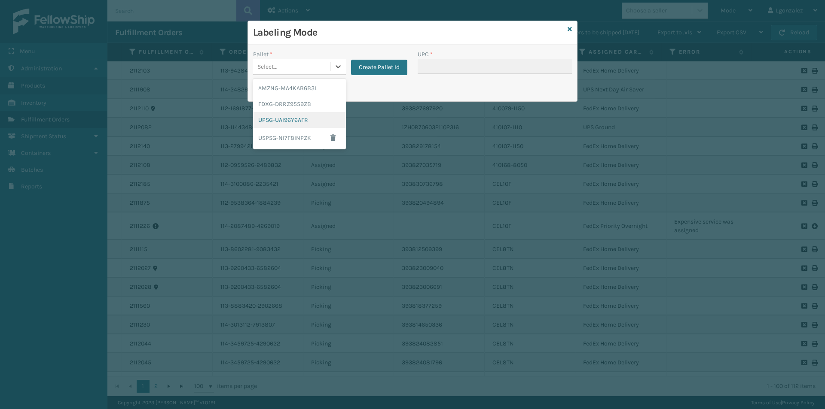
click at [303, 119] on div "UPSG-UAI96Y6AFR" at bounding box center [299, 120] width 93 height 16
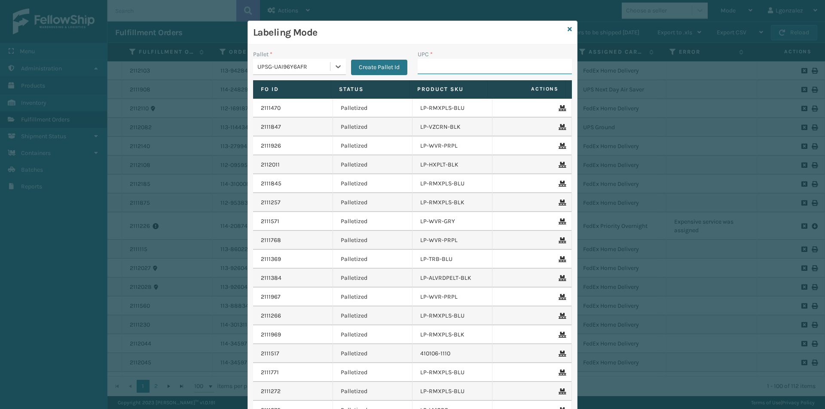
click at [430, 67] on input "UPC *" at bounding box center [495, 66] width 154 height 15
paste input "810090930510"
type input "810090930510"
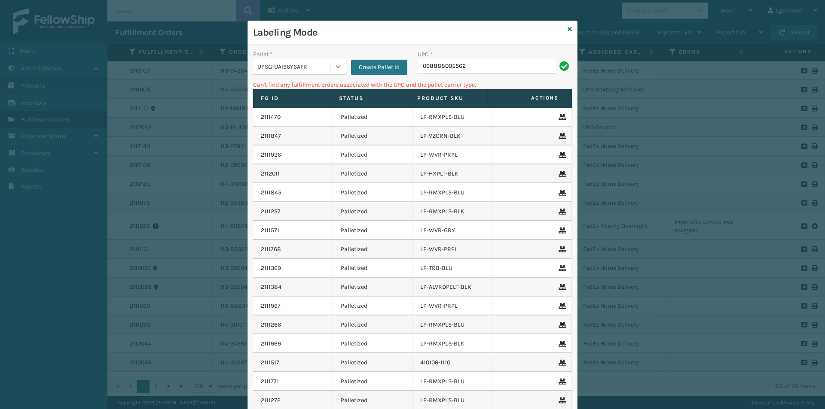
click at [339, 70] on icon at bounding box center [338, 66] width 9 height 9
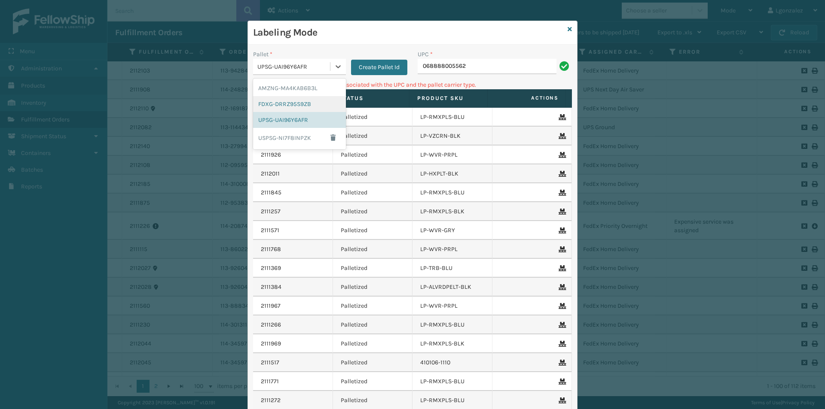
drag, startPoint x: 315, startPoint y: 100, endPoint x: 341, endPoint y: 85, distance: 30.8
click at [314, 100] on div "FDXG-DRRZ95S9ZB" at bounding box center [299, 104] width 93 height 16
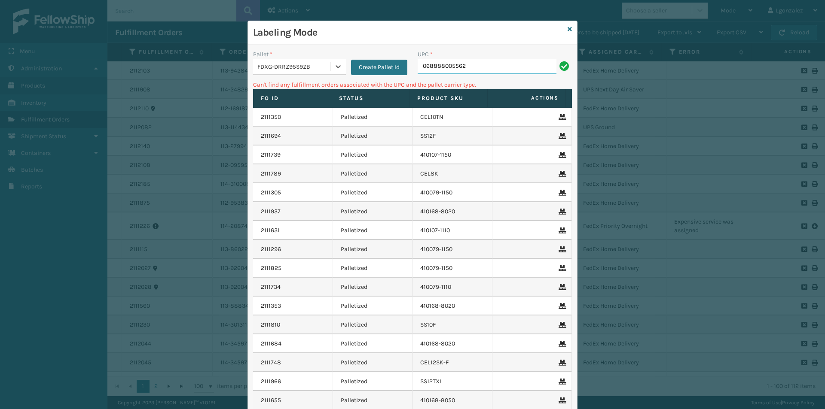
click at [486, 73] on input "068888005562" at bounding box center [487, 66] width 139 height 15
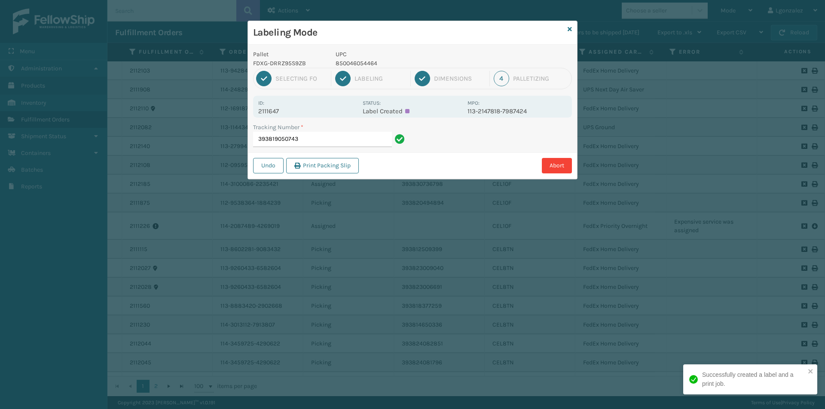
click at [369, 63] on p "850046054464" at bounding box center [399, 63] width 127 height 9
click at [352, 141] on input "393819050743" at bounding box center [322, 139] width 139 height 15
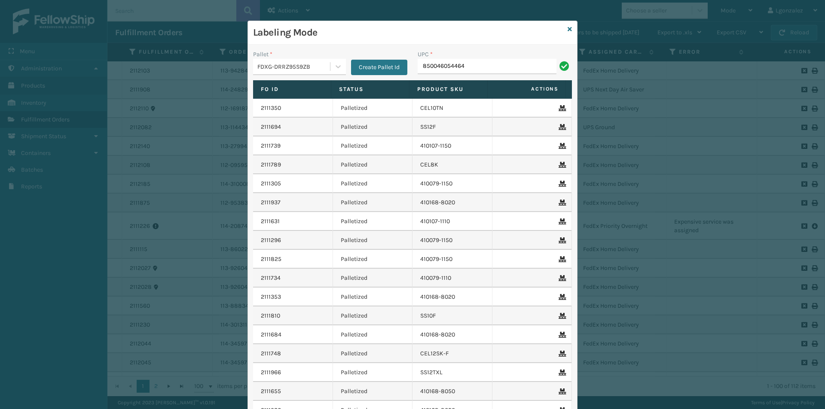
type input "850046054464"
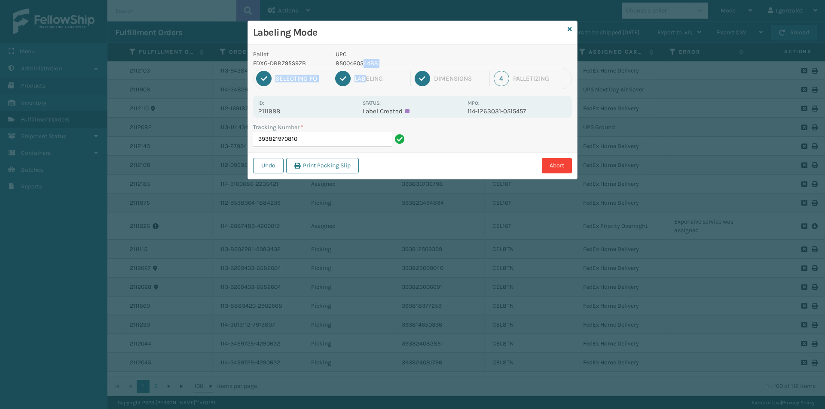
click at [364, 67] on div "Pallet FDXG-DRRZ95S9ZB UPC 850046054488 1 Selecting FO 2 Labeling 3 Dimensions …" at bounding box center [412, 112] width 329 height 134
click at [363, 64] on p "850046054488" at bounding box center [399, 63] width 127 height 9
click at [363, 63] on p "850046054488" at bounding box center [399, 63] width 127 height 9
drag, startPoint x: 341, startPoint y: 141, endPoint x: 345, endPoint y: 143, distance: 4.8
click at [346, 144] on input "393821970810" at bounding box center [322, 139] width 139 height 15
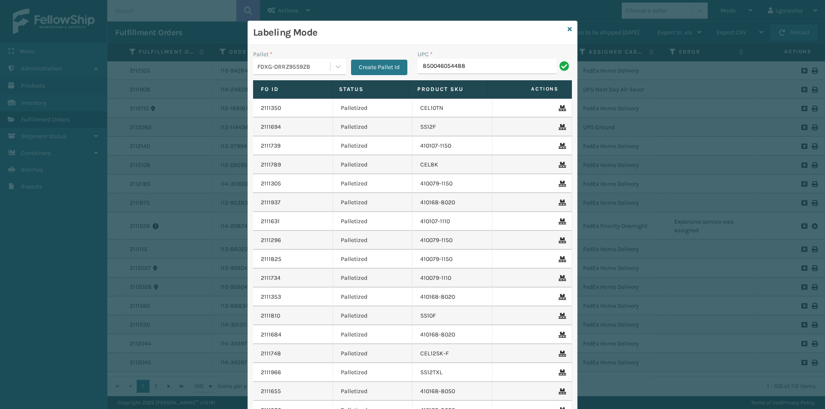
type input "850046054488"
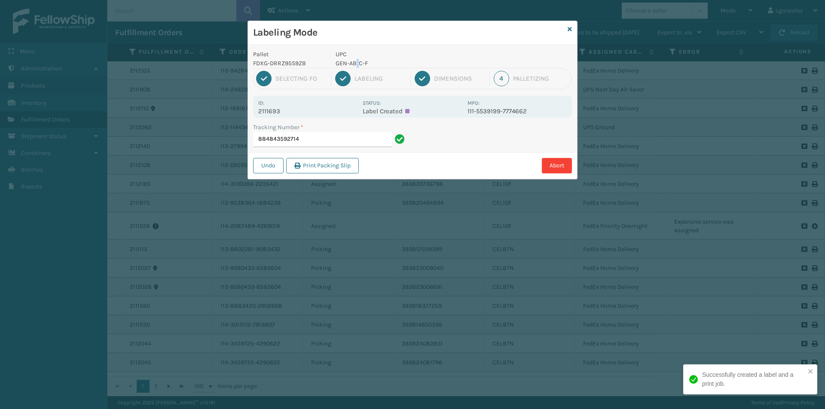
click at [357, 67] on p "GEN-AB-C-F" at bounding box center [399, 63] width 127 height 9
drag, startPoint x: 364, startPoint y: 62, endPoint x: 382, endPoint y: 70, distance: 19.8
click at [379, 70] on div "Pallet FDXG-DRRZ95S9ZB UPC GEN-AB-C-F 1 Selecting FO 2 Labeling 3 Dimensions 4 …" at bounding box center [412, 112] width 329 height 134
click at [377, 61] on p "GEN-AB-C-F" at bounding box center [399, 63] width 127 height 9
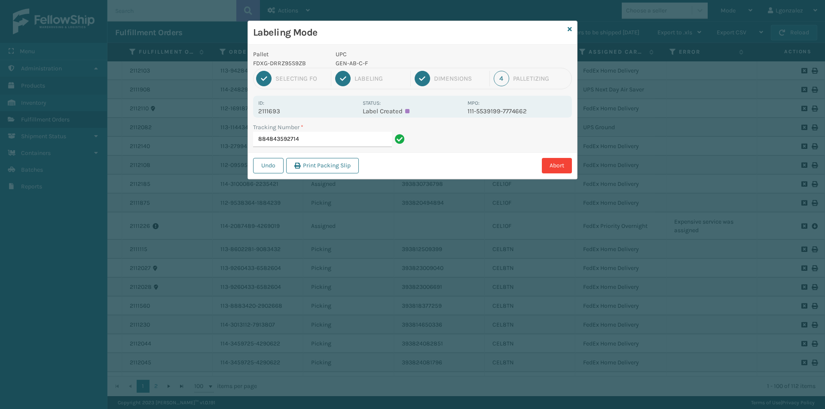
click at [382, 34] on h3 "Labeling Mode" at bounding box center [408, 32] width 311 height 13
drag, startPoint x: 368, startPoint y: 64, endPoint x: 336, endPoint y: 65, distance: 31.4
click at [336, 65] on p "GEN-AB-C-F" at bounding box center [399, 63] width 127 height 9
click at [345, 143] on input "884843592714" at bounding box center [322, 139] width 139 height 15
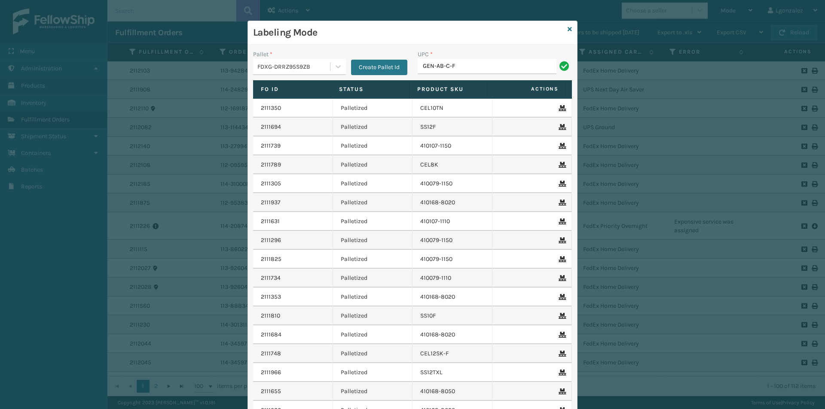
type input "GEN-AB-C-F"
click at [482, 74] on div "UPC * GEN-AB-" at bounding box center [494, 65] width 165 height 31
drag, startPoint x: 434, startPoint y: 55, endPoint x: 439, endPoint y: 64, distance: 9.6
click at [435, 56] on div "UPC *" at bounding box center [495, 54] width 154 height 9
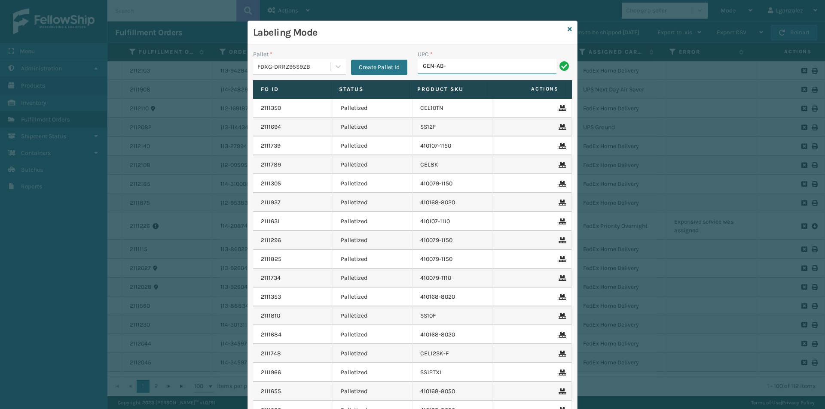
click at [452, 69] on input "GEN-AB-" at bounding box center [487, 66] width 139 height 15
type input "GEN-AB-E-F"
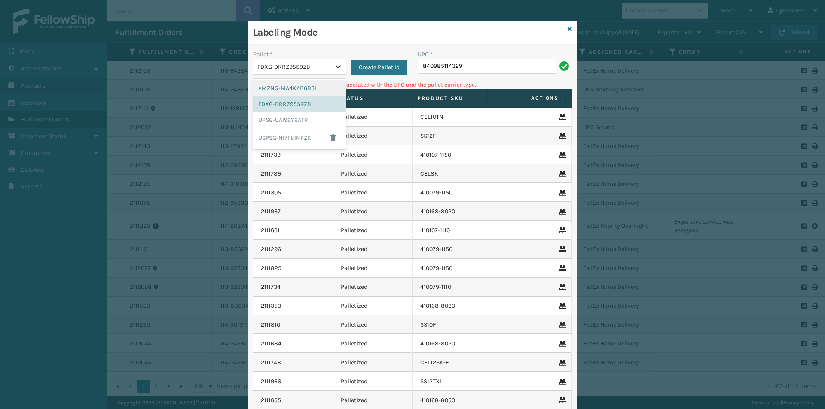
click at [334, 67] on icon at bounding box center [338, 66] width 9 height 9
click at [311, 124] on div "UPSG-UAI96Y6AFR" at bounding box center [299, 120] width 93 height 16
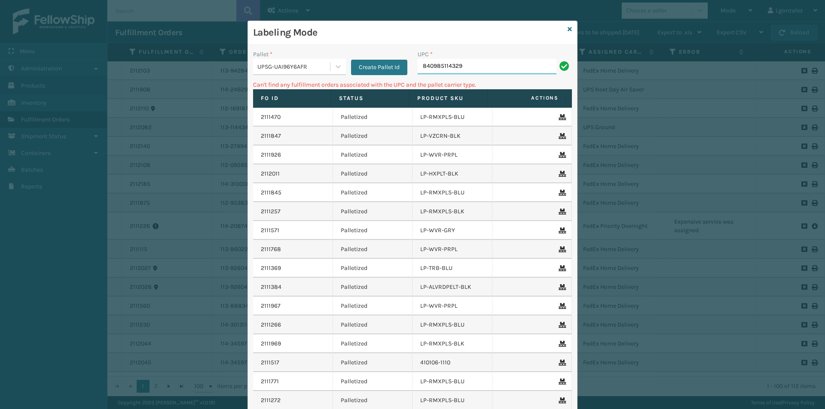
click at [478, 68] on input "840985114329" at bounding box center [487, 66] width 139 height 15
drag, startPoint x: 461, startPoint y: 66, endPoint x: 410, endPoint y: 75, distance: 51.9
click at [412, 75] on div "UPC * 840985114329" at bounding box center [494, 65] width 165 height 31
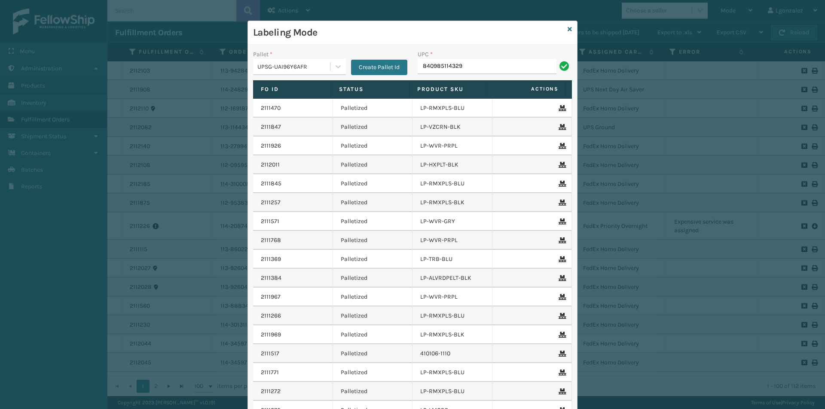
type input "840985114329"
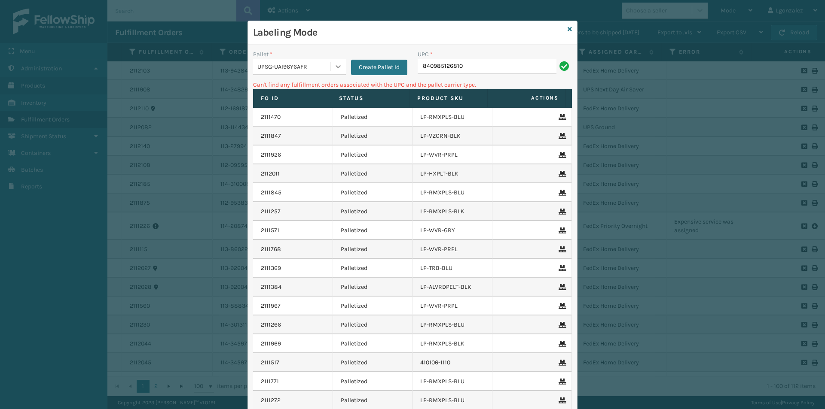
click at [336, 67] on icon at bounding box center [338, 66] width 5 height 3
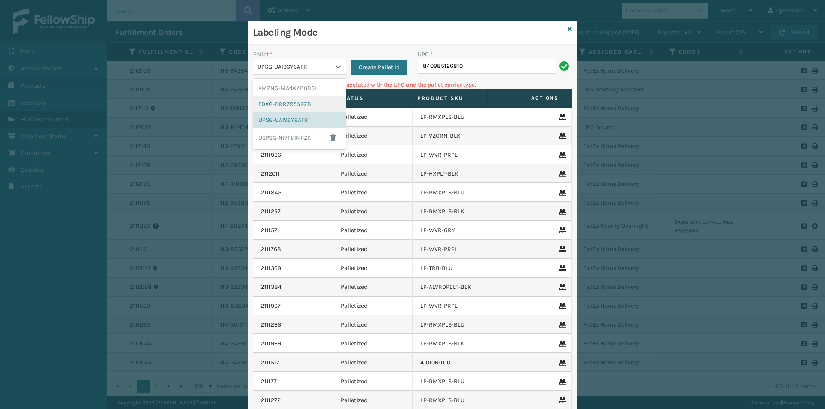
click at [305, 100] on div "FDXG-DRRZ95S9ZB" at bounding box center [299, 104] width 93 height 16
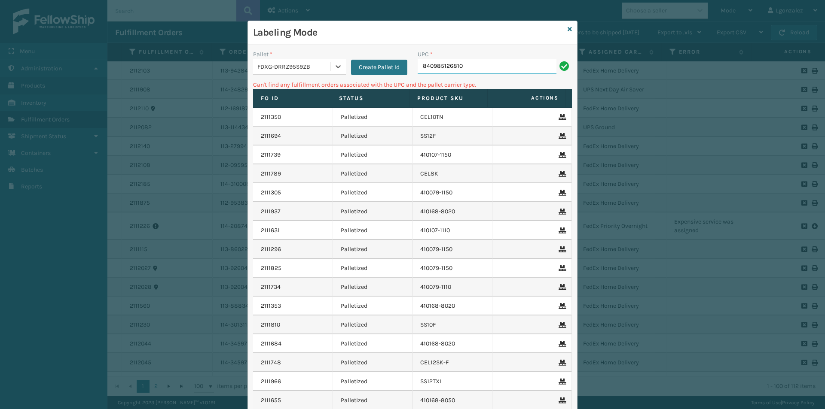
click at [493, 67] on input "840985126810" at bounding box center [487, 66] width 139 height 15
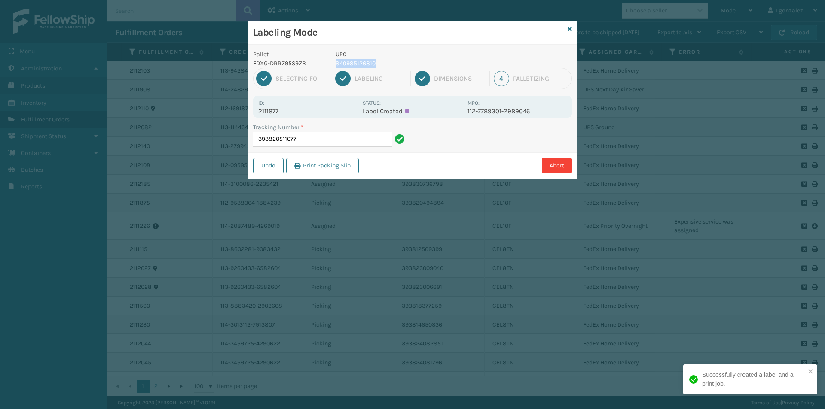
drag, startPoint x: 373, startPoint y: 62, endPoint x: 316, endPoint y: 51, distance: 57.8
click at [336, 65] on p "840985126810" at bounding box center [399, 63] width 127 height 9
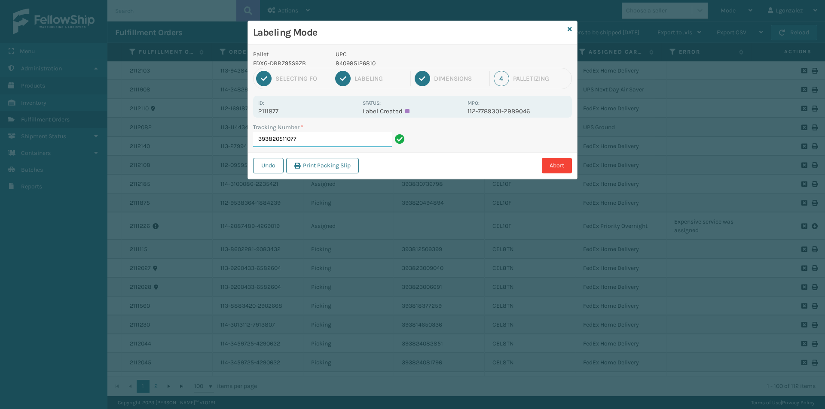
click at [357, 143] on input "393820511077" at bounding box center [322, 139] width 139 height 15
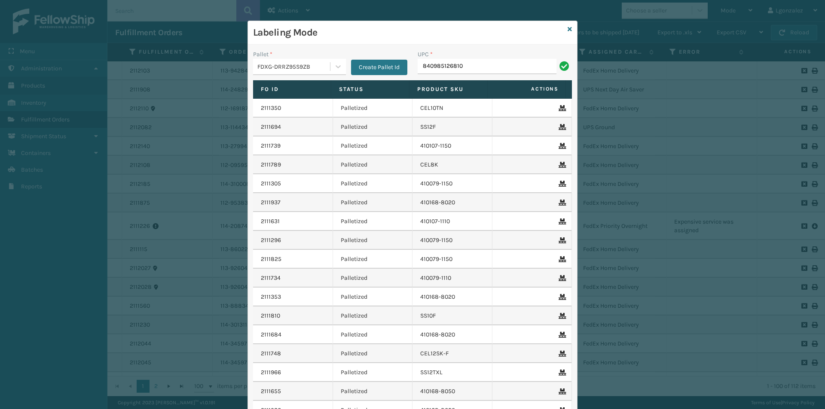
type input "840985126810"
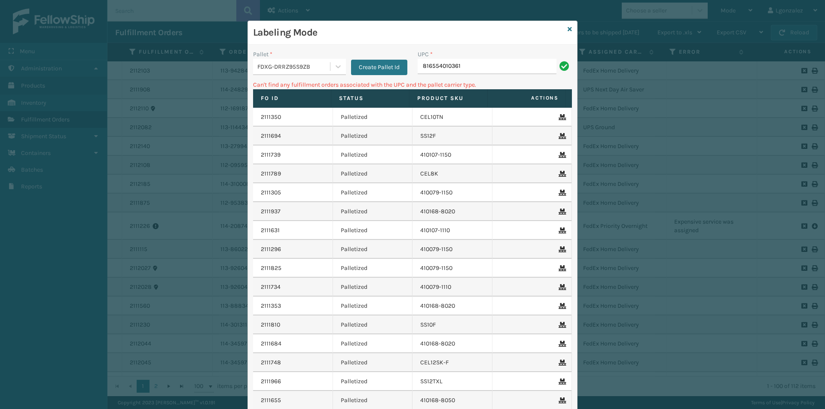
drag, startPoint x: 458, startPoint y: 67, endPoint x: 410, endPoint y: 70, distance: 47.8
click at [412, 70] on div "UPC * 816554010361" at bounding box center [494, 65] width 165 height 31
click at [338, 70] on icon at bounding box center [338, 66] width 9 height 9
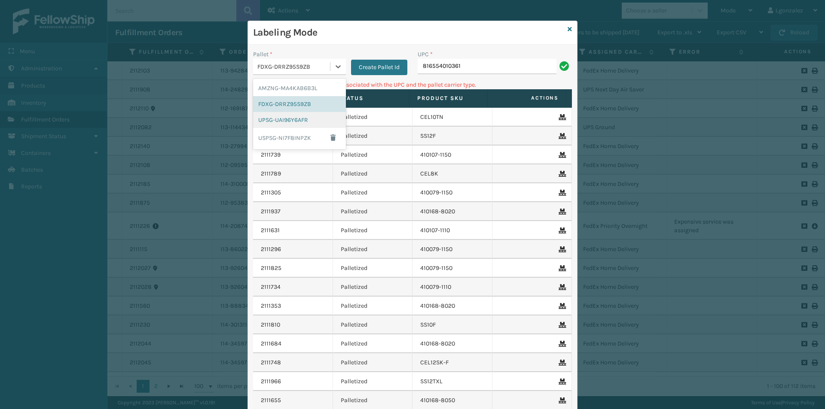
click at [314, 119] on div "UPSG-UAI96Y6AFR" at bounding box center [299, 120] width 93 height 16
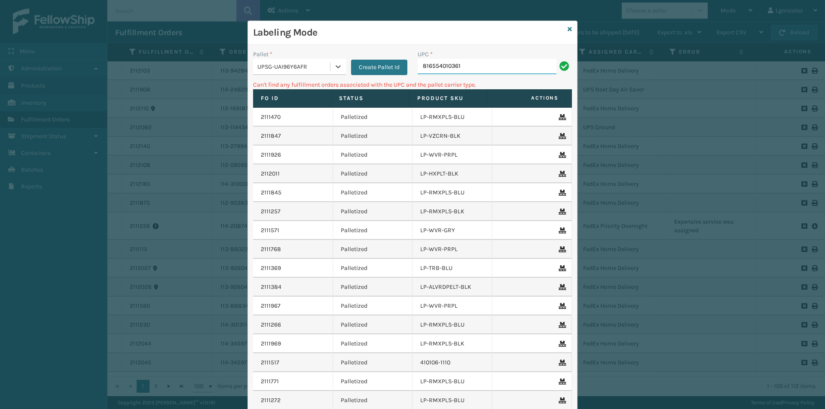
click at [489, 60] on input "816554010361" at bounding box center [487, 66] width 139 height 15
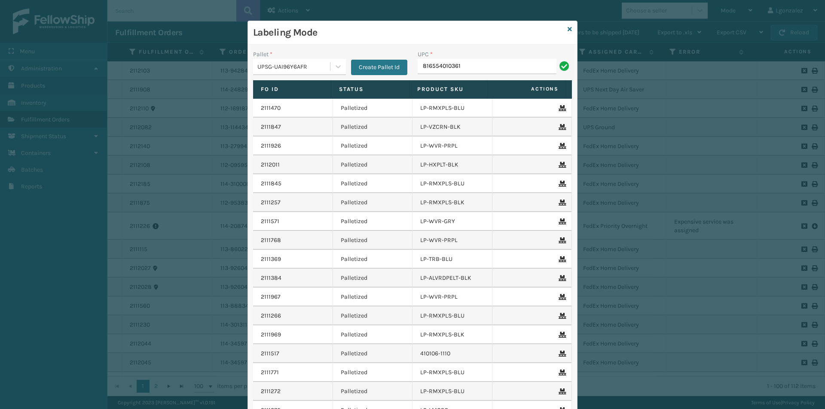
type input "816554010361"
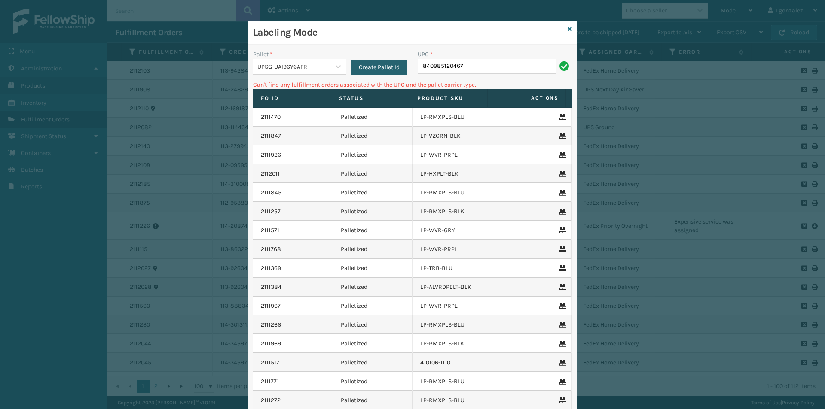
drag, startPoint x: 461, startPoint y: 65, endPoint x: 403, endPoint y: 65, distance: 58.4
click at [418, 74] on div "UPC * 840985120467" at bounding box center [494, 65] width 165 height 31
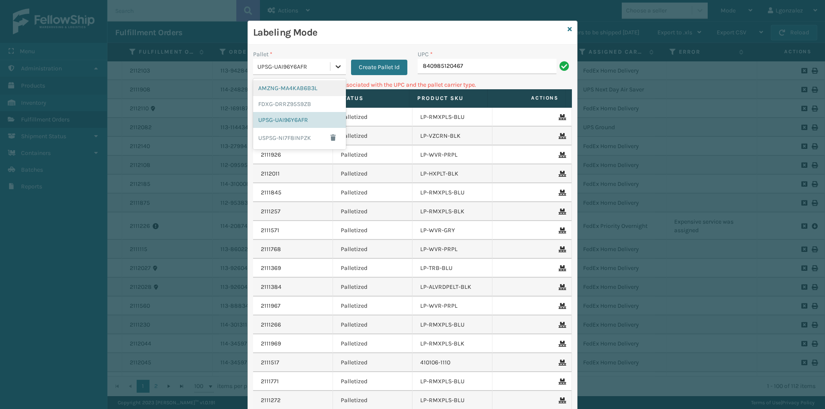
click at [338, 70] on icon at bounding box center [338, 66] width 9 height 9
click at [309, 106] on div "FDXG-DRRZ95S9ZB" at bounding box center [299, 104] width 93 height 16
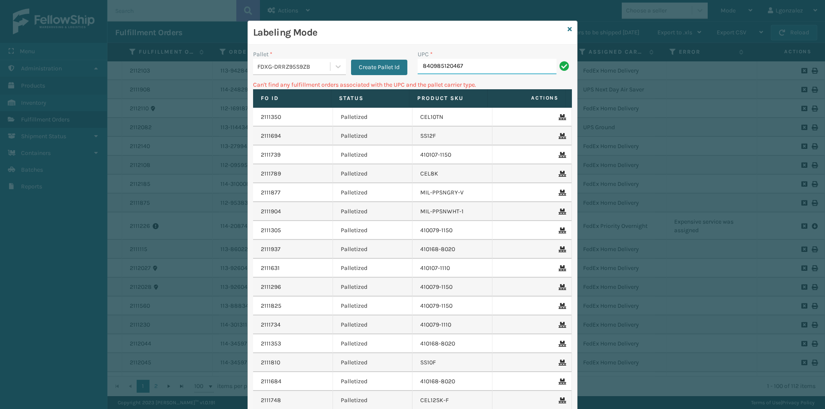
click at [512, 72] on input "840985120467" at bounding box center [487, 66] width 139 height 15
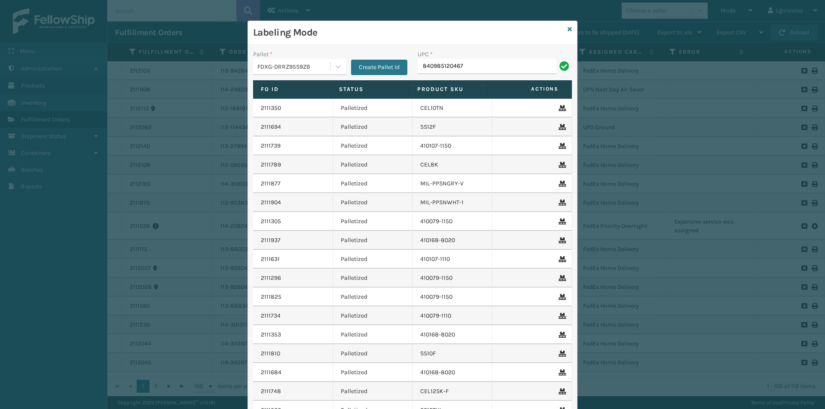
type input "840985120467"
type input "850063730310"
type input "850040281405"
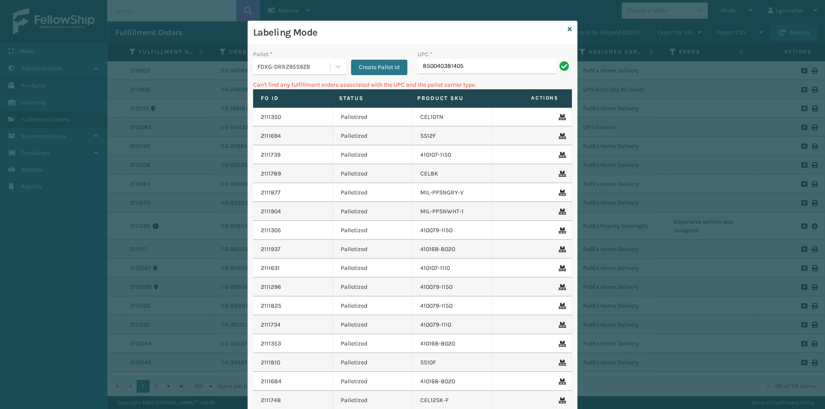
type input "850040381405"
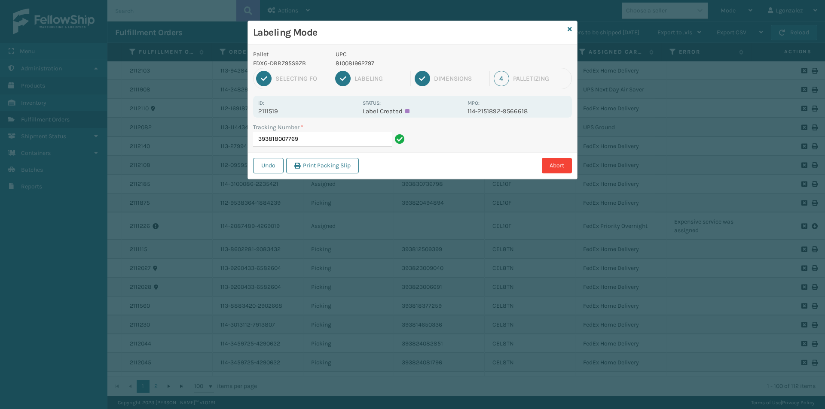
click at [365, 66] on p "810081962797" at bounding box center [399, 63] width 127 height 9
click at [389, 138] on input "393818007769" at bounding box center [322, 139] width 139 height 15
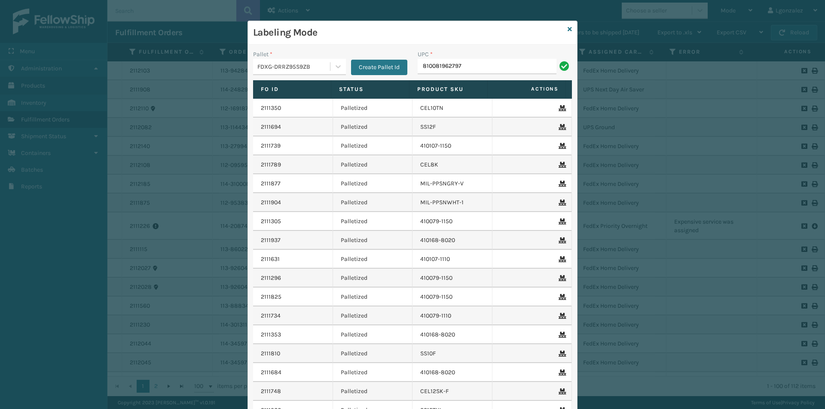
type input "810081962797"
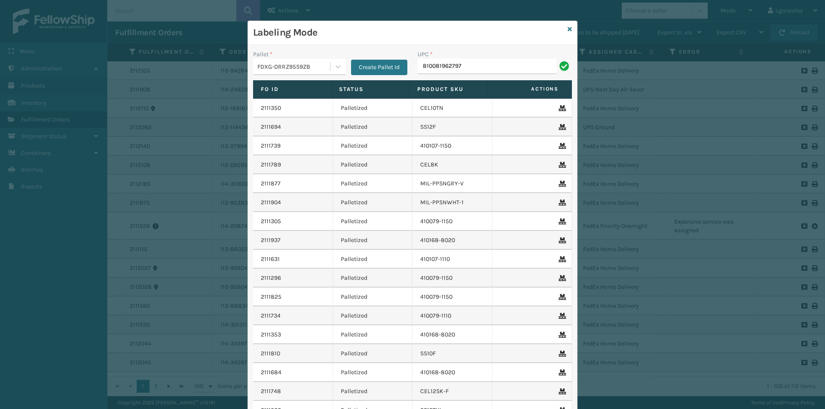
type input "810081962797"
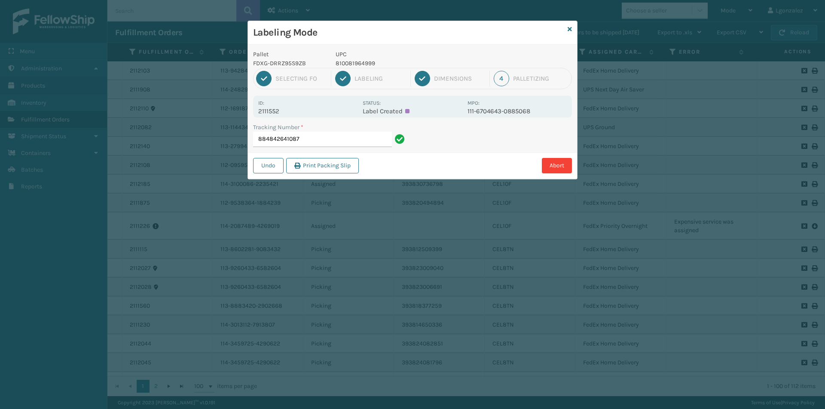
click at [348, 61] on p "810081964999" at bounding box center [399, 63] width 127 height 9
click at [353, 143] on input "884842641087" at bounding box center [322, 139] width 139 height 15
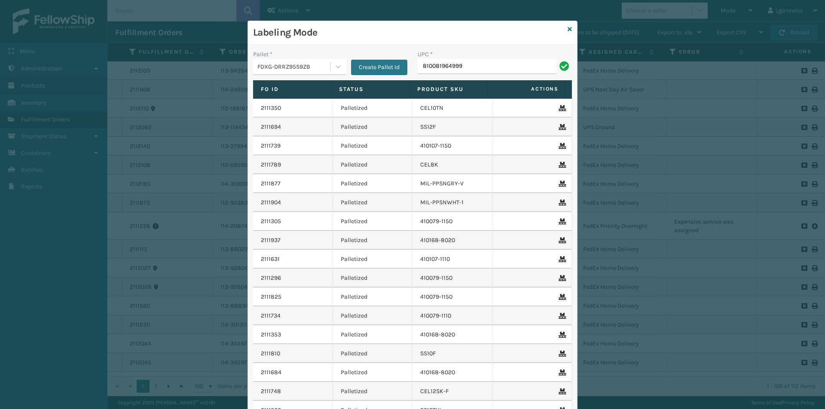
type input "810081964999"
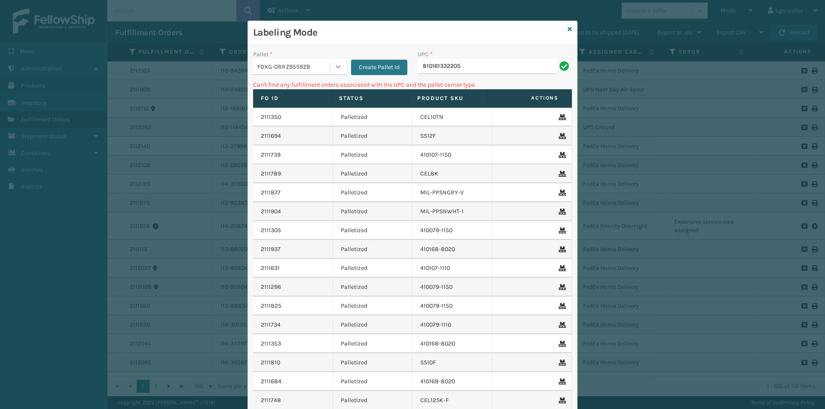
click at [338, 68] on icon at bounding box center [338, 66] width 9 height 9
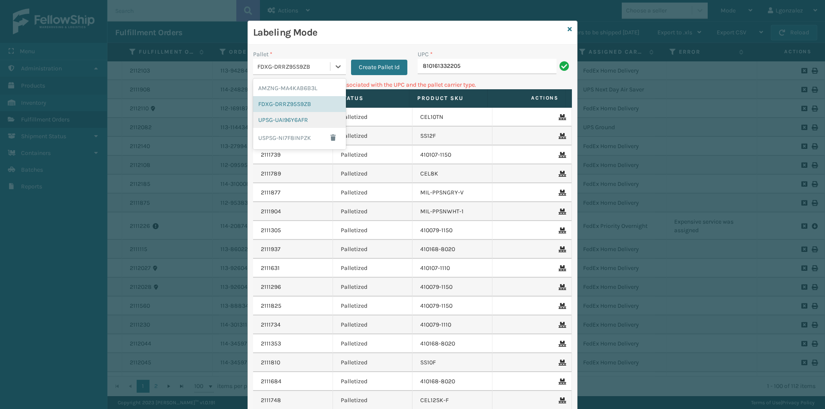
click at [319, 123] on div "UPSG-UAI96Y6AFR" at bounding box center [299, 120] width 93 height 16
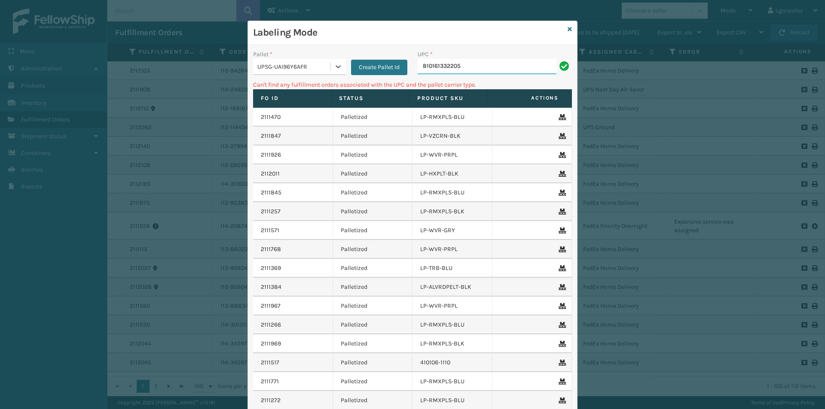
click at [498, 59] on input "810161332205" at bounding box center [487, 66] width 139 height 15
click at [422, 67] on input "068888026789" at bounding box center [487, 66] width 139 height 15
type input "68888026789"
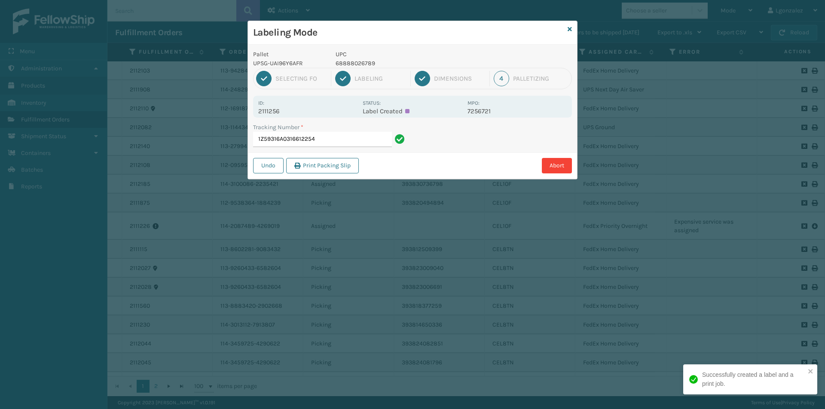
click at [365, 61] on p "68888026789" at bounding box center [399, 63] width 127 height 9
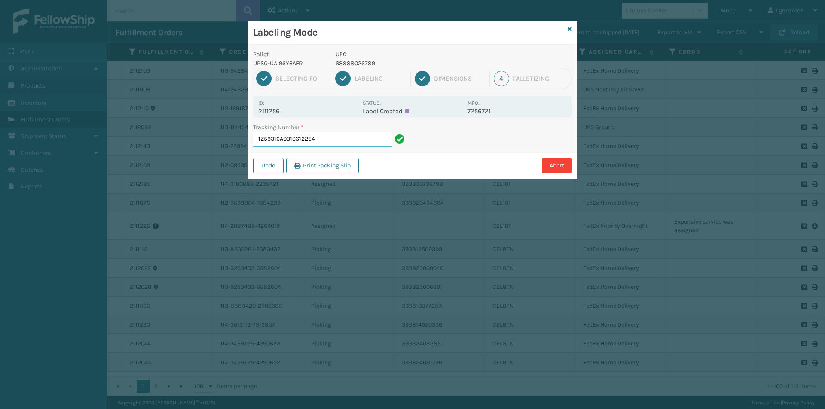
click at [337, 140] on input "1Z59316A0316612254" at bounding box center [322, 139] width 139 height 15
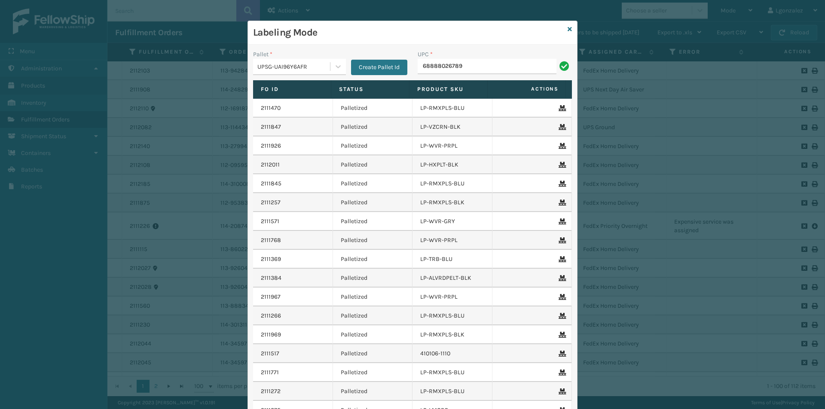
type input "68888026789"
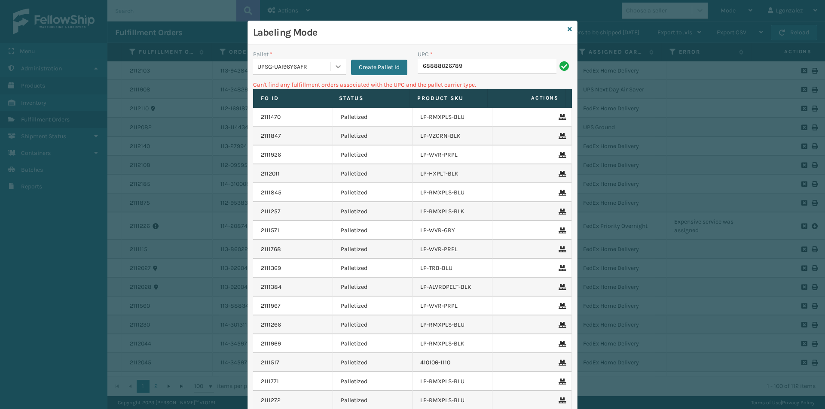
click at [334, 73] on div at bounding box center [337, 66] width 15 height 15
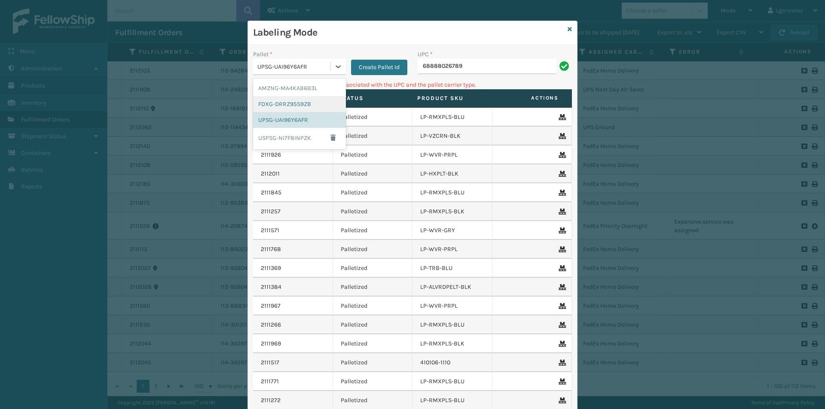
click at [306, 101] on div "FDXG-DRRZ95S9ZB" at bounding box center [299, 104] width 93 height 16
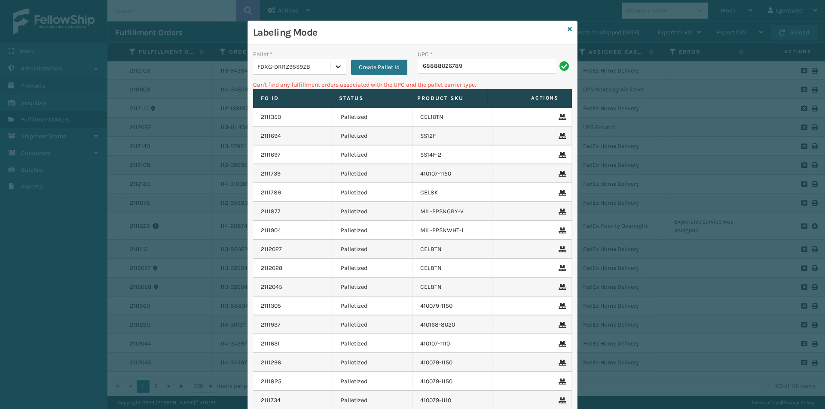
click at [331, 73] on div at bounding box center [337, 66] width 15 height 15
click at [318, 88] on div "AMZNG-MA4KAB6B3L" at bounding box center [299, 88] width 93 height 16
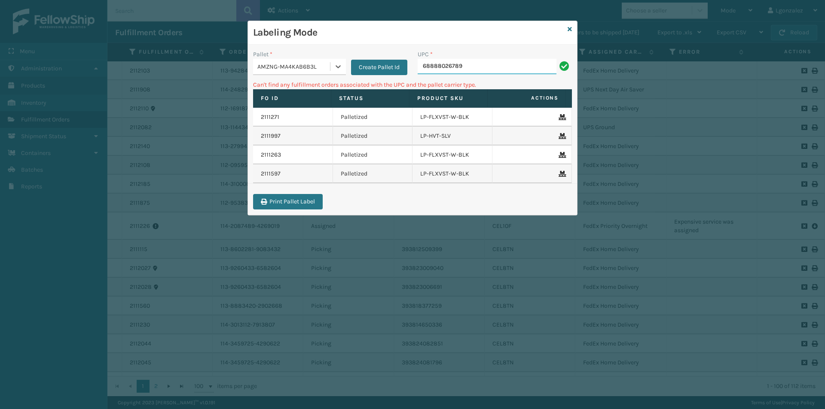
click at [492, 69] on input "68888026789" at bounding box center [487, 66] width 139 height 15
click at [423, 67] on input "68888026789" at bounding box center [487, 66] width 139 height 15
type input "068888026789"
click at [338, 70] on icon at bounding box center [338, 66] width 9 height 9
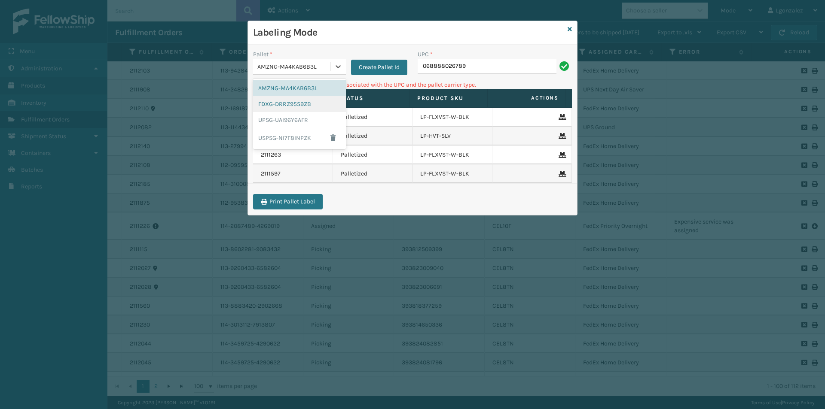
click at [307, 105] on div "FDXG-DRRZ95S9ZB" at bounding box center [299, 104] width 93 height 16
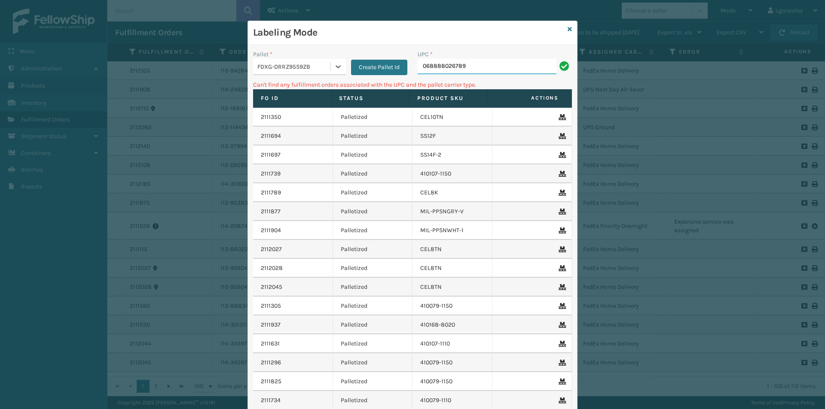
click at [485, 68] on input "068888026789" at bounding box center [487, 66] width 139 height 15
click at [427, 68] on input "068888026789" at bounding box center [487, 66] width 139 height 15
click at [422, 65] on input "068888026789" at bounding box center [487, 66] width 139 height 15
type input "68888026789"
click at [334, 64] on icon at bounding box center [338, 66] width 9 height 9
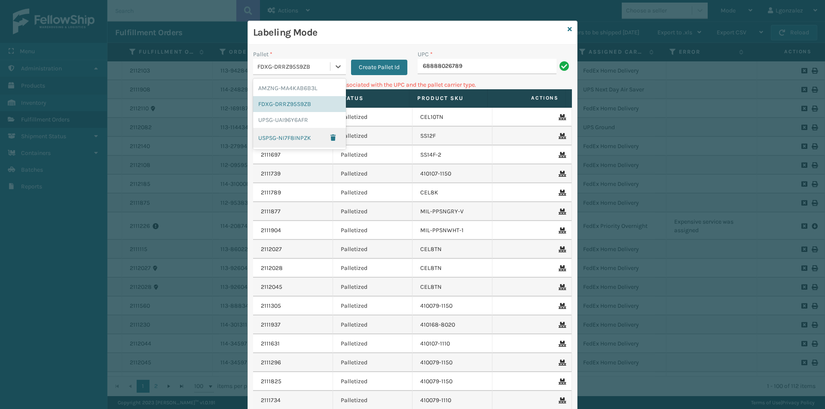
click at [299, 137] on div "USPSG-NI7F8INPZK" at bounding box center [299, 138] width 93 height 20
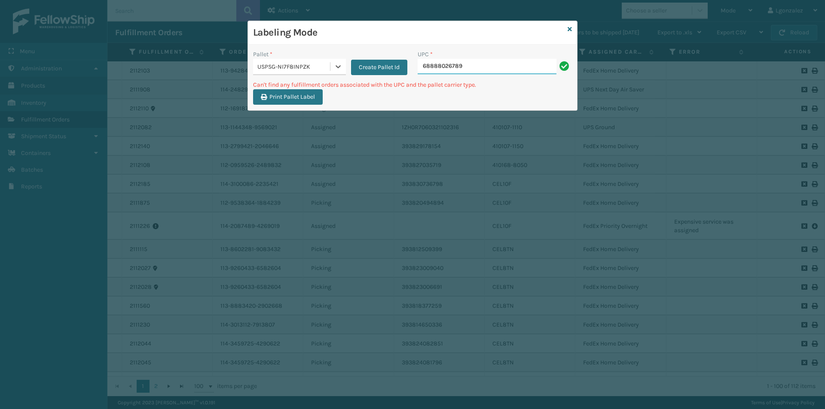
click at [471, 69] on input "68888026789" at bounding box center [487, 66] width 139 height 15
click at [570, 33] on link at bounding box center [570, 29] width 4 height 9
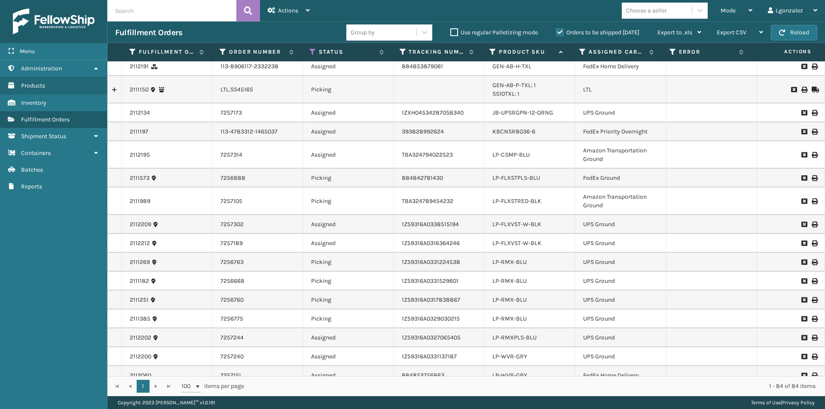
scroll to position [301, 0]
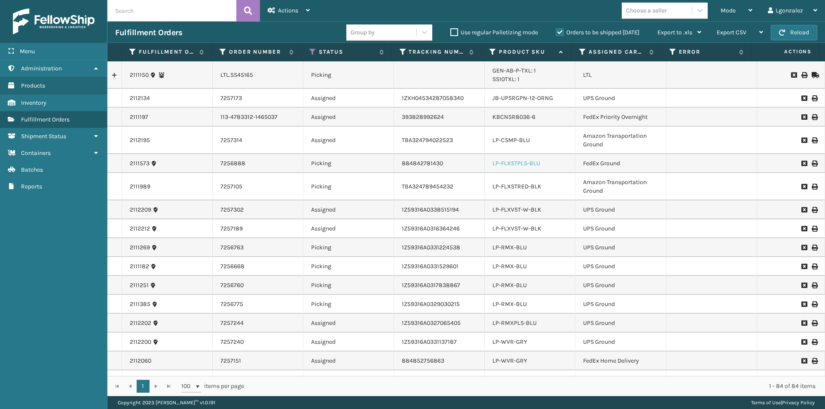
click at [517, 162] on link "LP-FLXSTPLS-BLU" at bounding box center [516, 163] width 48 height 7
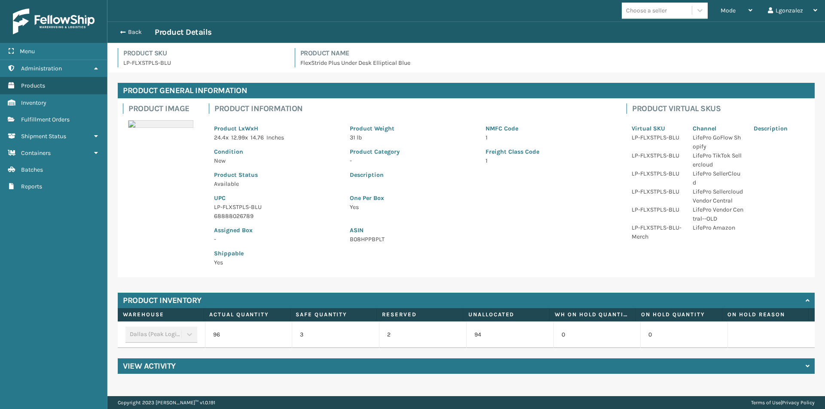
click at [257, 209] on p "LP-FLXSTPLS-BLU" at bounding box center [276, 207] width 125 height 9
click at [258, 209] on p "LP-FLXSTPLS-BLU" at bounding box center [276, 207] width 125 height 9
click at [127, 32] on button "Back" at bounding box center [135, 32] width 40 height 8
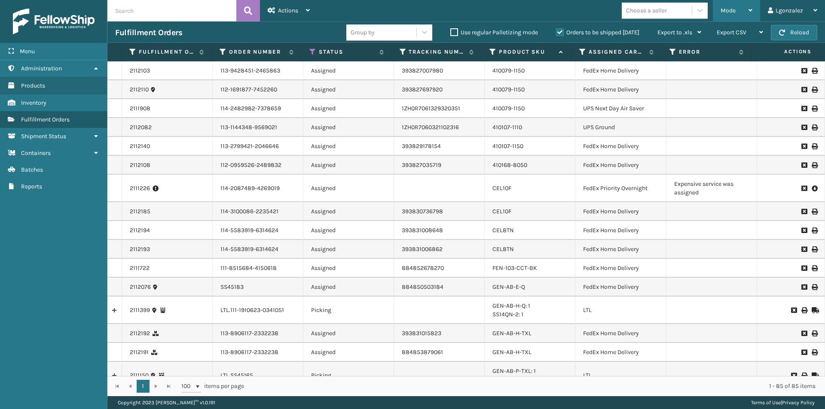
click at [752, 3] on div "Mode" at bounding box center [737, 10] width 32 height 21
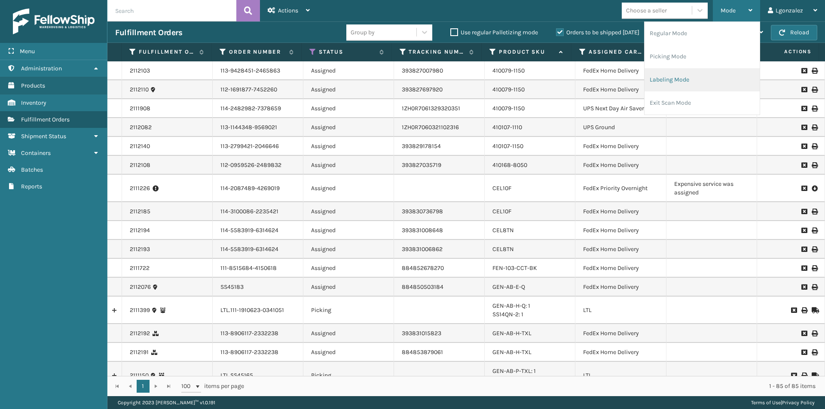
click at [676, 76] on li "Labeling Mode" at bounding box center [702, 79] width 115 height 23
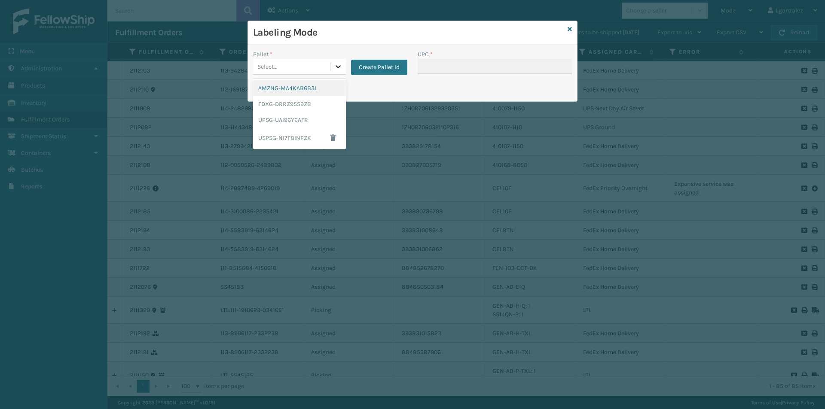
click at [338, 63] on icon at bounding box center [338, 66] width 9 height 9
click at [306, 104] on div "FDXG-DRRZ95S9ZB" at bounding box center [299, 104] width 93 height 16
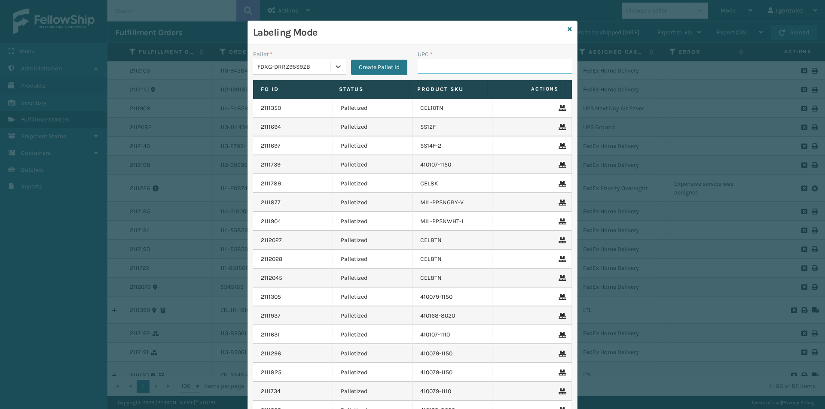
click at [418, 67] on input "UPC *" at bounding box center [495, 66] width 154 height 15
paste input "LP-FLXSTPLS-BLU"
type input "LP-FLXSTPLS-BLU"
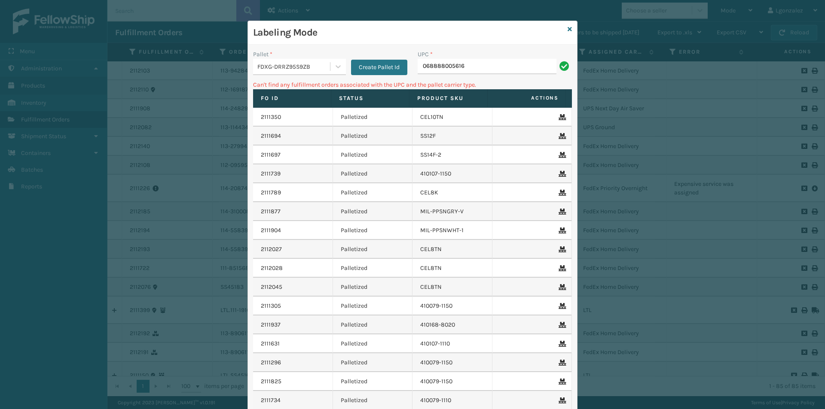
drag, startPoint x: 464, startPoint y: 66, endPoint x: 413, endPoint y: 71, distance: 51.0
click at [413, 71] on div "UPC * 068888005616" at bounding box center [494, 65] width 165 height 31
click at [336, 67] on icon at bounding box center [338, 66] width 5 height 3
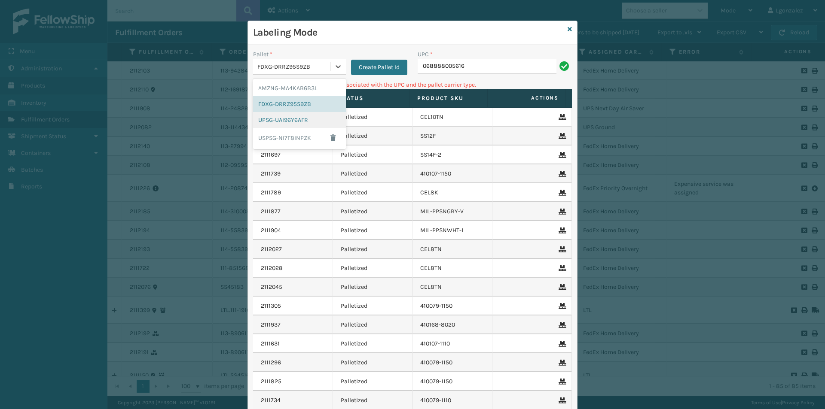
click at [302, 116] on div "UPSG-UAI96Y6AFR" at bounding box center [299, 120] width 93 height 16
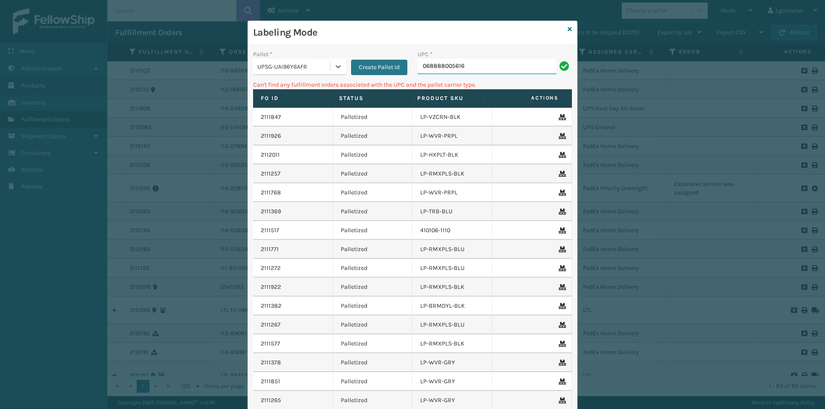
click at [485, 64] on input "068888005616" at bounding box center [487, 66] width 139 height 15
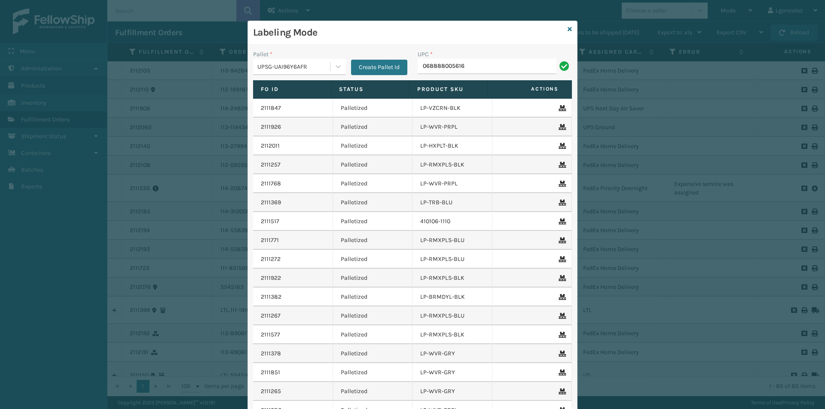
type input "068888005616"
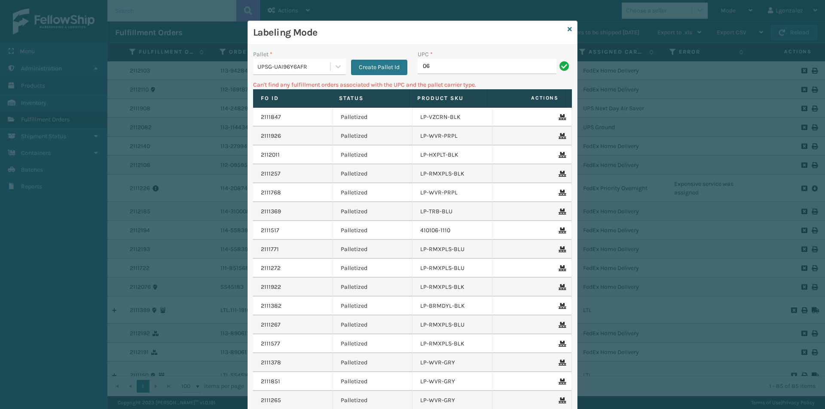
type input "0"
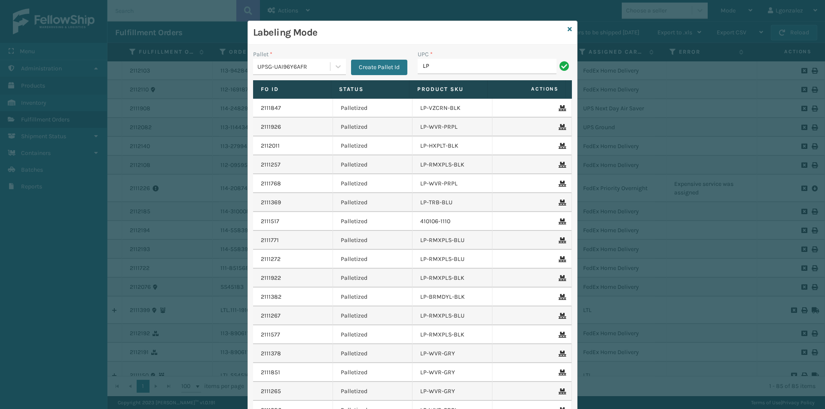
type input "L"
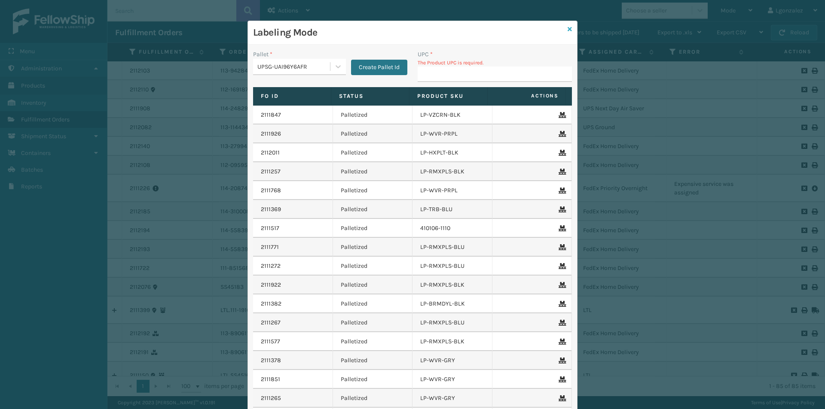
click at [568, 31] on icon at bounding box center [570, 29] width 4 height 6
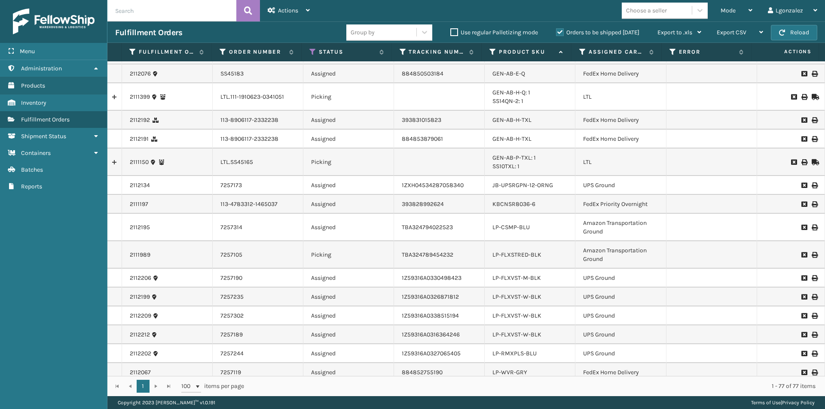
scroll to position [215, 0]
click at [524, 255] on link "LP-FLXSTRED-BLK" at bounding box center [516, 253] width 49 height 7
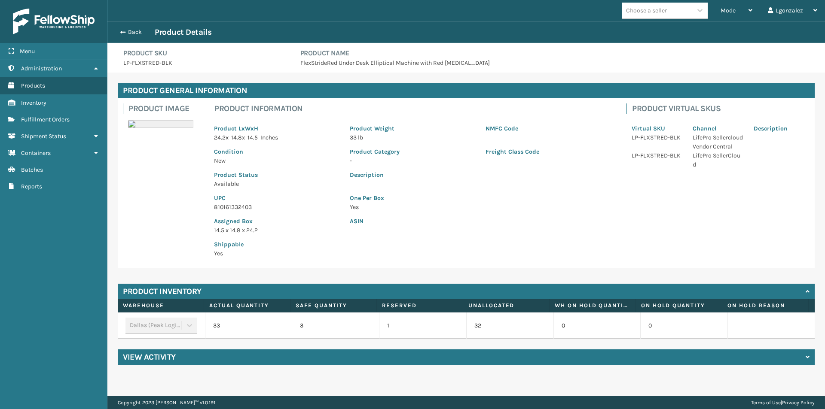
click at [241, 208] on p "810161332403" at bounding box center [276, 207] width 125 height 9
click at [241, 207] on p "810161332403" at bounding box center [276, 207] width 125 height 9
click at [134, 34] on button "Back" at bounding box center [135, 32] width 40 height 8
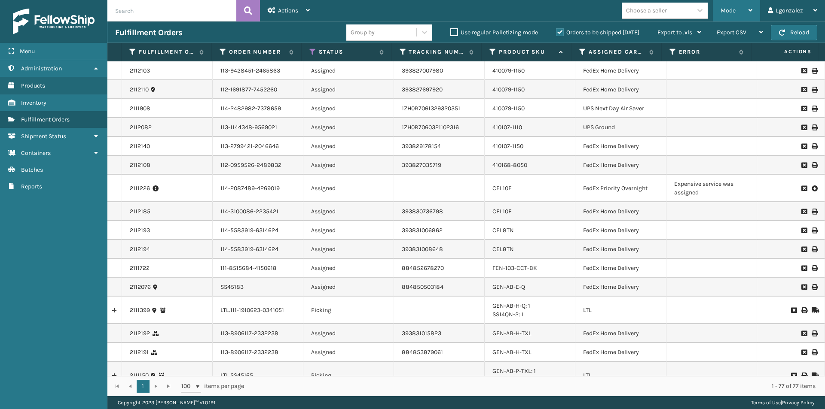
click at [743, 14] on div "Mode" at bounding box center [737, 10] width 32 height 21
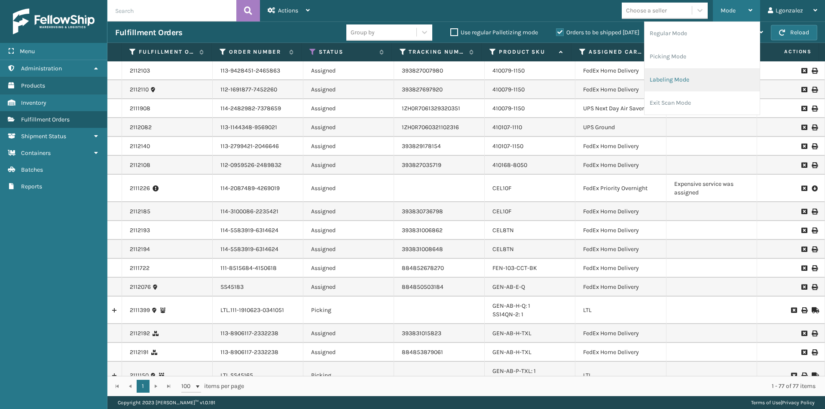
click at [673, 73] on li "Labeling Mode" at bounding box center [702, 79] width 115 height 23
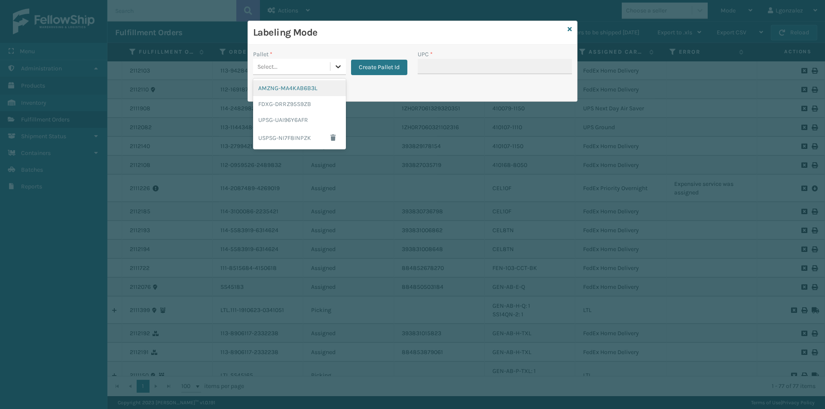
click at [339, 63] on icon at bounding box center [338, 66] width 9 height 9
click at [326, 84] on div "AMZNG-MA4KAB6B3L" at bounding box center [299, 88] width 93 height 16
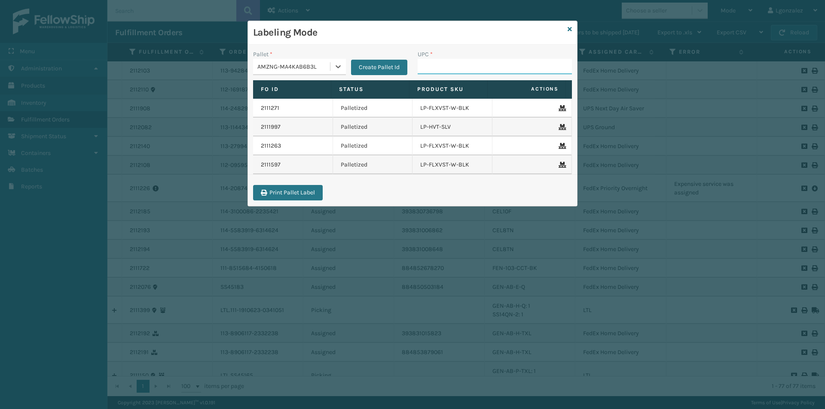
click at [424, 64] on input "UPC *" at bounding box center [495, 66] width 154 height 15
paste input "810161332403"
type input "810161332403"
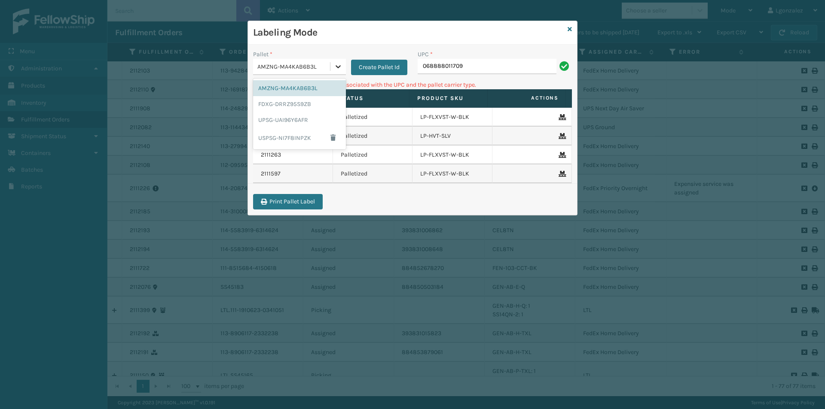
click at [339, 65] on icon at bounding box center [338, 66] width 9 height 9
click at [292, 122] on div "UPSG-UAI96Y6AFR" at bounding box center [299, 120] width 93 height 16
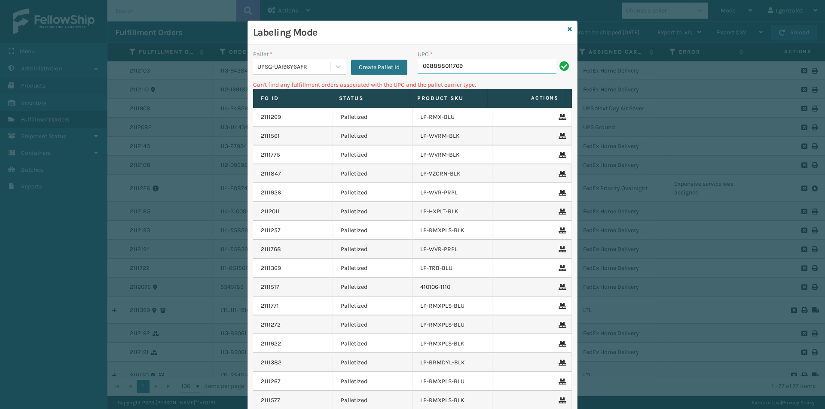
click at [483, 62] on input "068888011709" at bounding box center [487, 66] width 139 height 15
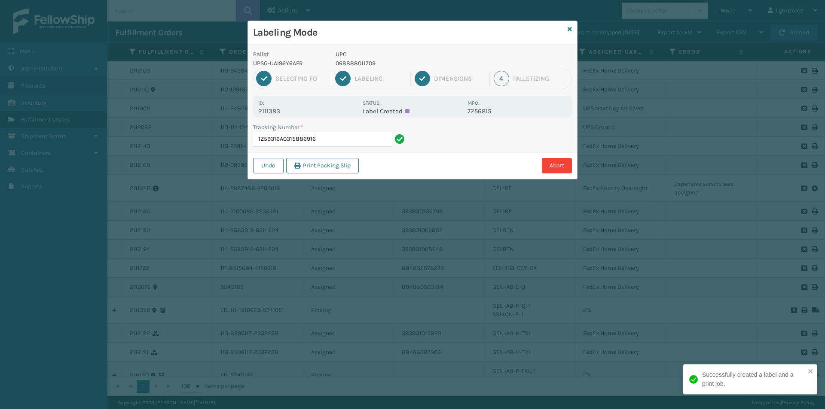
click at [360, 58] on p "UPC" at bounding box center [399, 54] width 127 height 9
click at [364, 61] on p "068888011709" at bounding box center [399, 63] width 127 height 9
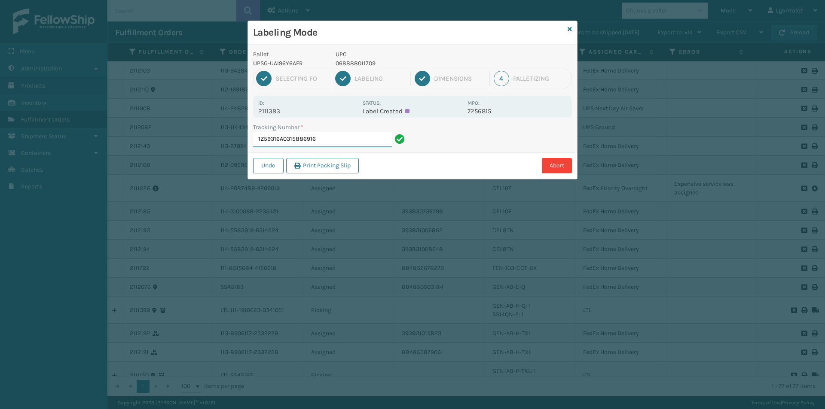
click at [348, 143] on input "1Z59316A0315886916" at bounding box center [322, 139] width 139 height 15
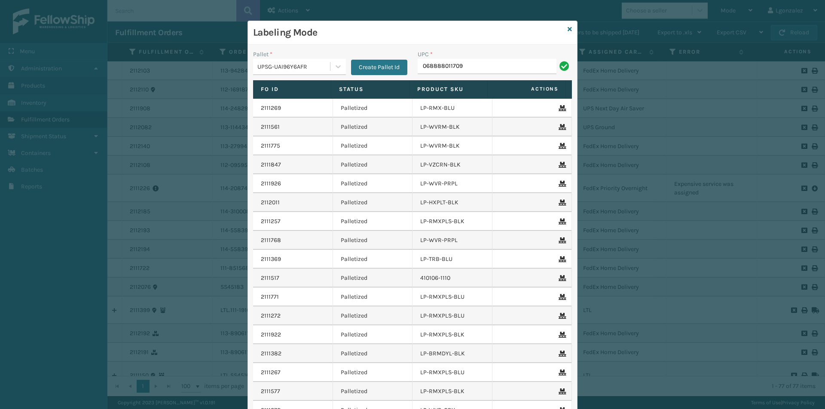
type input "068888011709"
click at [568, 26] on icon at bounding box center [570, 29] width 4 height 6
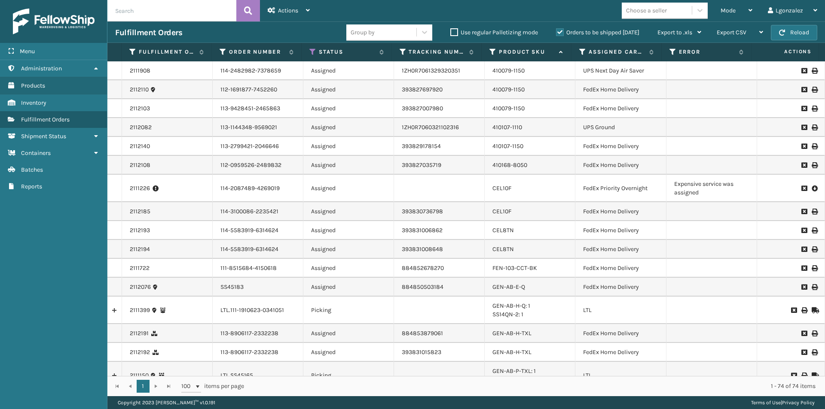
click at [221, 9] on input "text" at bounding box center [171, 10] width 129 height 21
type input "393823009040"
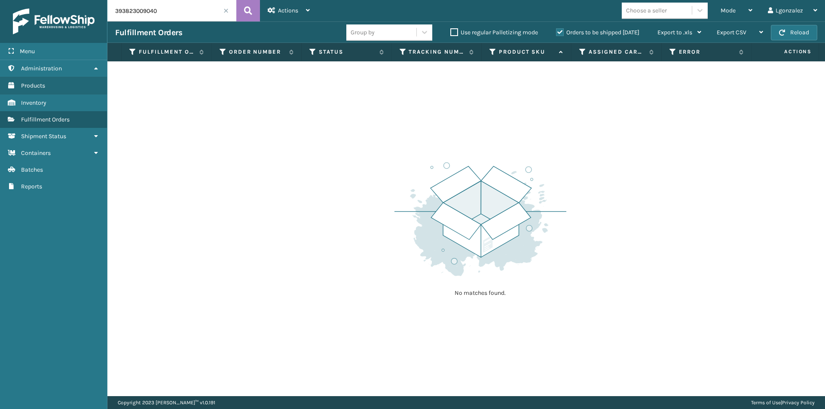
click at [561, 29] on div "Orders to be shipped [DATE]" at bounding box center [598, 32] width 101 height 10
click at [560, 29] on label "Orders to be shipped [DATE]" at bounding box center [597, 32] width 83 height 7
click at [556, 29] on input "Orders to be shipped [DATE]" at bounding box center [556, 30] width 0 height 6
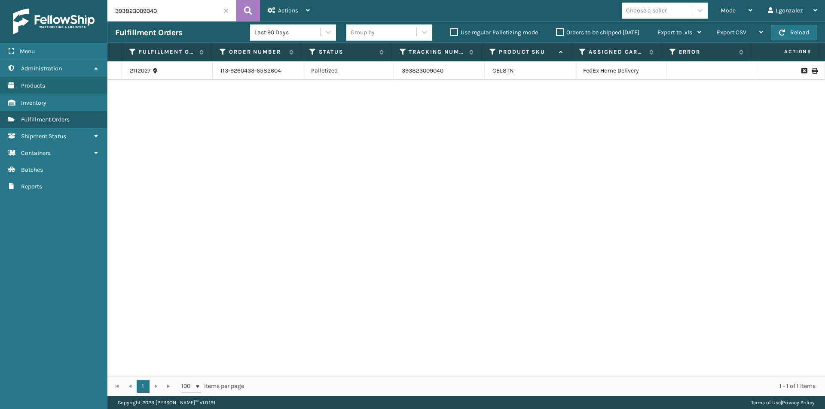
click at [812, 73] on icon at bounding box center [814, 71] width 5 height 6
click at [226, 15] on input "393823009040" at bounding box center [171, 10] width 129 height 21
click at [223, 9] on span at bounding box center [225, 10] width 5 height 5
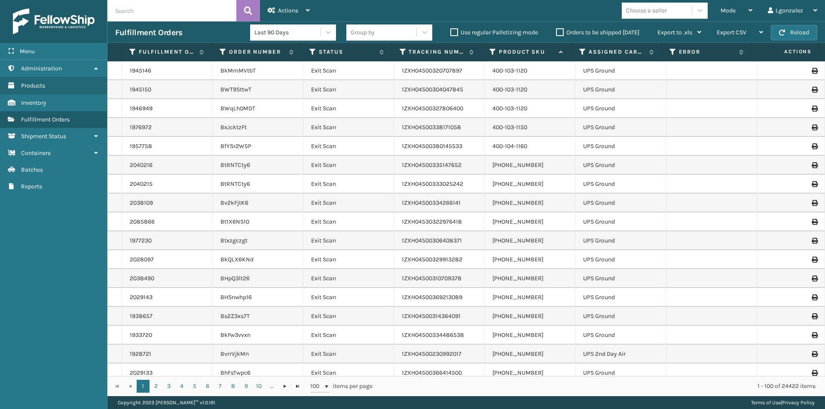
click at [560, 34] on label "Orders to be shipped [DATE]" at bounding box center [597, 32] width 83 height 7
click at [556, 33] on input "Orders to be shipped [DATE]" at bounding box center [556, 30] width 0 height 6
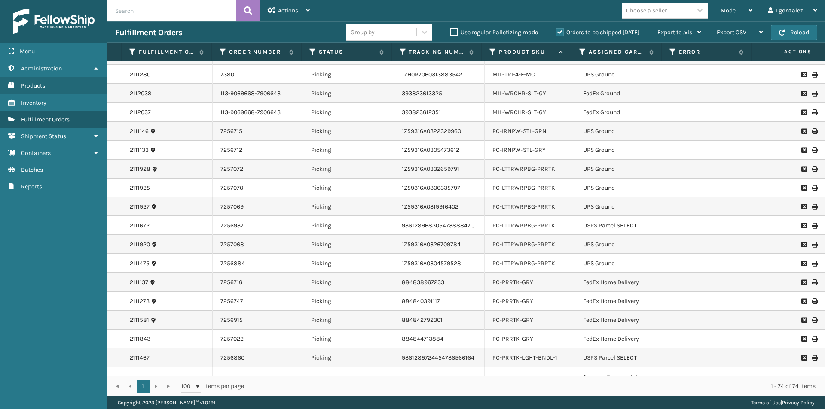
scroll to position [1031, 0]
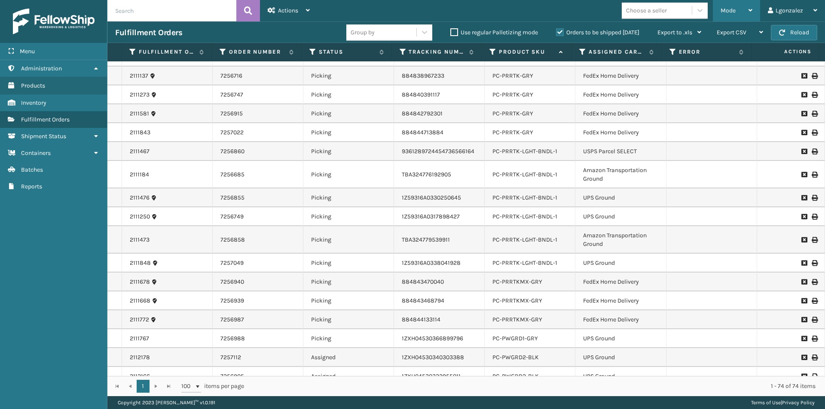
click at [743, 8] on div "Mode" at bounding box center [737, 10] width 32 height 21
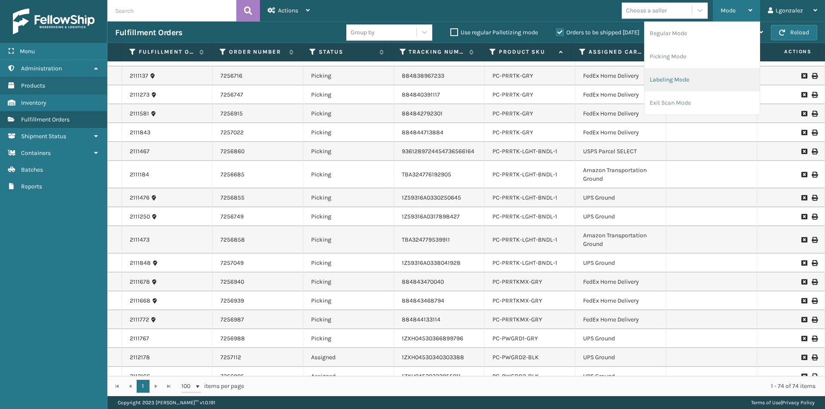
click at [702, 75] on li "Labeling Mode" at bounding box center [702, 79] width 115 height 23
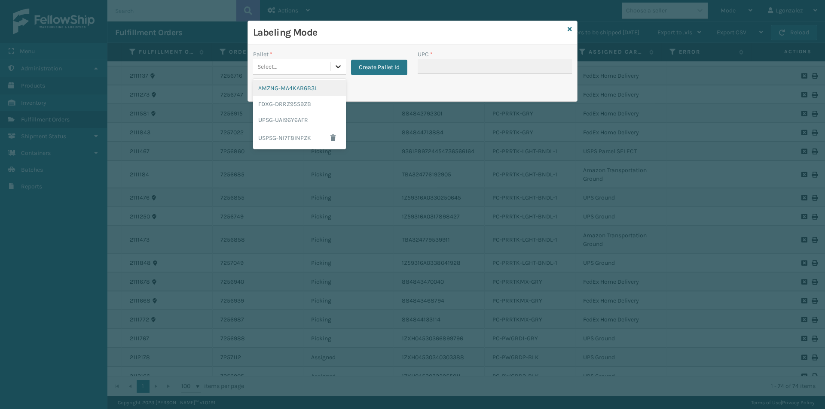
click at [338, 60] on div at bounding box center [337, 66] width 15 height 15
click at [312, 112] on div "UPSG-UAI96Y6AFR" at bounding box center [299, 120] width 93 height 16
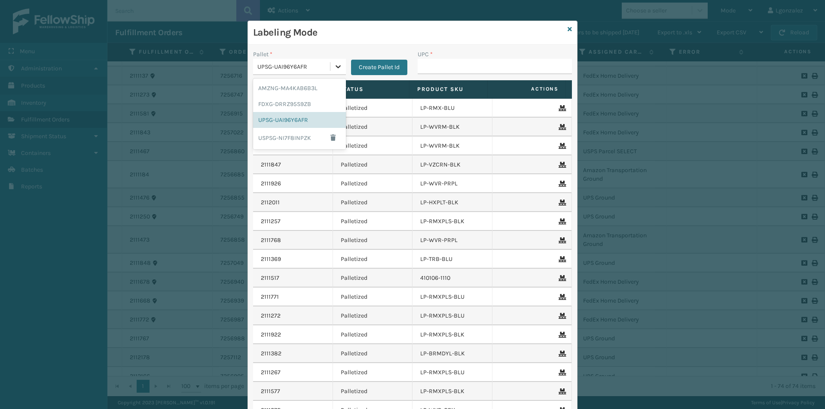
click at [333, 70] on div at bounding box center [337, 66] width 15 height 15
click at [305, 100] on div "FDXG-DRRZ95S9ZB" at bounding box center [299, 104] width 93 height 16
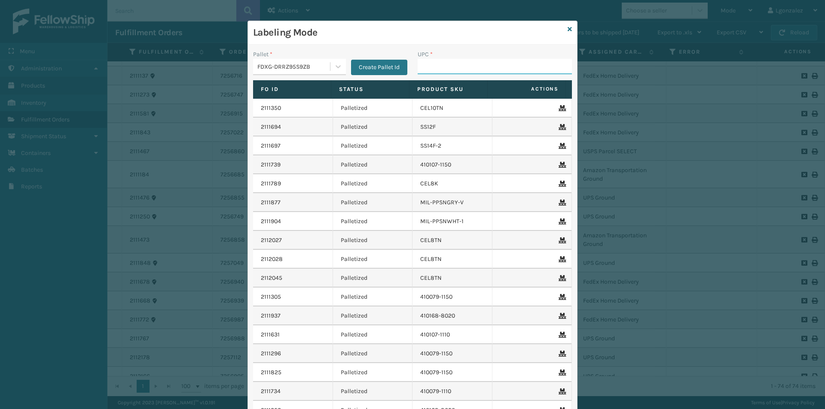
click at [420, 69] on input "UPC *" at bounding box center [495, 66] width 154 height 15
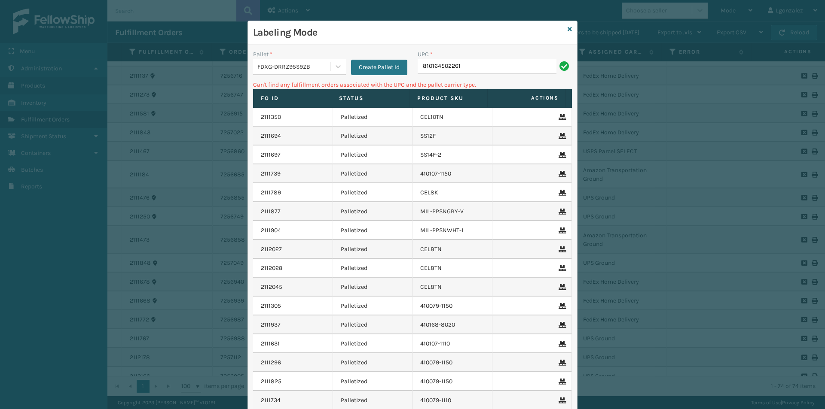
drag, startPoint x: 457, startPoint y: 66, endPoint x: 413, endPoint y: 64, distance: 43.9
click at [413, 64] on div "UPC * 810164502261" at bounding box center [494, 65] width 165 height 31
click at [334, 71] on div at bounding box center [337, 66] width 15 height 15
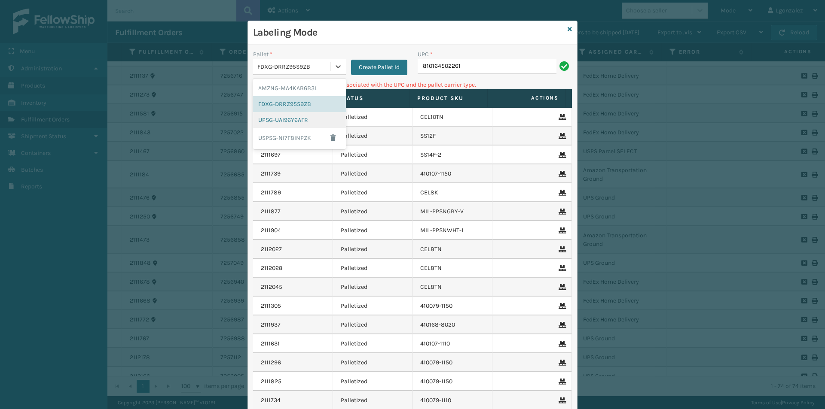
click at [309, 120] on div "UPSG-UAI96Y6AFR" at bounding box center [299, 120] width 93 height 16
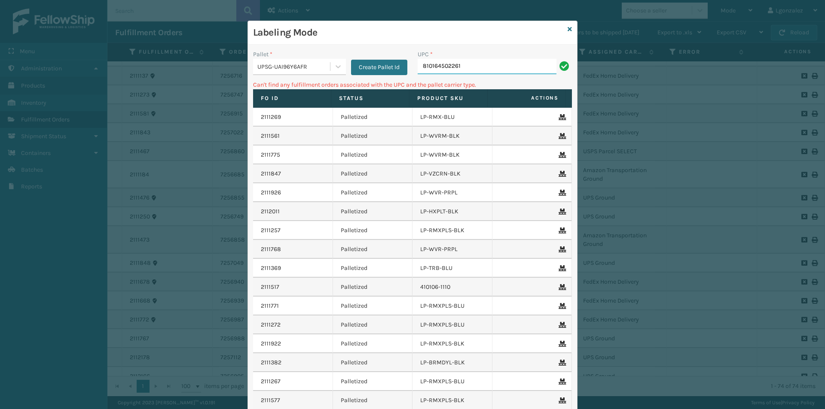
click at [479, 70] on input "810164502261" at bounding box center [487, 66] width 139 height 15
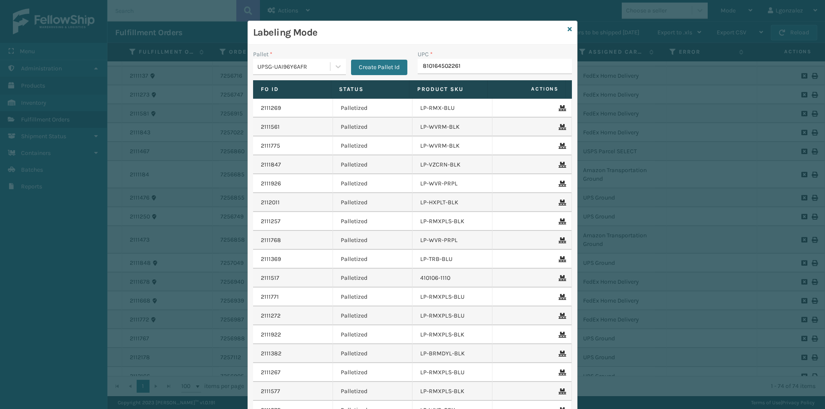
type input "810164502261"
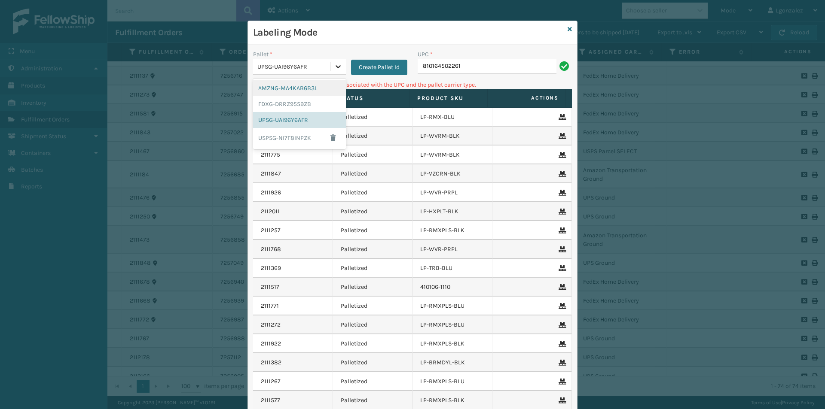
click at [334, 64] on icon at bounding box center [338, 66] width 9 height 9
click at [319, 92] on div "AMZNG-MA4KAB6B3L" at bounding box center [299, 88] width 93 height 16
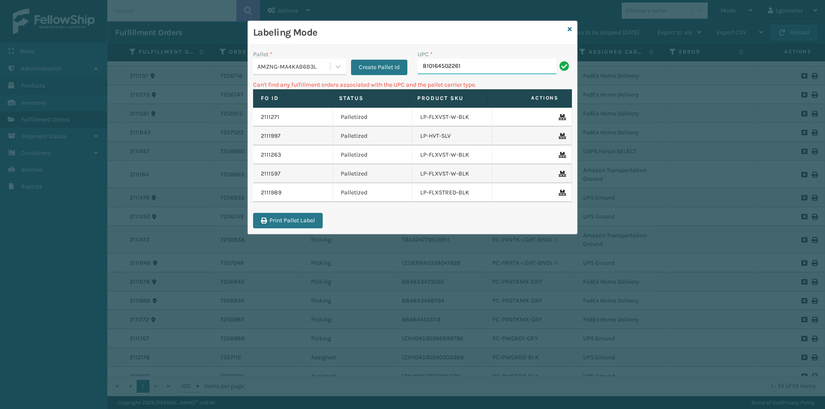
click at [470, 67] on input "810164502261" at bounding box center [487, 66] width 139 height 15
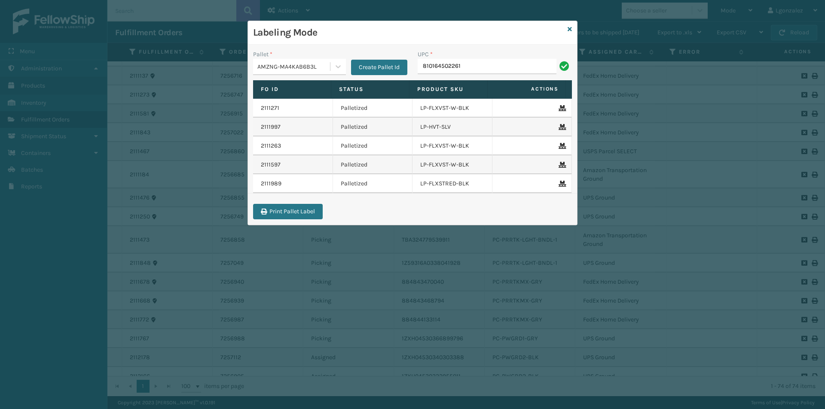
type input "810164502261"
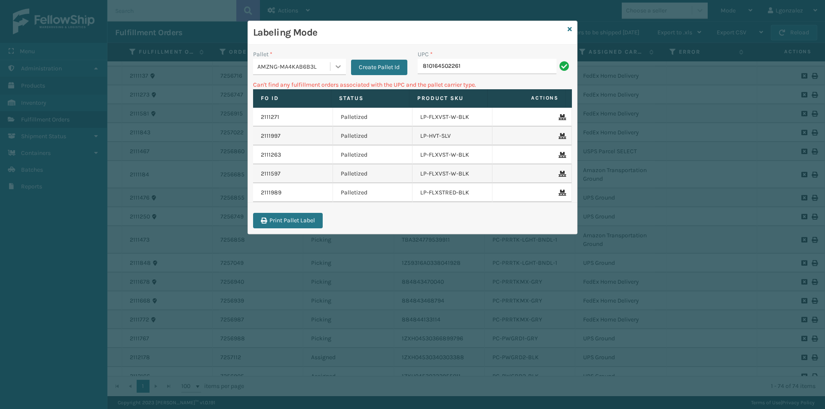
click at [338, 64] on icon at bounding box center [338, 66] width 9 height 9
click at [298, 138] on div "USPSG-NI7F8INPZK" at bounding box center [299, 138] width 93 height 20
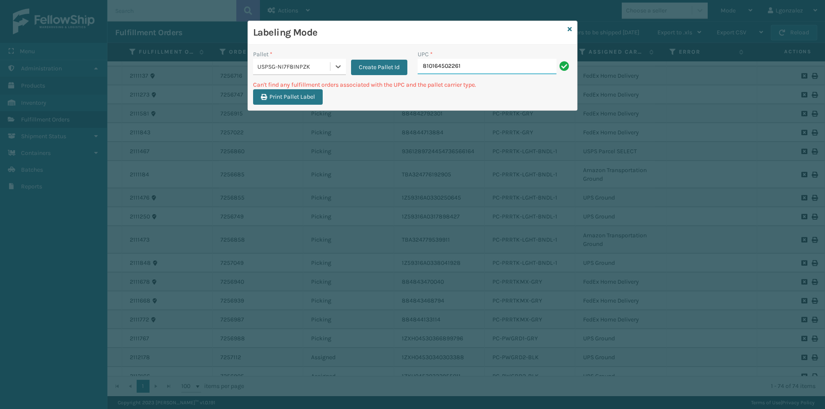
click at [485, 60] on input "810164502261" at bounding box center [487, 66] width 139 height 15
drag, startPoint x: 461, startPoint y: 67, endPoint x: 412, endPoint y: 76, distance: 50.6
click at [412, 76] on div "Pallet * USPSG-NI7F8INPZK Create Pallet Id UPC * 850053064142" at bounding box center [412, 65] width 329 height 31
click at [336, 68] on icon at bounding box center [338, 66] width 9 height 9
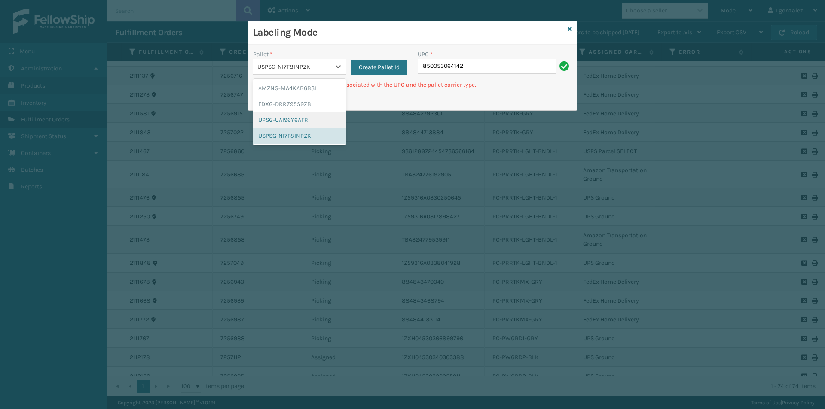
click at [314, 119] on div "UPSG-UAI96Y6AFR" at bounding box center [299, 120] width 93 height 16
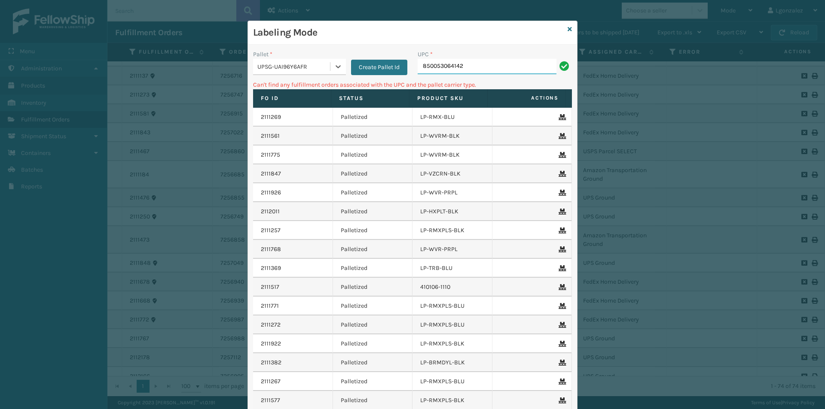
click at [474, 70] on input "850053064142" at bounding box center [487, 66] width 139 height 15
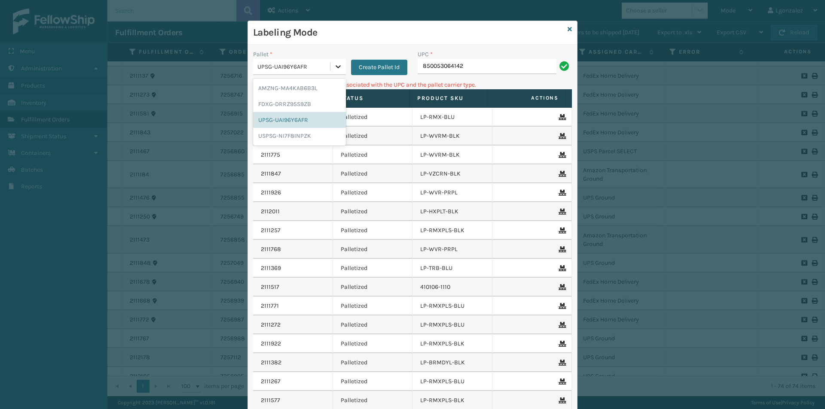
click at [334, 68] on icon at bounding box center [338, 66] width 9 height 9
click at [316, 104] on div "FDXG-DRRZ95S9ZB" at bounding box center [299, 104] width 93 height 16
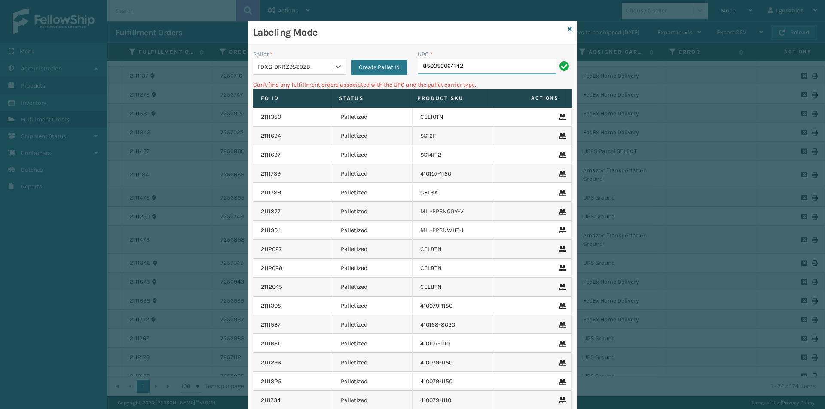
click at [498, 68] on input "850053064142" at bounding box center [487, 66] width 139 height 15
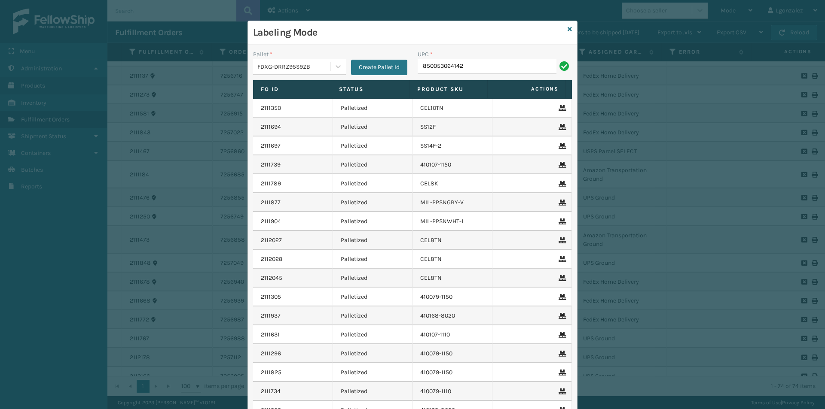
type input "850053064142"
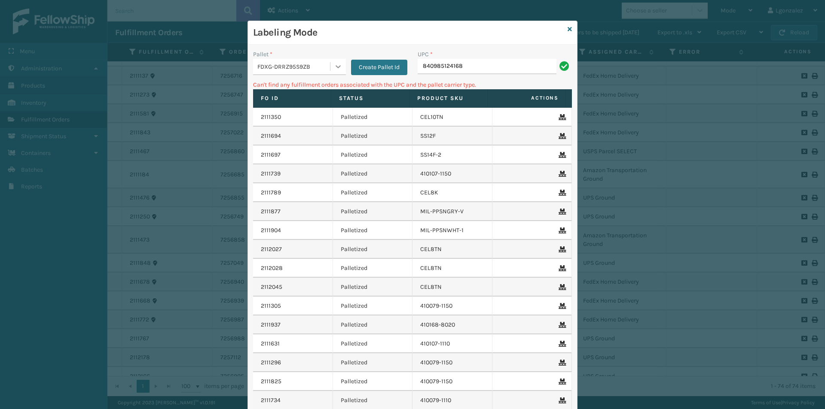
click at [336, 67] on icon at bounding box center [338, 66] width 5 height 3
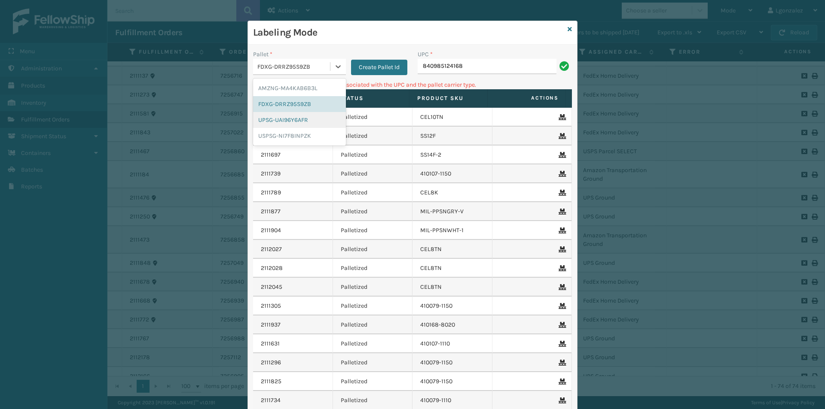
click at [304, 114] on div "UPSG-UAI96Y6AFR" at bounding box center [299, 120] width 93 height 16
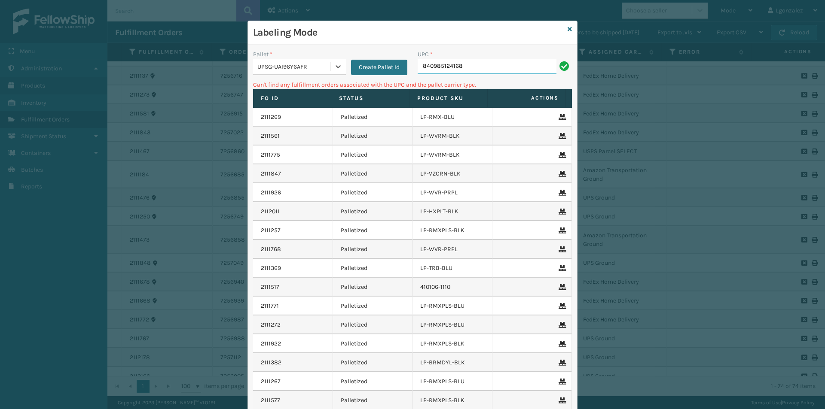
click at [485, 70] on input "840985124168" at bounding box center [487, 66] width 139 height 15
click at [341, 68] on div at bounding box center [337, 66] width 15 height 15
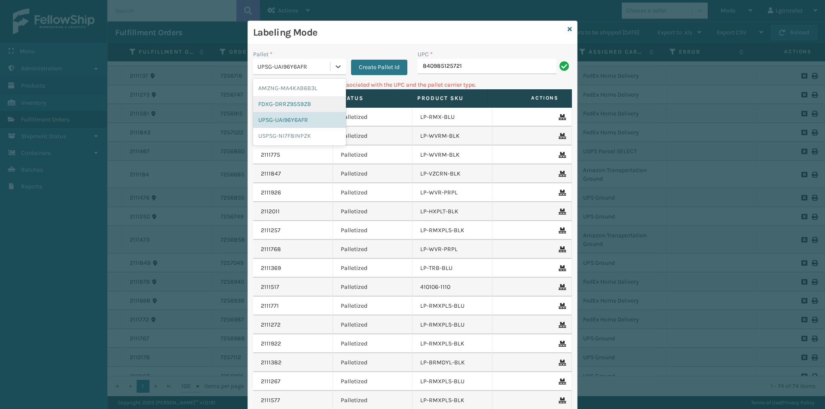
click at [296, 102] on div "FDXG-DRRZ95S9ZB" at bounding box center [299, 104] width 93 height 16
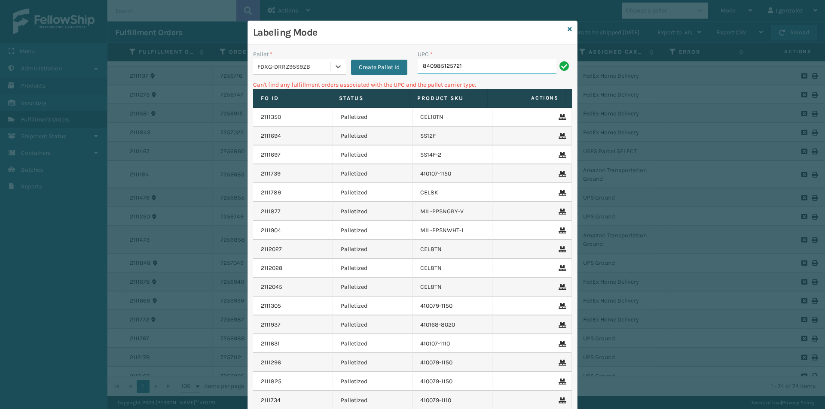
click at [528, 66] on input "840985125721" at bounding box center [487, 66] width 139 height 15
type input "840985125721+"
type input "840985125721"
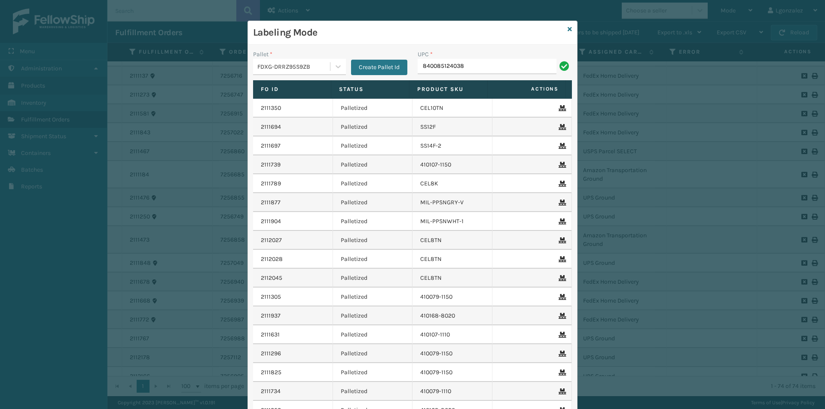
type input "840085124038"
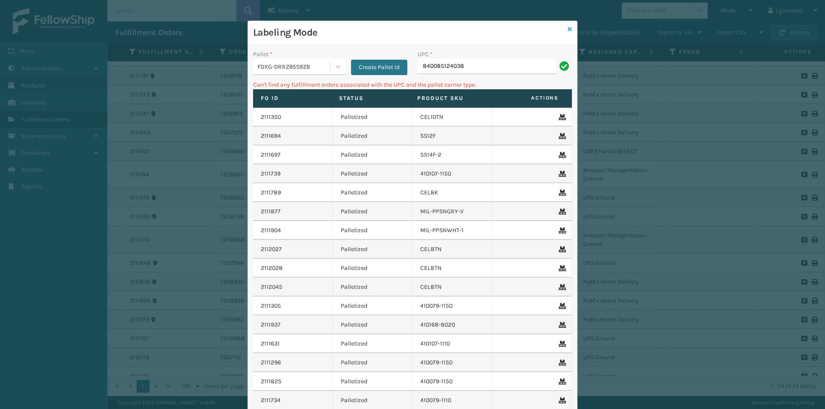
click at [568, 27] on icon at bounding box center [570, 29] width 4 height 6
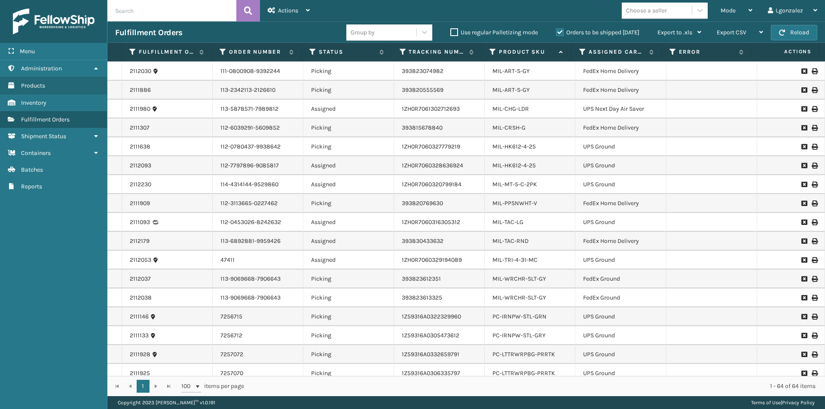
scroll to position [645, 0]
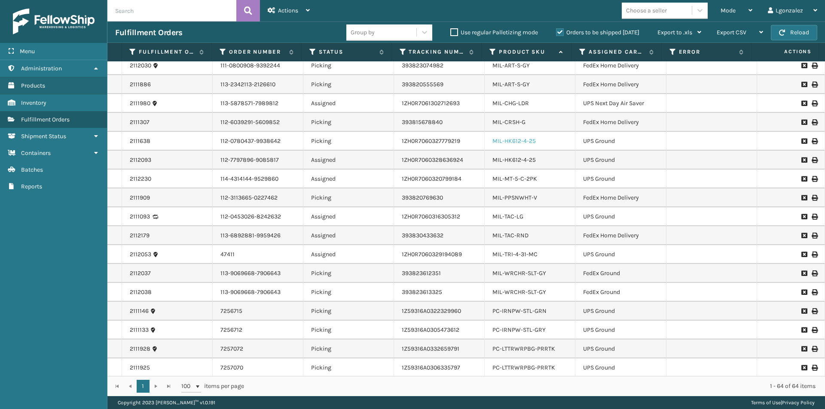
click at [525, 141] on link "MIL-HK612-4-25" at bounding box center [513, 140] width 43 height 7
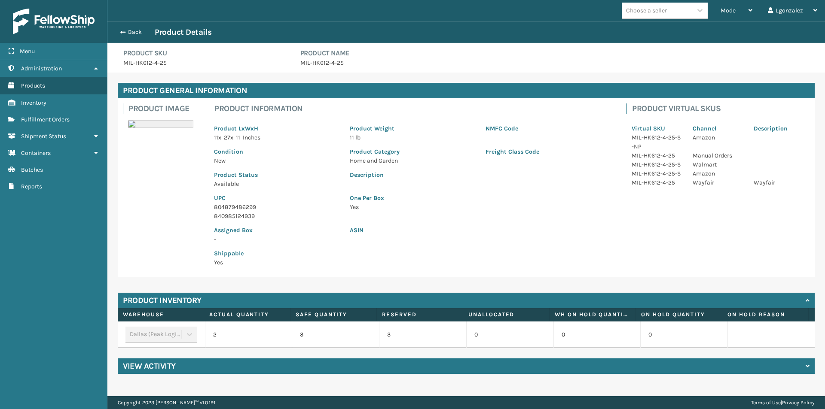
click at [251, 207] on p "804879486299" at bounding box center [276, 207] width 125 height 9
click at [132, 34] on button "Back" at bounding box center [135, 32] width 40 height 8
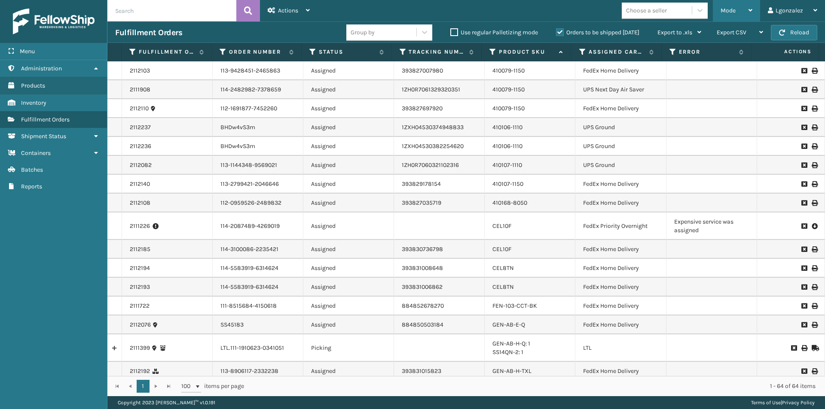
click at [751, 11] on icon at bounding box center [750, 10] width 4 height 6
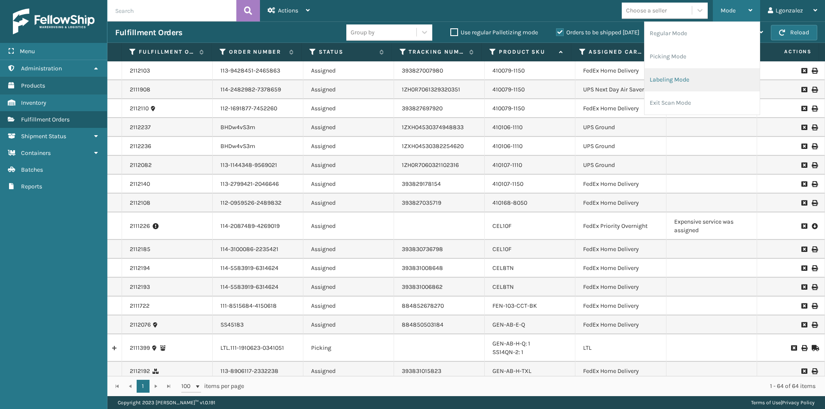
click at [697, 83] on li "Labeling Mode" at bounding box center [702, 79] width 115 height 23
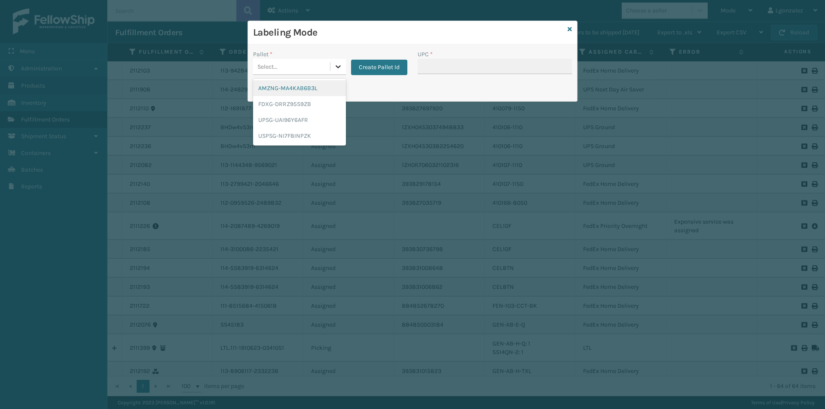
click at [341, 69] on icon at bounding box center [338, 66] width 9 height 9
click at [305, 122] on div "UPSG-UAI96Y6AFR" at bounding box center [299, 120] width 93 height 16
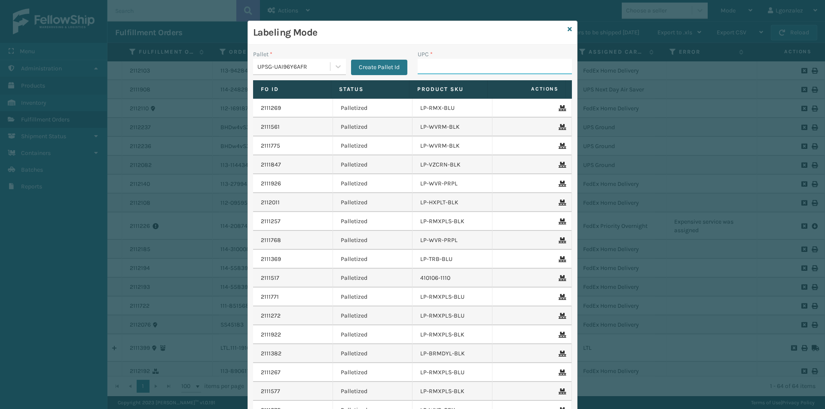
click at [423, 70] on input "UPC *" at bounding box center [495, 66] width 154 height 15
paste input "804879486299"
type input "804879486299"
click at [568, 30] on icon at bounding box center [570, 29] width 4 height 6
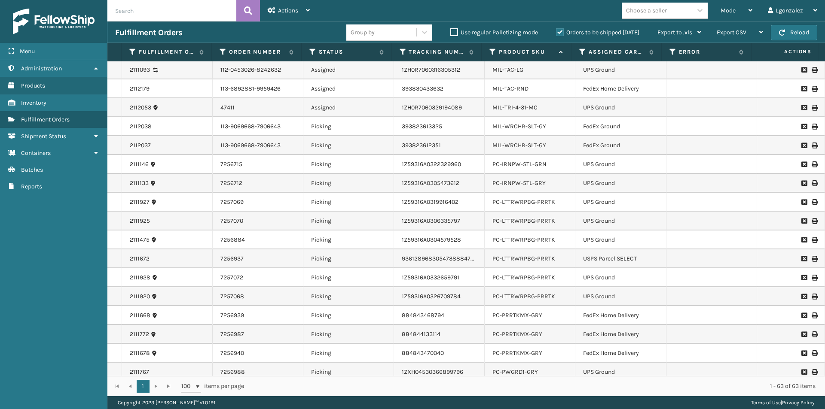
scroll to position [773, 0]
click at [524, 314] on link "PC-PRRTKMX-GRY" at bounding box center [517, 314] width 50 height 7
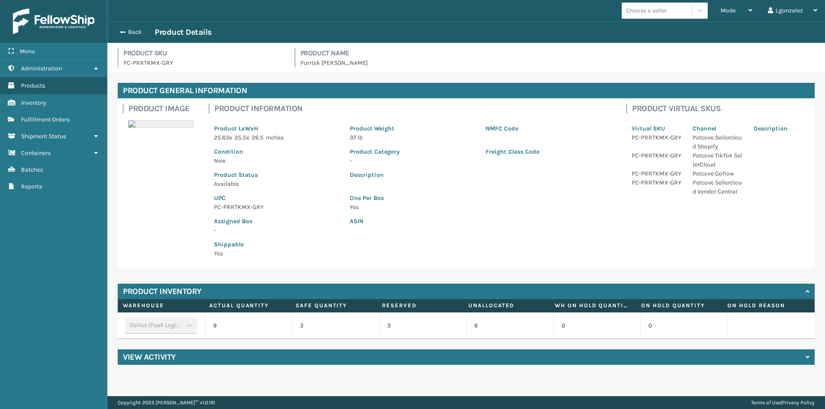
click at [229, 205] on p "PC-PRRTKMX-GRY" at bounding box center [276, 207] width 125 height 9
click at [131, 28] on button "Back" at bounding box center [135, 32] width 40 height 8
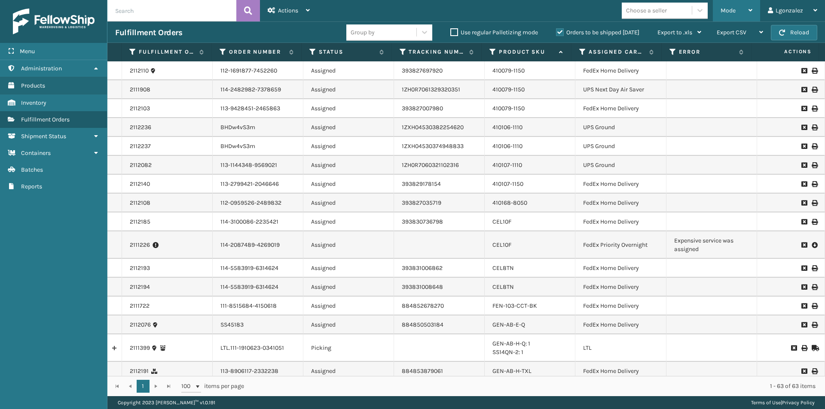
click at [744, 9] on div "Mode" at bounding box center [737, 10] width 32 height 21
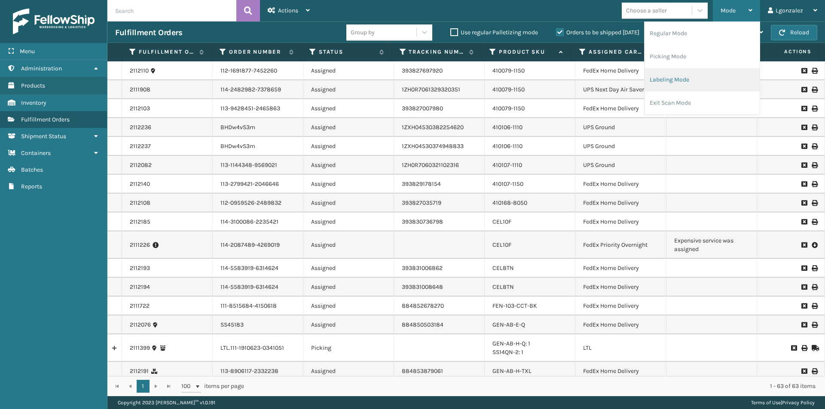
click at [687, 82] on li "Labeling Mode" at bounding box center [702, 79] width 115 height 23
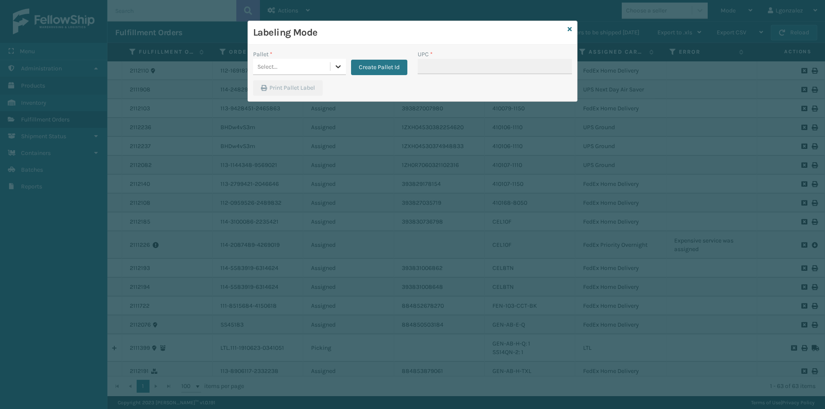
click at [337, 66] on icon at bounding box center [338, 66] width 9 height 9
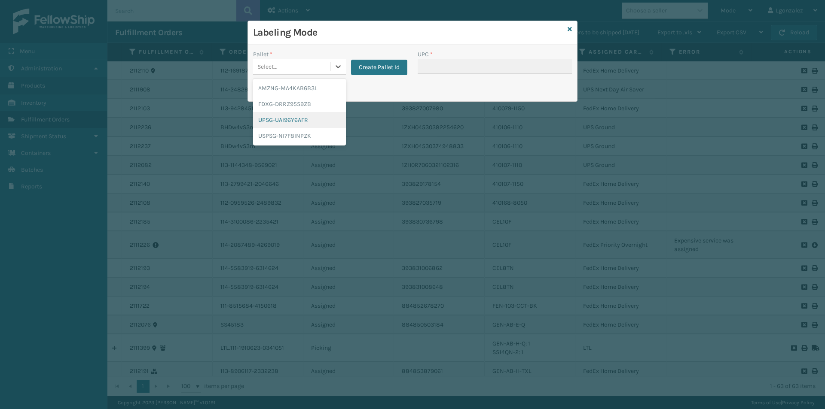
click at [282, 125] on div "UPSG-UAI96Y6AFR" at bounding box center [299, 120] width 93 height 16
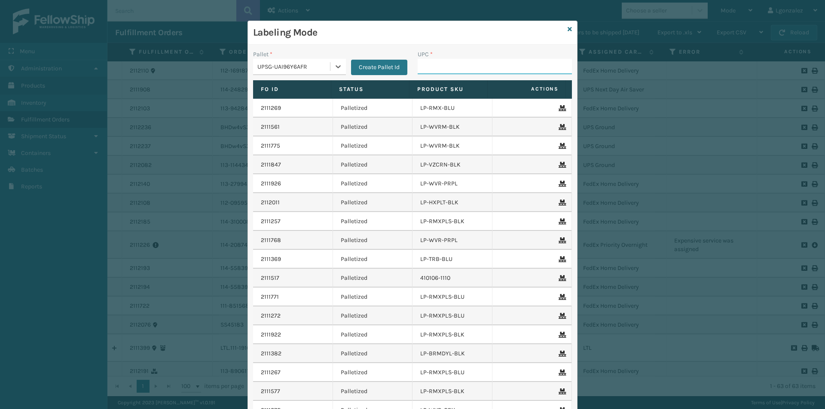
click at [492, 67] on input "UPC *" at bounding box center [495, 66] width 154 height 15
paste input "PC-PRRTKMX-GRY"
type input "PC-PRRTKMX-GRY"
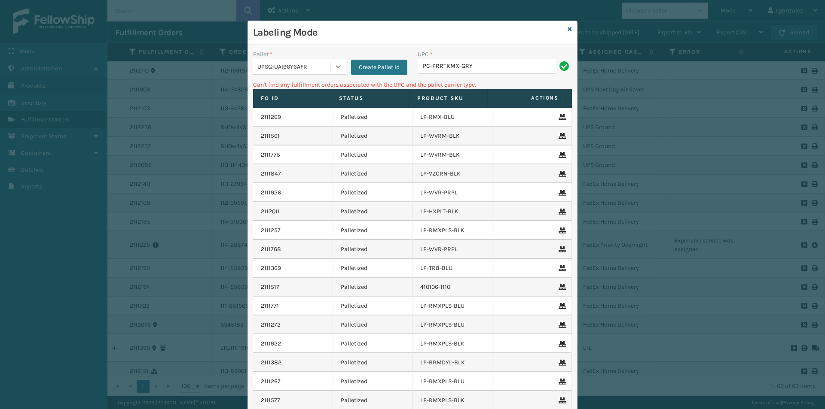
click at [330, 68] on div at bounding box center [337, 66] width 15 height 15
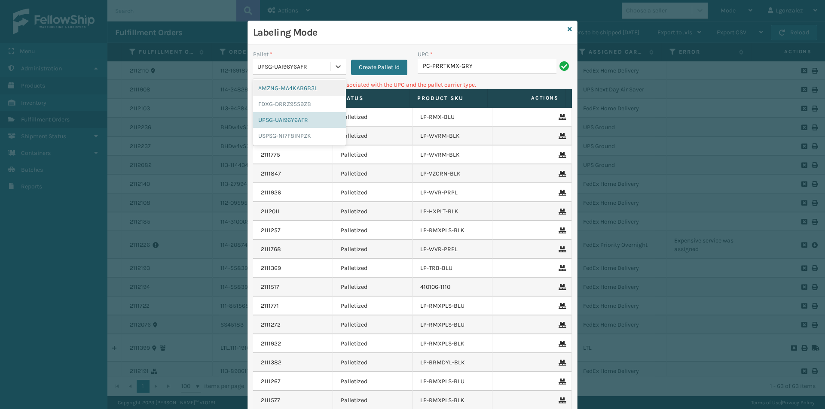
click at [327, 89] on div "AMZNG-MA4KAB6B3L" at bounding box center [299, 88] width 93 height 16
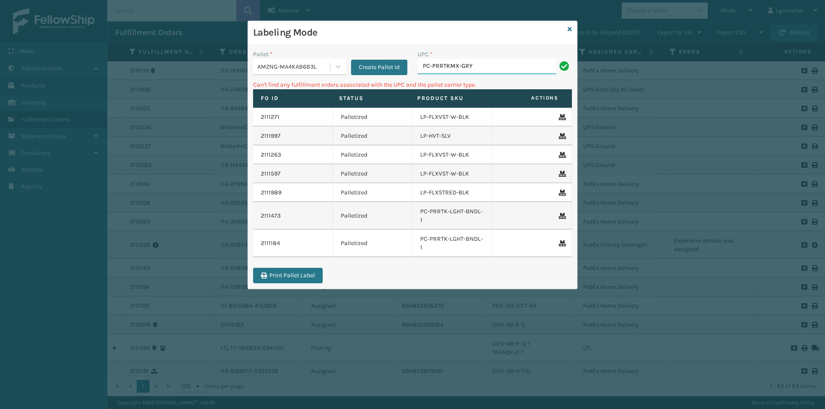
click at [476, 70] on input "PC-PRRTKMX-GRY" at bounding box center [487, 66] width 139 height 15
click at [332, 67] on div at bounding box center [337, 66] width 15 height 15
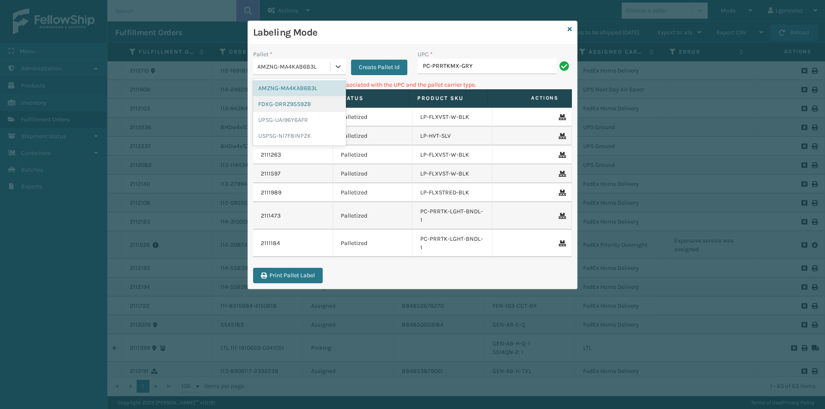
click at [306, 102] on div "FDXG-DRRZ95S9ZB" at bounding box center [299, 104] width 93 height 16
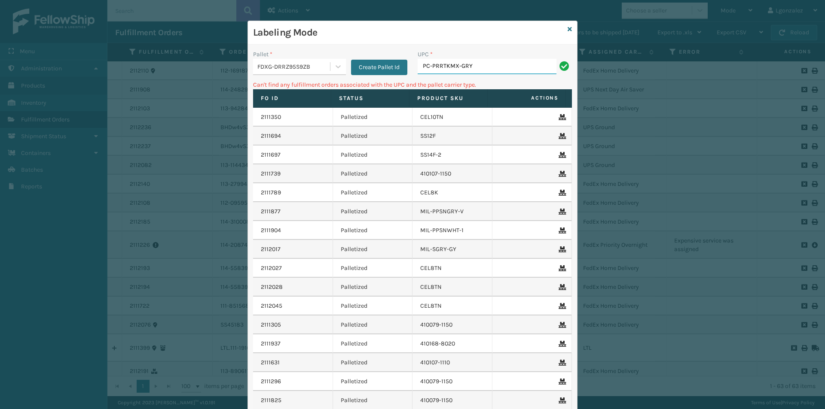
click at [501, 70] on input "PC-PRRTKMX-GRY" at bounding box center [487, 66] width 139 height 15
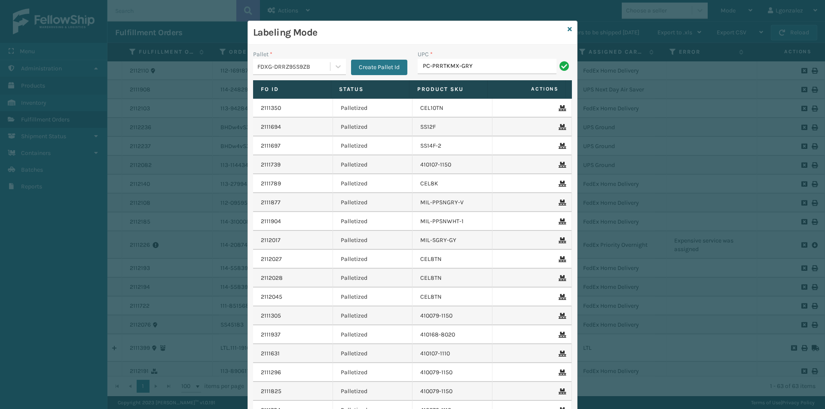
type input "PC-PRRTKMX-GRY"
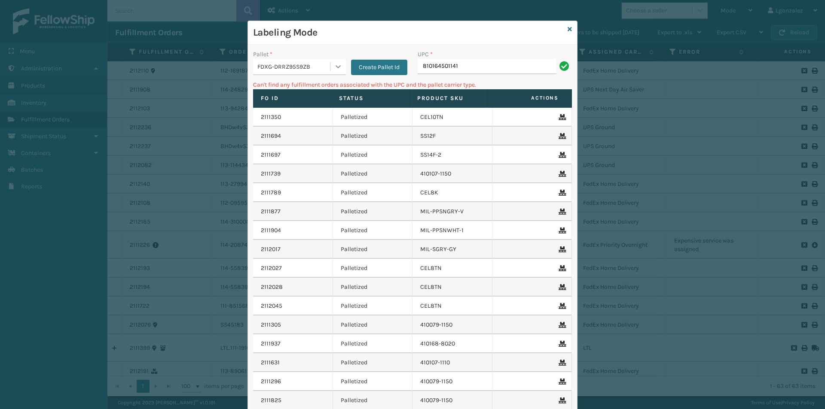
click at [333, 73] on div at bounding box center [337, 66] width 15 height 15
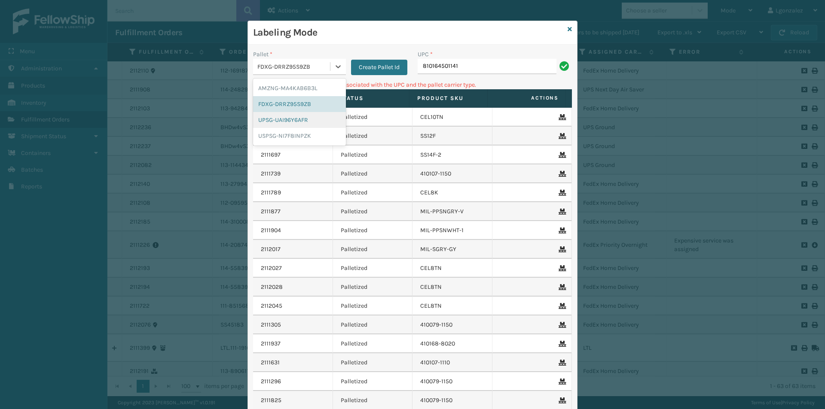
click at [288, 120] on div "UPSG-UAI96Y6AFR" at bounding box center [299, 120] width 93 height 16
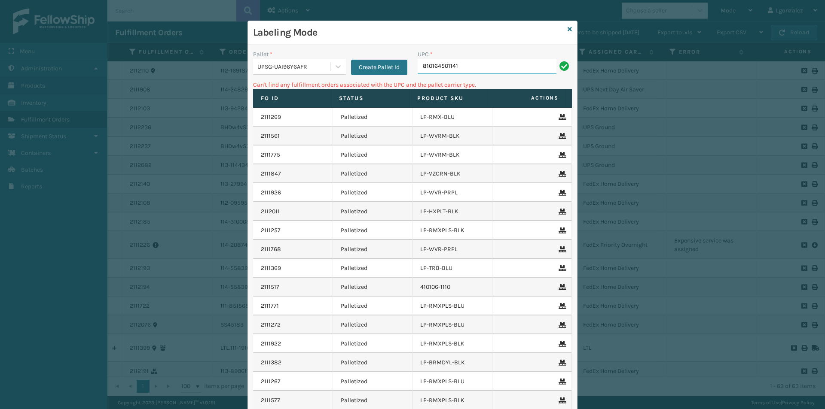
click at [507, 59] on input "810164501141" at bounding box center [487, 66] width 139 height 15
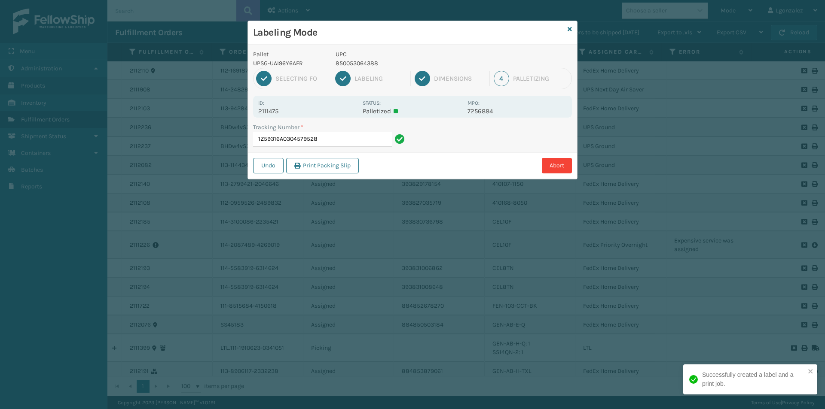
click at [377, 66] on p "850053064388" at bounding box center [399, 63] width 127 height 9
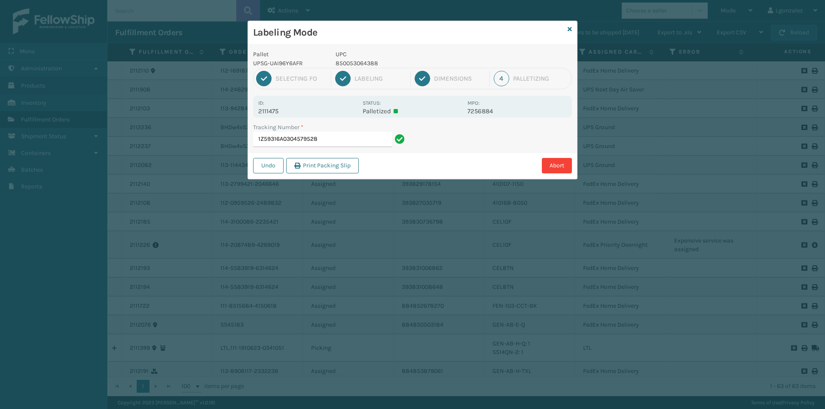
click at [375, 65] on p "850053064388" at bounding box center [399, 63] width 127 height 9
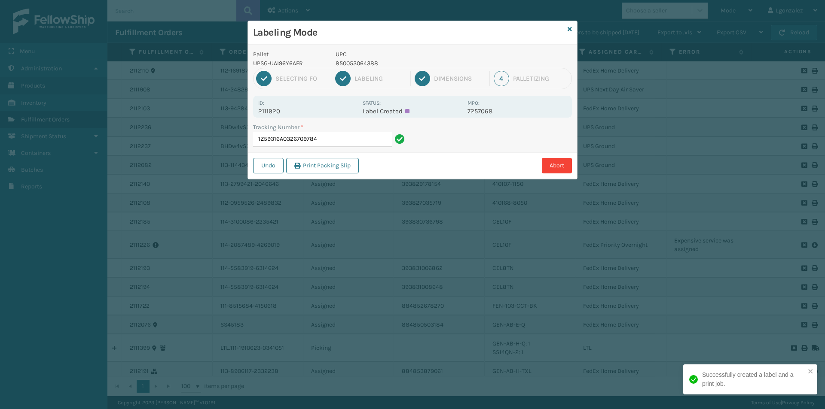
click at [342, 64] on p "850053064388" at bounding box center [399, 63] width 127 height 9
click at [341, 64] on p "850053064388" at bounding box center [399, 63] width 127 height 9
drag, startPoint x: 336, startPoint y: 139, endPoint x: 333, endPoint y: 135, distance: 4.9
click at [337, 139] on input "1Z59316A0326709784" at bounding box center [322, 139] width 139 height 15
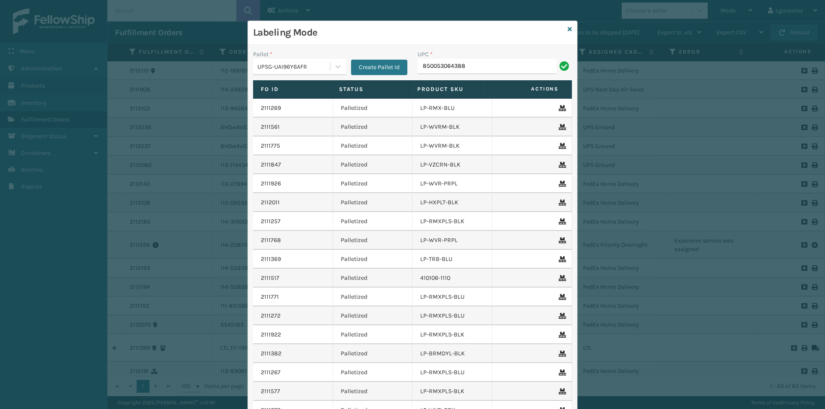
type input "850053064388"
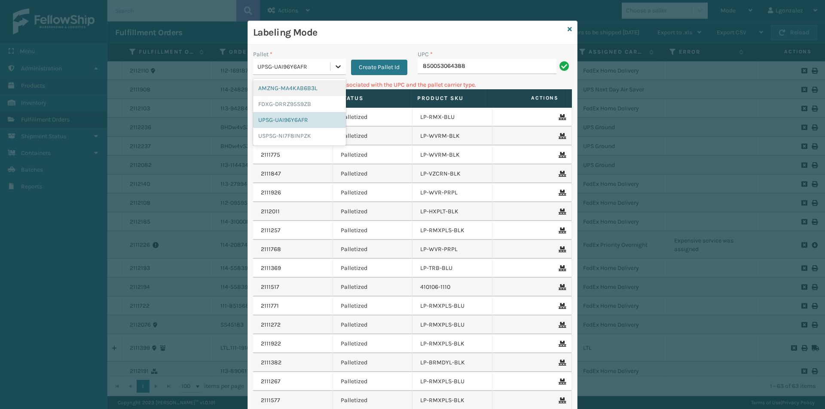
click at [336, 67] on icon at bounding box center [338, 66] width 5 height 3
click at [315, 90] on div "AMZNG-MA4KAB6B3L" at bounding box center [299, 88] width 93 height 16
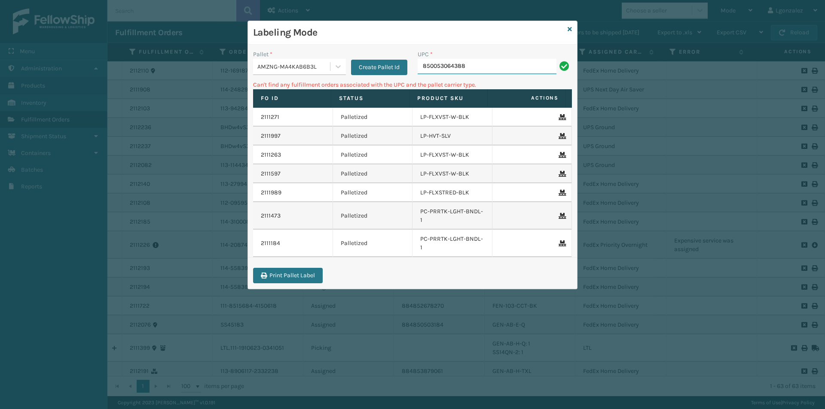
click at [523, 67] on input "850053064388" at bounding box center [487, 66] width 139 height 15
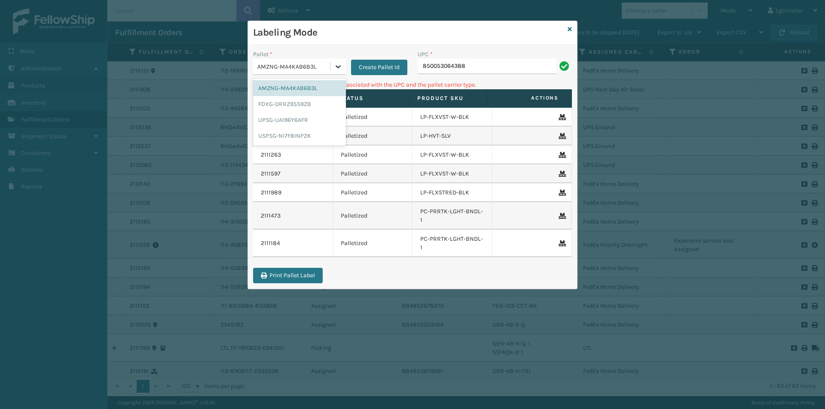
click at [332, 62] on div at bounding box center [337, 66] width 15 height 15
click at [301, 138] on div "USPSG-NI7F8INPZK" at bounding box center [299, 136] width 93 height 16
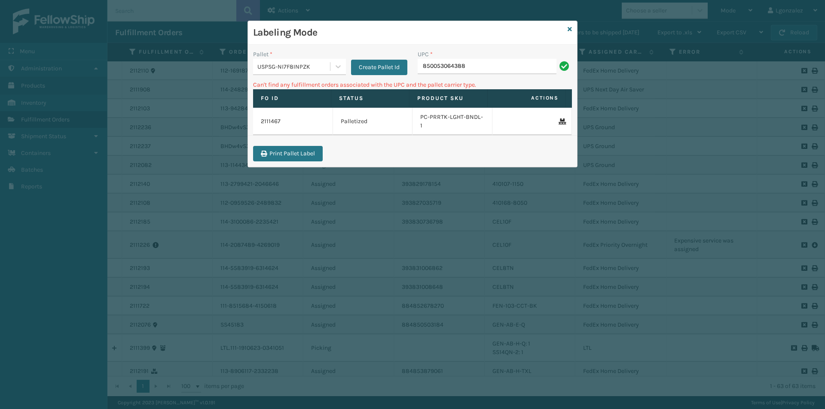
click at [498, 79] on div "Pallet * USPSG-NI7F8INPZK Create Pallet Id UPC * 850053064388 Can't find any fu…" at bounding box center [412, 106] width 329 height 122
click at [495, 65] on input "850053064388" at bounding box center [487, 66] width 139 height 15
click at [336, 64] on icon at bounding box center [338, 66] width 9 height 9
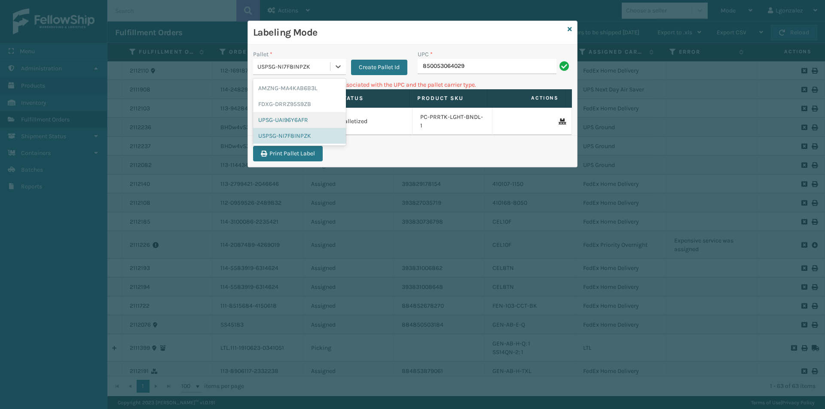
click at [304, 118] on div "UPSG-UAI96Y6AFR" at bounding box center [299, 120] width 93 height 16
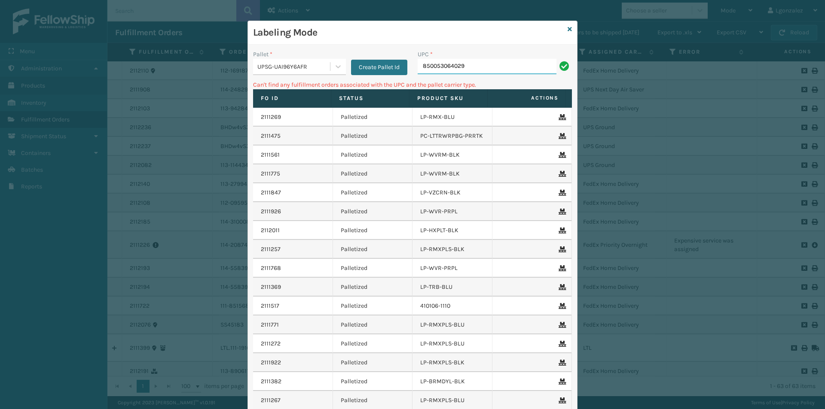
click at [479, 73] on input "850053064029" at bounding box center [487, 66] width 139 height 15
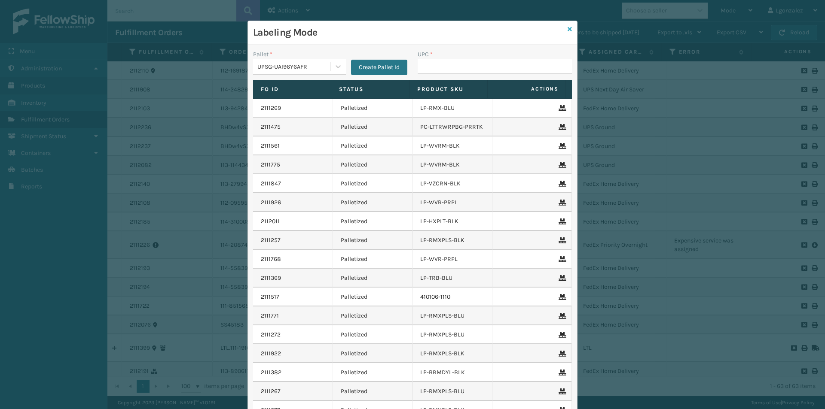
click at [568, 26] on icon at bounding box center [570, 29] width 4 height 6
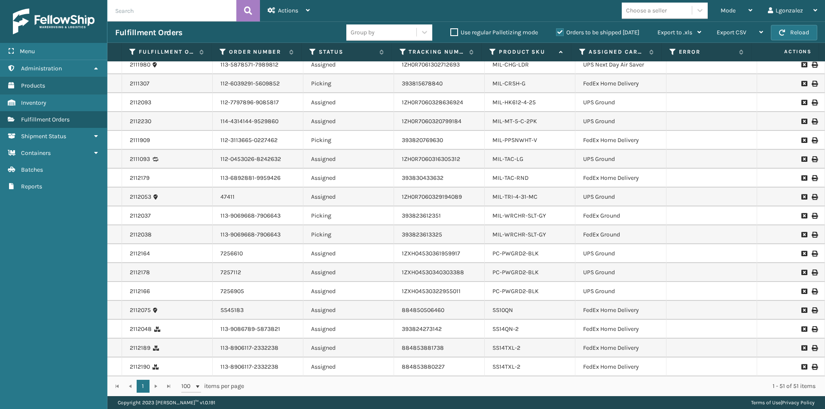
scroll to position [684, 0]
click at [746, 4] on div "Mode" at bounding box center [737, 10] width 32 height 21
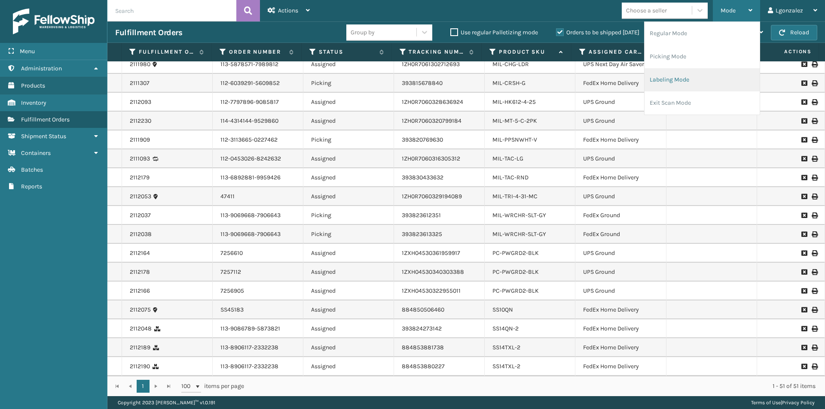
click at [678, 82] on li "Labeling Mode" at bounding box center [702, 79] width 115 height 23
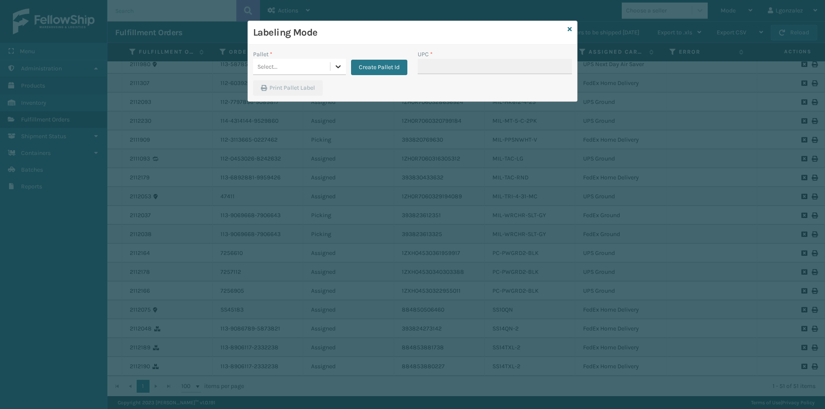
click at [336, 69] on icon at bounding box center [338, 66] width 9 height 9
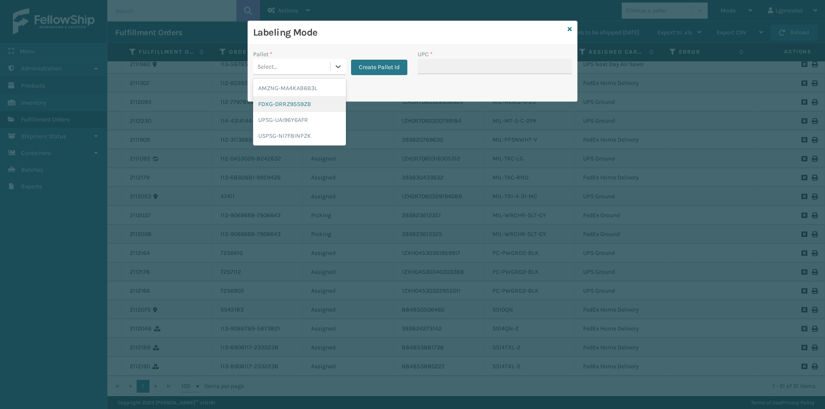
click at [302, 108] on div "FDXG-DRRZ95S9ZB" at bounding box center [299, 104] width 93 height 16
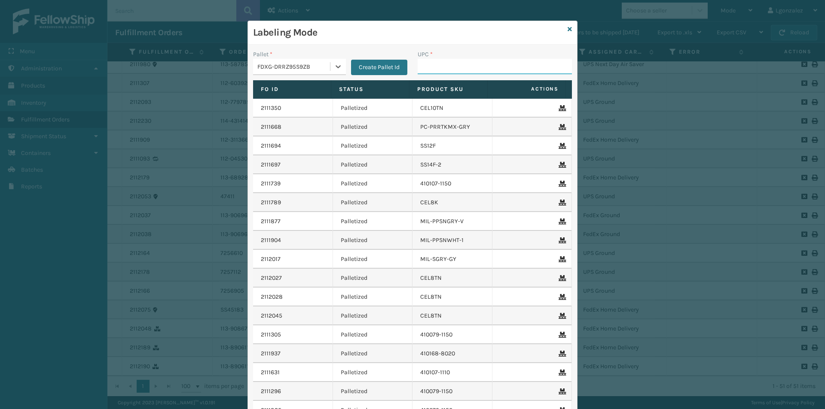
click at [445, 66] on input "UPC *" at bounding box center [495, 66] width 154 height 15
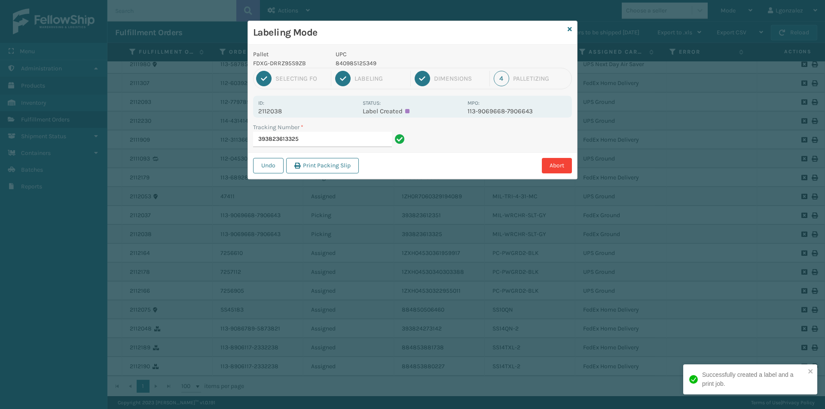
click at [336, 61] on p "840985125349" at bounding box center [399, 63] width 127 height 9
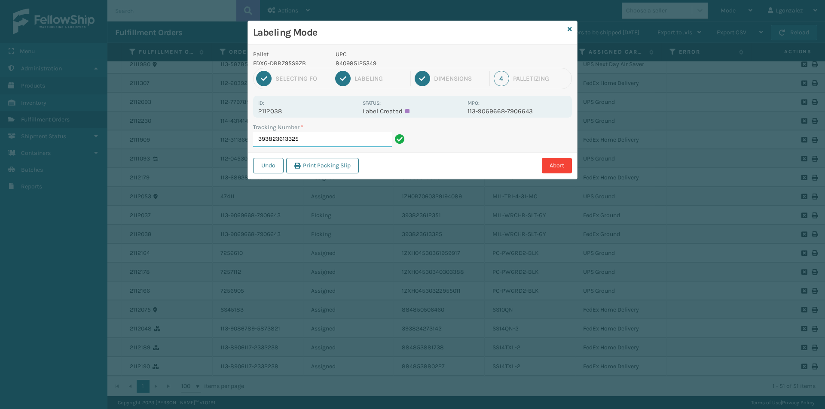
click at [330, 143] on input "393823613325" at bounding box center [322, 139] width 139 height 15
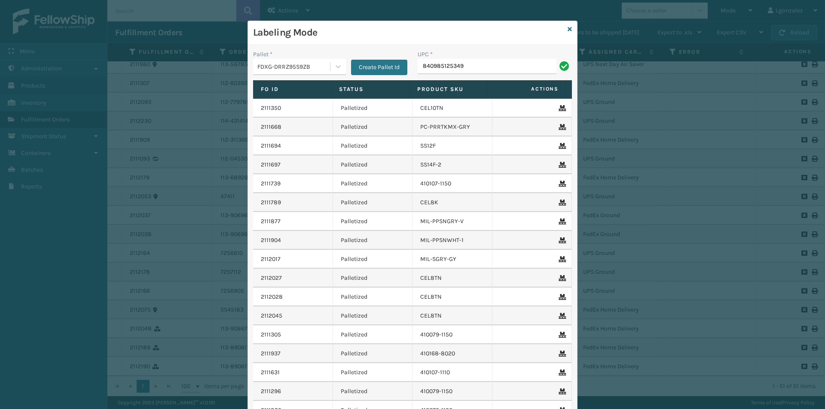
type input "840985125349"
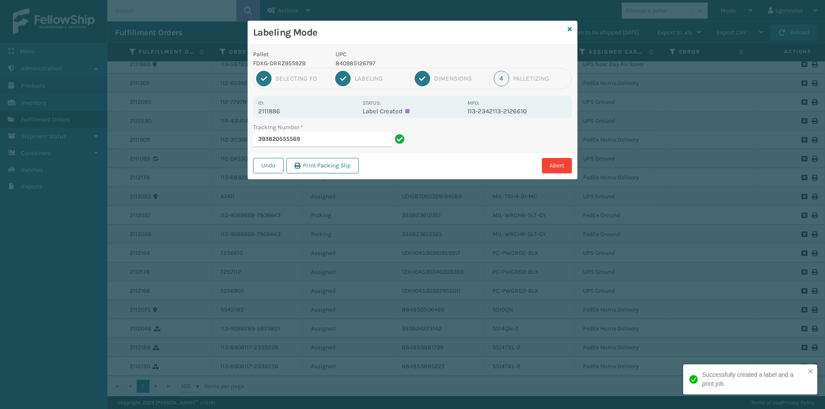
click at [357, 66] on p "840985126797" at bounding box center [399, 63] width 127 height 9
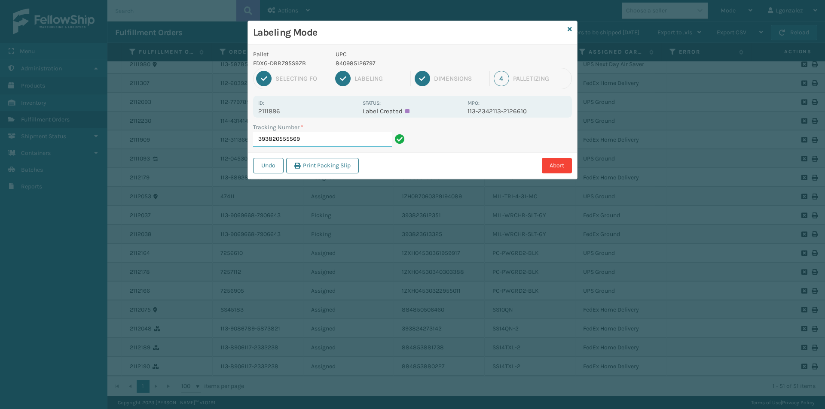
click at [364, 137] on input "393820555569" at bounding box center [322, 139] width 139 height 15
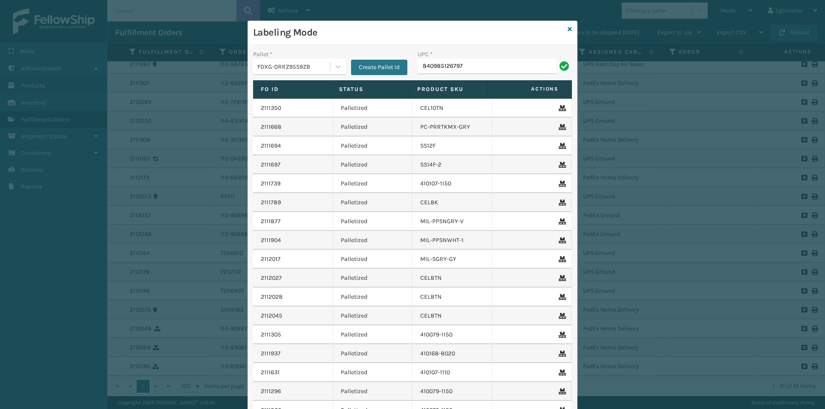
type input "840985126797"
click at [568, 29] on icon at bounding box center [570, 29] width 4 height 6
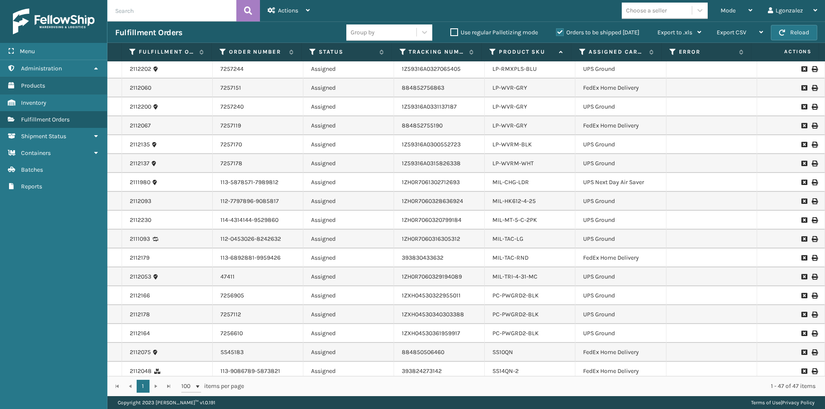
scroll to position [608, 0]
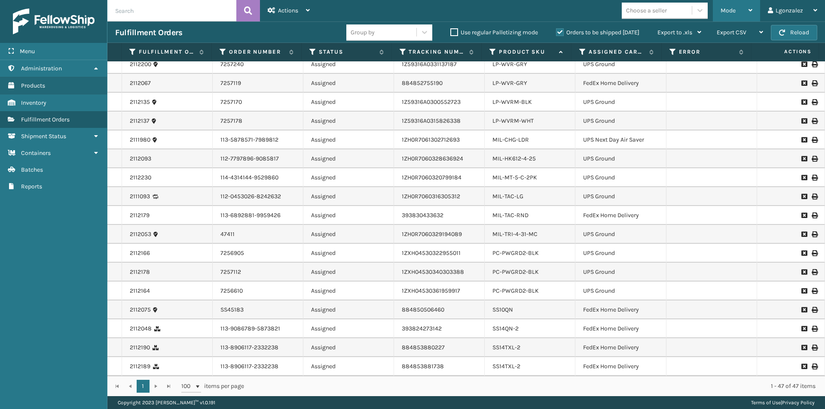
click at [733, 9] on span "Mode" at bounding box center [728, 10] width 15 height 7
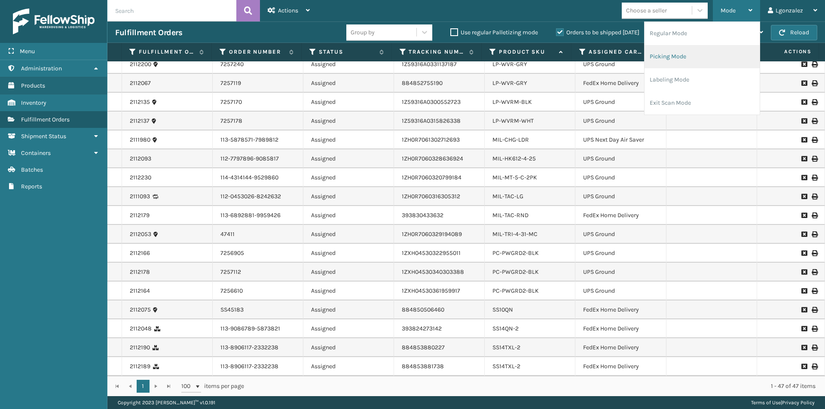
click at [671, 62] on li "Picking Mode" at bounding box center [702, 56] width 115 height 23
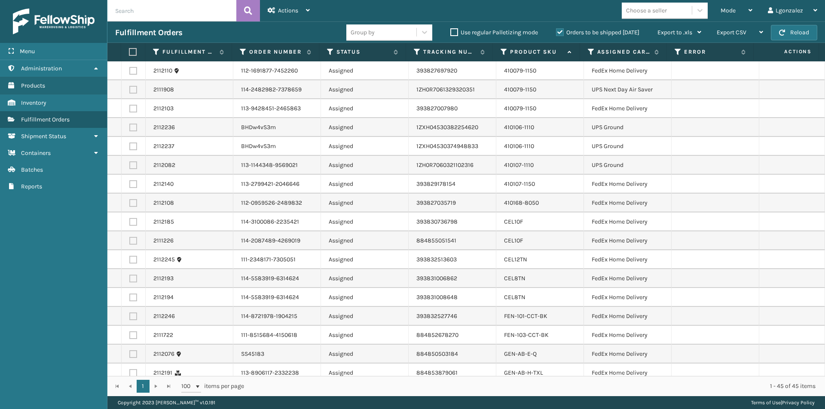
click at [134, 53] on label at bounding box center [132, 52] width 6 height 8
click at [129, 53] on input "checkbox" at bounding box center [129, 52] width 0 height 6
checkbox input "true"
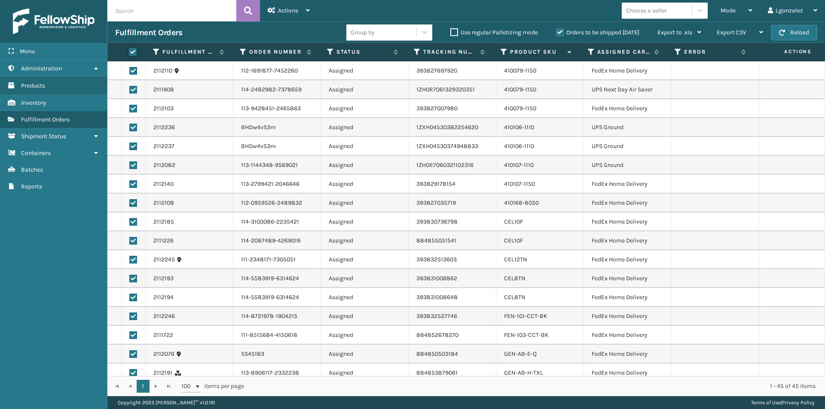
checkbox input "true"
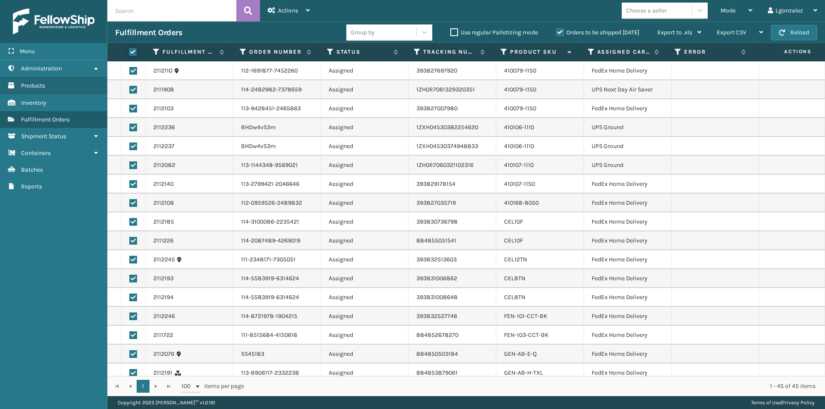
checkbox input "true"
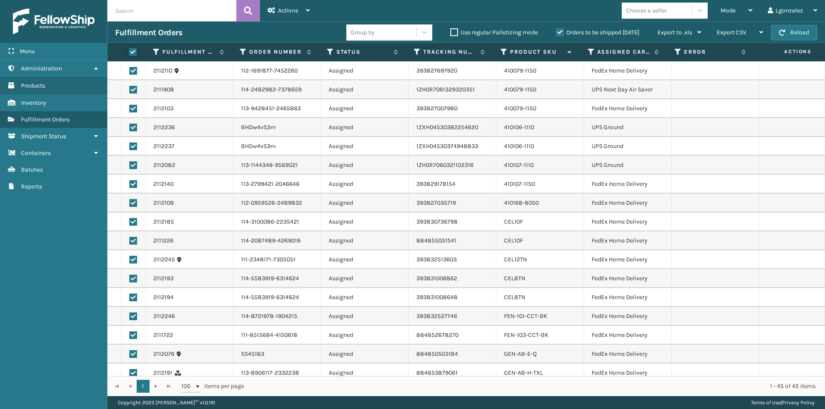
checkbox input "true"
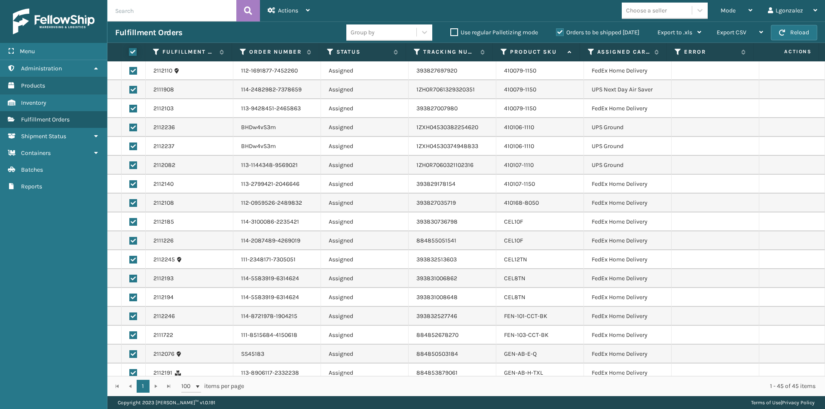
checkbox input "true"
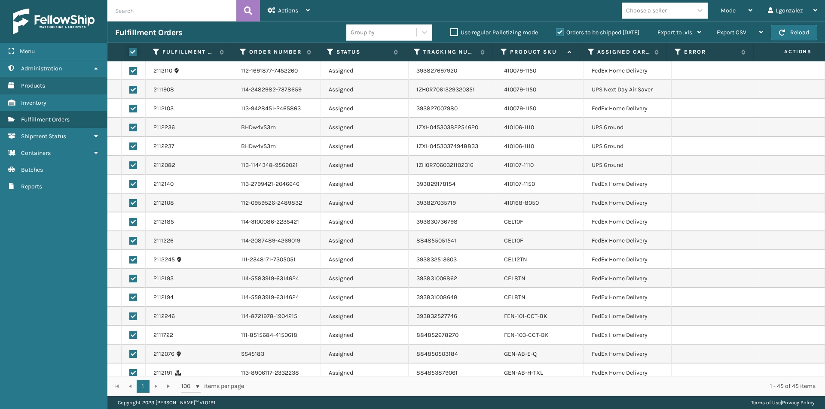
checkbox input "true"
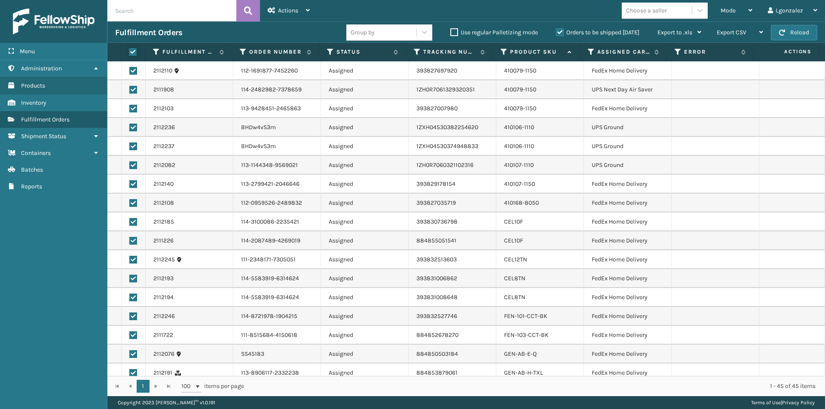
checkbox input "true"
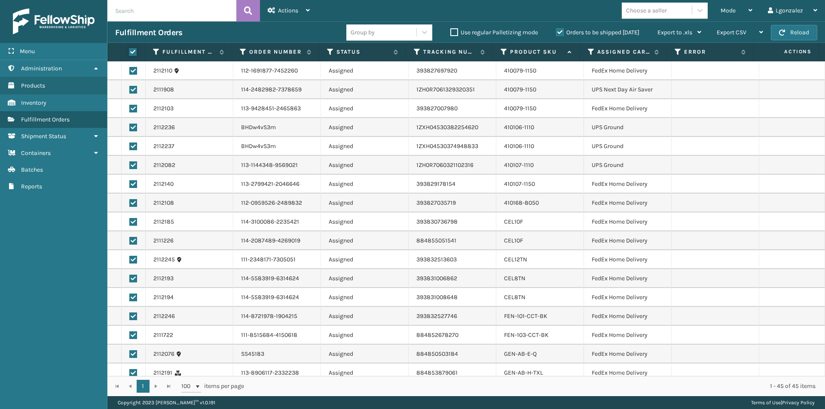
checkbox input "true"
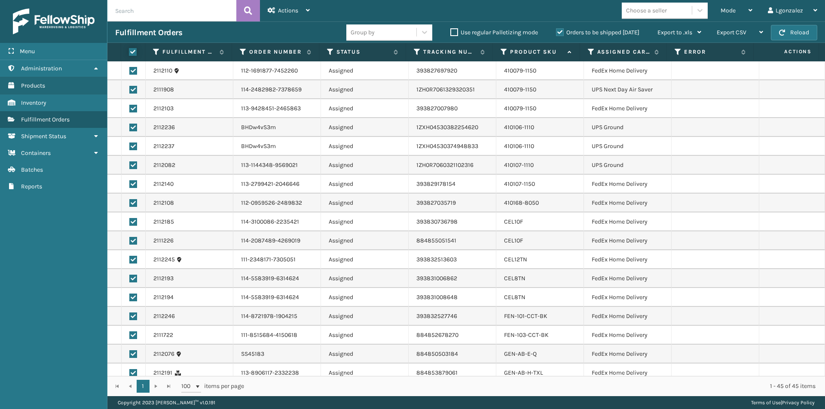
checkbox input "true"
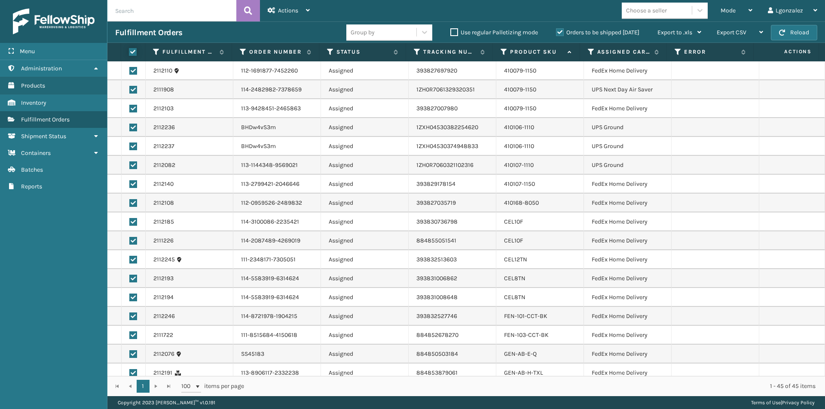
checkbox input "true"
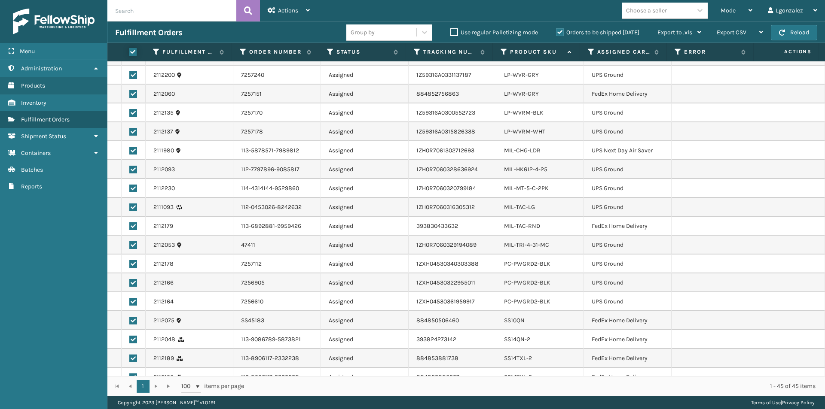
scroll to position [544, 0]
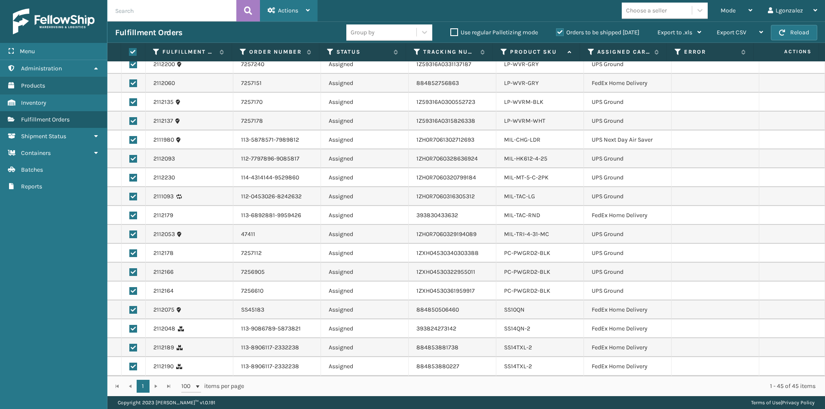
click at [308, 7] on icon at bounding box center [308, 10] width 4 height 6
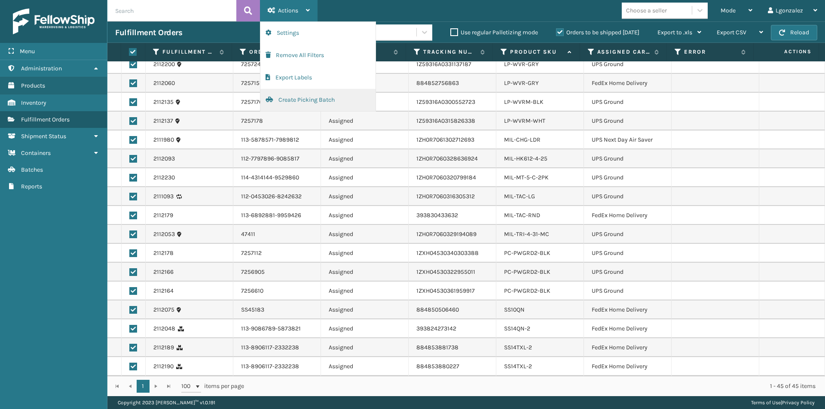
click at [296, 100] on button "Create Picking Batch" at bounding box center [317, 100] width 115 height 22
